Goal: Task Accomplishment & Management: Use online tool/utility

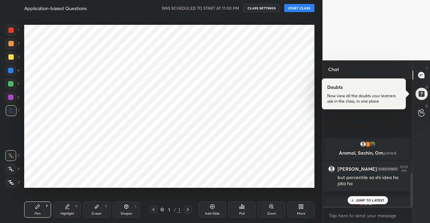
scroll to position [353, 0]
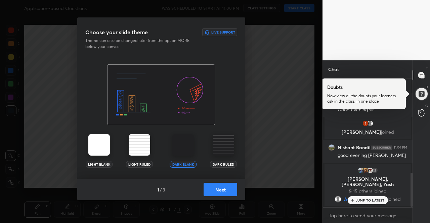
click at [107, 143] on img at bounding box center [98, 144] width 21 height 21
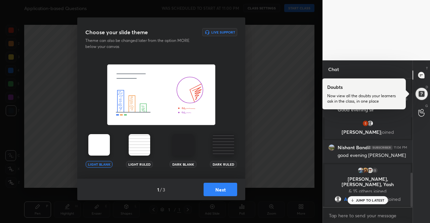
click at [107, 143] on img at bounding box center [98, 144] width 21 height 21
click at [217, 187] on button "Next" at bounding box center [221, 189] width 34 height 13
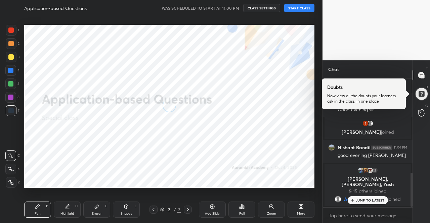
click at [287, 8] on button "START CLASS" at bounding box center [299, 8] width 30 height 8
type textarea "x"
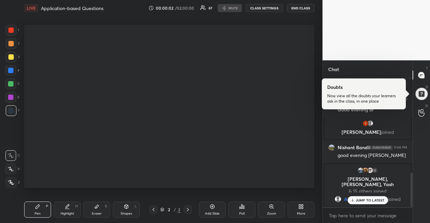
click at [263, 8] on button "CLASS SETTINGS" at bounding box center [264, 8] width 37 height 8
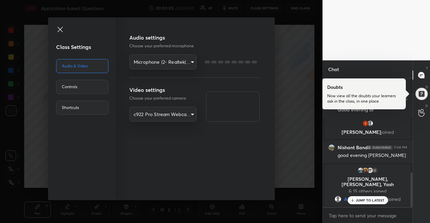
scroll to position [375, 0]
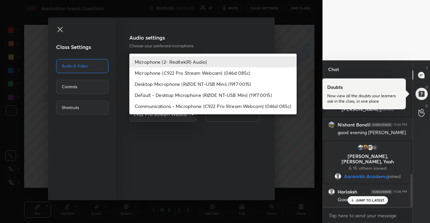
click at [168, 63] on body "1 2 3 4 5 6 7 R O A L C X Z Erase all C X Z LIVE Application-based Questions 00…" at bounding box center [215, 111] width 430 height 223
click at [179, 93] on li "Default - Desktop Microphone (RØDE NT-USB Mini) (19f7:0015)" at bounding box center [212, 95] width 167 height 11
type input "default"
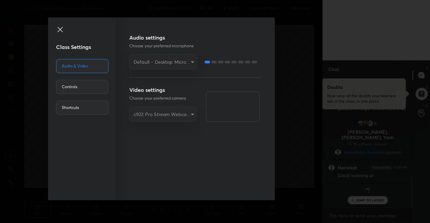
scroll to position [422, 0]
click at [59, 27] on icon at bounding box center [60, 30] width 8 height 8
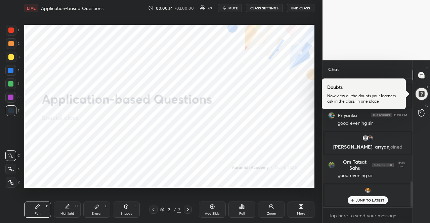
scroll to position [522, 0]
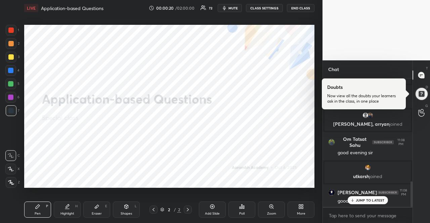
click at [9, 66] on div at bounding box center [10, 70] width 11 height 11
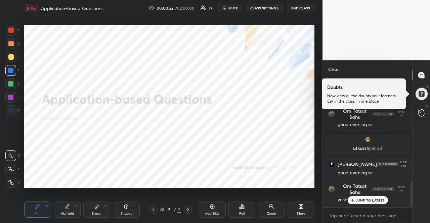
click at [11, 171] on icon at bounding box center [10, 169] width 5 height 4
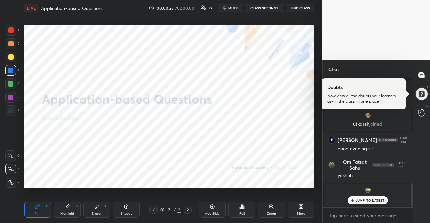
click at [377, 201] on p "JUMP TO LATEST" at bounding box center [370, 200] width 29 height 4
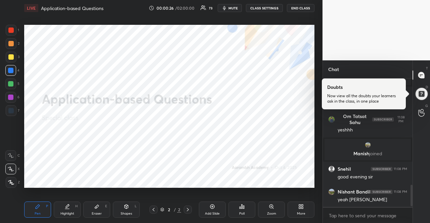
scroll to position [644, 0]
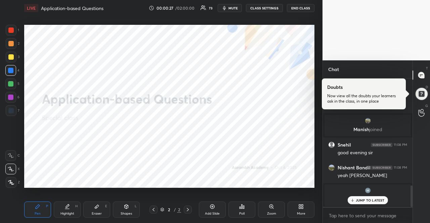
click at [297, 211] on div "More" at bounding box center [300, 210] width 27 height 16
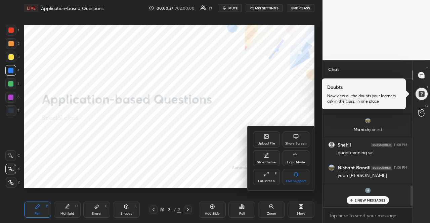
scroll to position [695, 0]
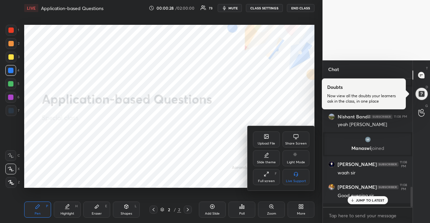
click at [260, 138] on div "Upload File" at bounding box center [266, 140] width 27 height 16
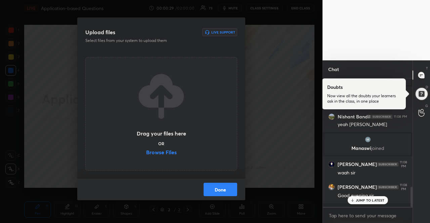
scroll to position [718, 0]
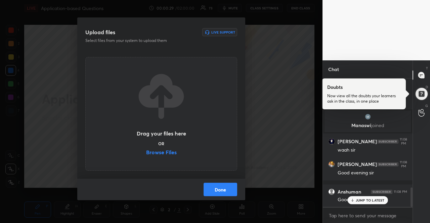
click at [294, 167] on div "Upload files Live Support Select files from your system to upload them Drag you…" at bounding box center [161, 111] width 322 height 223
click at [232, 191] on button "Done" at bounding box center [221, 189] width 34 height 13
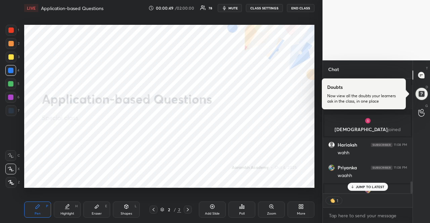
scroll to position [0, 0]
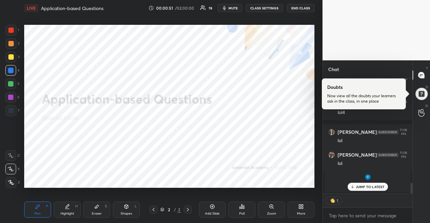
click at [299, 210] on div "More" at bounding box center [300, 210] width 27 height 16
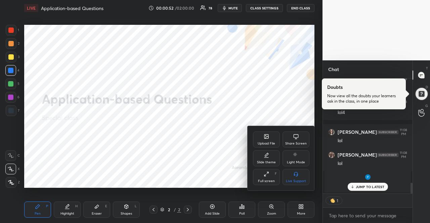
click at [260, 142] on div "Upload File" at bounding box center [266, 143] width 17 height 3
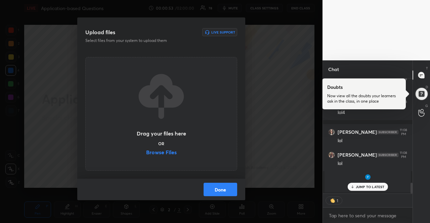
click at [162, 156] on label "Browse Files" at bounding box center [161, 153] width 31 height 7
click at [146, 156] on input "Browse Files" at bounding box center [146, 153] width 0 height 7
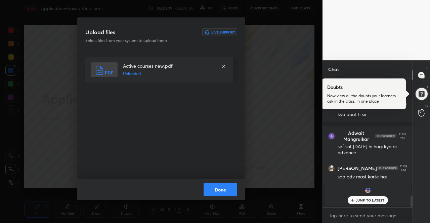
scroll to position [1345, 0]
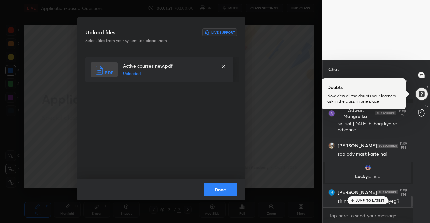
click at [219, 192] on button "Done" at bounding box center [221, 189] width 34 height 13
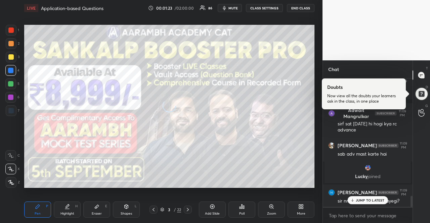
click at [166, 209] on div "3" at bounding box center [169, 210] width 7 height 4
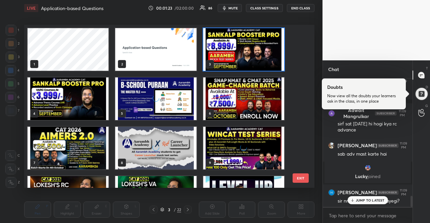
scroll to position [161, 287]
click at [238, 98] on img "grid" at bounding box center [243, 99] width 81 height 43
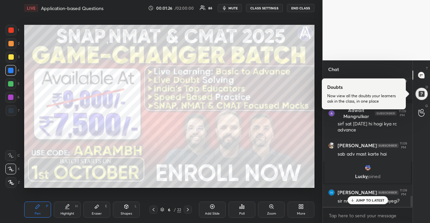
click at [9, 71] on div at bounding box center [10, 70] width 5 height 5
drag, startPoint x: 9, startPoint y: 72, endPoint x: 9, endPoint y: 110, distance: 39.0
click at [9, 74] on div at bounding box center [10, 70] width 11 height 11
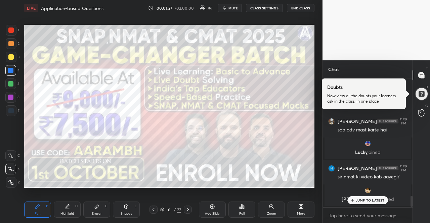
click at [11, 170] on icon at bounding box center [11, 169] width 6 height 5
click at [9, 168] on icon at bounding box center [11, 169] width 6 height 5
click at [10, 177] on div "C X Z" at bounding box center [12, 168] width 14 height 40
drag, startPoint x: 11, startPoint y: 178, endPoint x: 11, endPoint y: 172, distance: 5.4
click at [11, 177] on div at bounding box center [11, 182] width 11 height 11
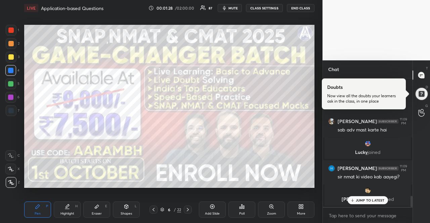
click at [10, 172] on div at bounding box center [10, 169] width 11 height 11
click at [163, 210] on icon at bounding box center [162, 210] width 4 height 4
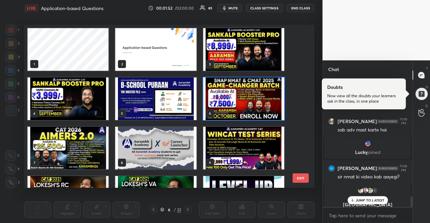
scroll to position [1398, 0]
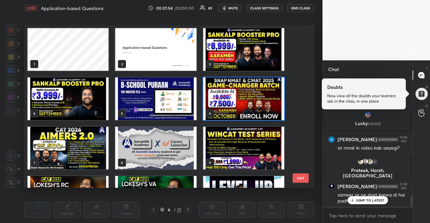
click at [255, 95] on img "grid" at bounding box center [243, 99] width 81 height 43
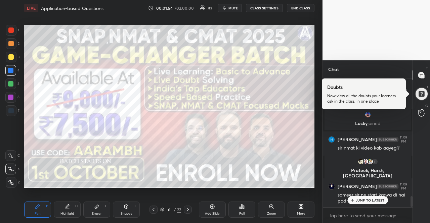
click at [255, 95] on img "grid" at bounding box center [243, 99] width 81 height 43
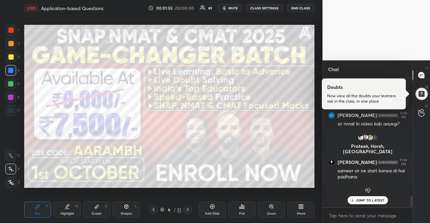
click at [7, 108] on div at bounding box center [11, 110] width 11 height 11
click at [7, 179] on div at bounding box center [11, 182] width 11 height 11
click at [10, 177] on div at bounding box center [11, 182] width 11 height 11
click at [208, 203] on div "Add Slide" at bounding box center [212, 210] width 27 height 16
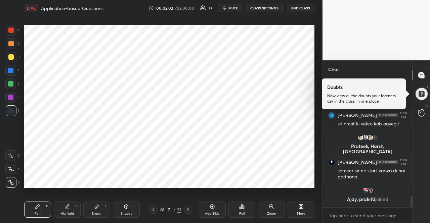
scroll to position [1445, 0]
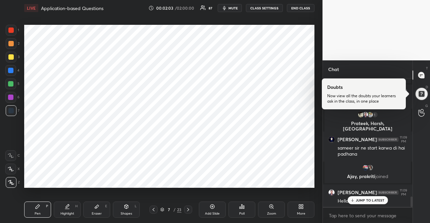
click at [11, 96] on div at bounding box center [10, 97] width 5 height 5
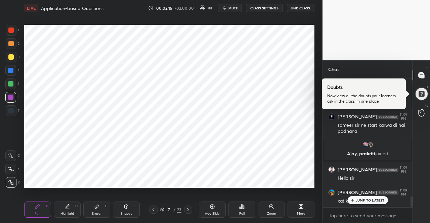
click at [12, 111] on div at bounding box center [10, 110] width 5 height 5
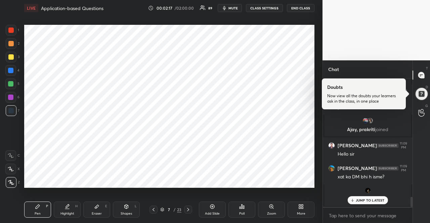
click at [11, 72] on div at bounding box center [10, 70] width 5 height 5
click at [10, 95] on div at bounding box center [10, 97] width 5 height 5
click at [12, 97] on div at bounding box center [10, 97] width 5 height 5
click at [12, 112] on div at bounding box center [10, 110] width 5 height 5
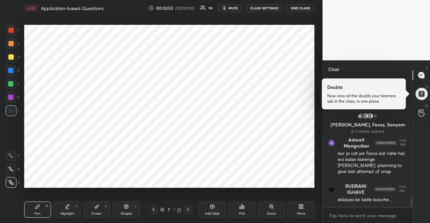
scroll to position [1591, 0]
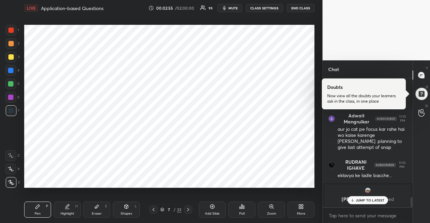
click at [11, 169] on icon at bounding box center [11, 169] width 6 height 5
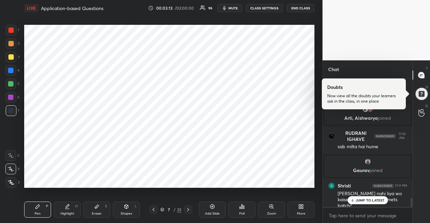
scroll to position [1697, 0]
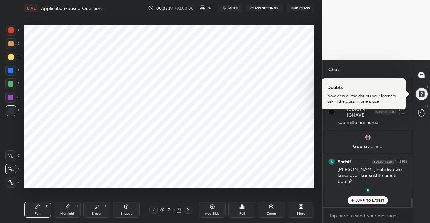
click at [11, 91] on div "1 2 3 4 5 6 7" at bounding box center [12, 72] width 14 height 94
click at [12, 94] on div at bounding box center [10, 97] width 11 height 11
drag, startPoint x: 10, startPoint y: 37, endPoint x: 8, endPoint y: 41, distance: 4.7
click at [10, 37] on div "1 2 3 4 5 6 7" at bounding box center [12, 72] width 14 height 94
click at [9, 44] on div at bounding box center [10, 43] width 5 height 5
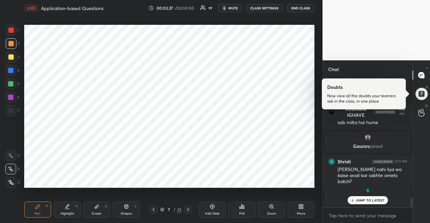
click at [11, 113] on div at bounding box center [10, 110] width 5 height 5
click at [15, 45] on div at bounding box center [11, 43] width 11 height 11
click at [13, 46] on div at bounding box center [11, 43] width 11 height 11
drag, startPoint x: 11, startPoint y: 111, endPoint x: 8, endPoint y: 98, distance: 13.5
click at [11, 112] on div at bounding box center [10, 110] width 5 height 5
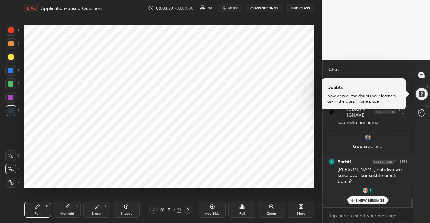
click at [8, 45] on div at bounding box center [11, 43] width 11 height 11
drag, startPoint x: 10, startPoint y: 45, endPoint x: 17, endPoint y: 48, distance: 7.8
click at [11, 45] on div at bounding box center [10, 43] width 5 height 5
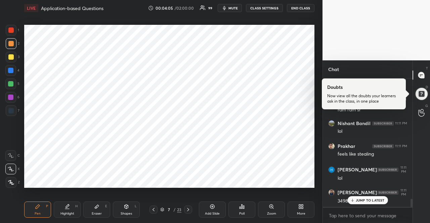
scroll to position [1926, 0]
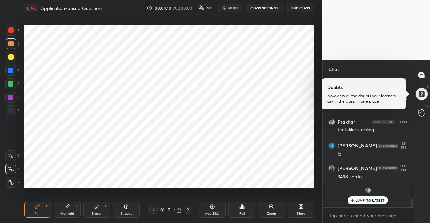
click at [164, 209] on icon at bounding box center [162, 210] width 4 height 4
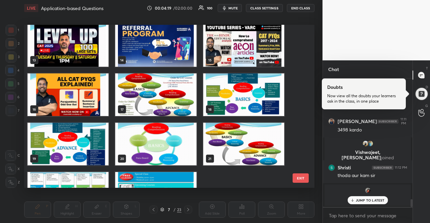
scroll to position [232, 0]
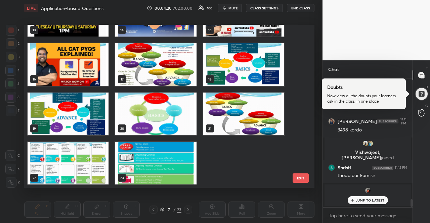
click at [165, 76] on img "grid" at bounding box center [155, 64] width 81 height 43
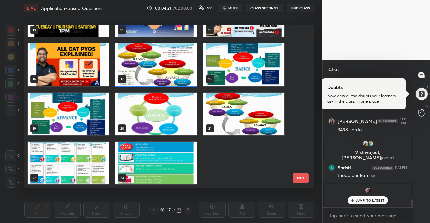
click at [165, 76] on img "grid" at bounding box center [155, 64] width 81 height 43
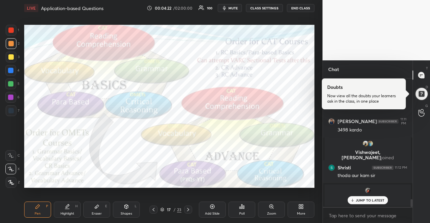
scroll to position [2002, 0]
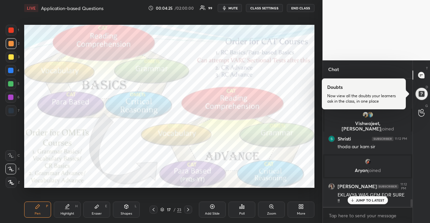
click at [10, 92] on div at bounding box center [10, 97] width 11 height 11
click at [11, 92] on div at bounding box center [10, 97] width 11 height 11
click at [11, 86] on div at bounding box center [10, 84] width 11 height 11
click at [8, 84] on div at bounding box center [10, 83] width 5 height 5
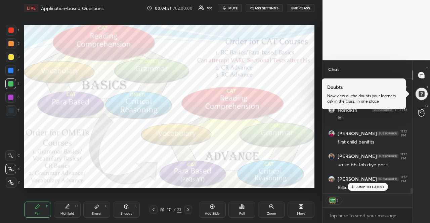
scroll to position [2325, 0]
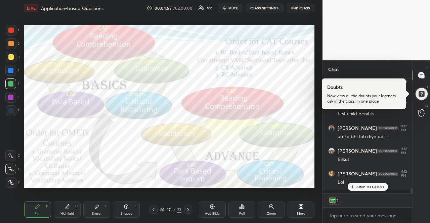
click at [14, 71] on div at bounding box center [10, 70] width 11 height 11
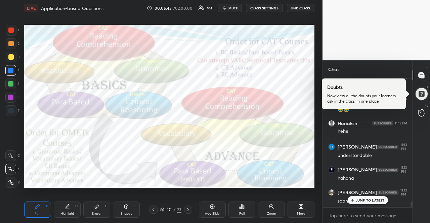
scroll to position [2943, 0]
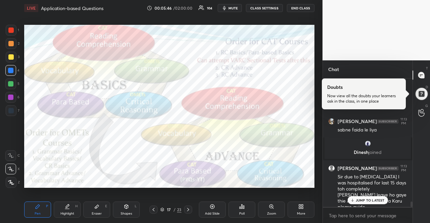
click at [12, 57] on div at bounding box center [10, 56] width 5 height 5
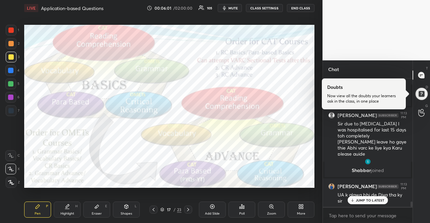
scroll to position [3019, 0]
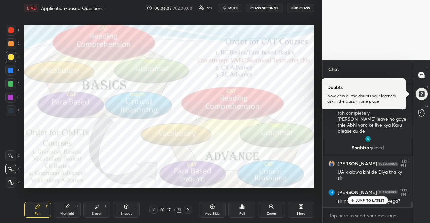
click at [366, 198] on p "JUMP TO LATEST" at bounding box center [370, 200] width 29 height 4
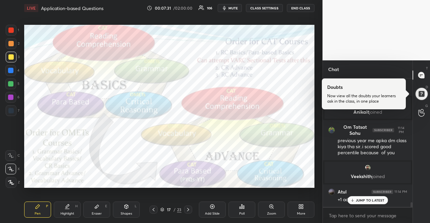
scroll to position [3317, 0]
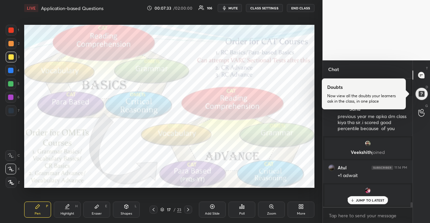
click at [11, 57] on div at bounding box center [10, 56] width 5 height 5
click at [12, 107] on div at bounding box center [11, 110] width 11 height 11
click at [12, 108] on div at bounding box center [11, 110] width 11 height 11
click at [12, 55] on div at bounding box center [10, 56] width 5 height 5
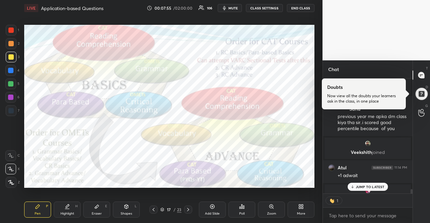
click at [8, 96] on div at bounding box center [10, 97] width 5 height 5
click at [7, 96] on div at bounding box center [10, 97] width 11 height 11
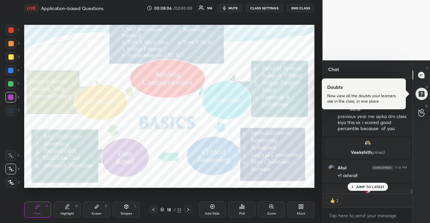
click at [13, 54] on div at bounding box center [11, 57] width 11 height 11
click at [12, 57] on div at bounding box center [10, 56] width 5 height 5
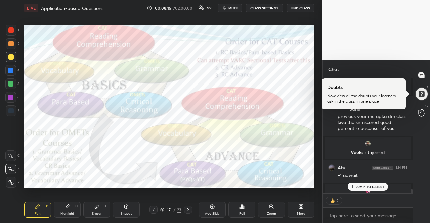
scroll to position [3317, 0]
drag, startPoint x: 13, startPoint y: 92, endPoint x: 4, endPoint y: 86, distance: 11.0
click at [13, 92] on div "1 2 3 4 5 6 7" at bounding box center [12, 72] width 14 height 94
click at [10, 95] on div at bounding box center [10, 97] width 5 height 5
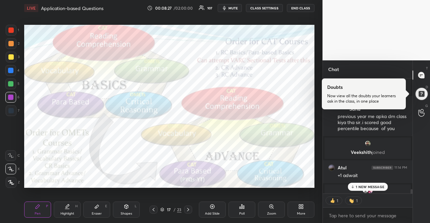
click at [12, 51] on div "1 2 3 4 5 6 7" at bounding box center [12, 72] width 14 height 94
click at [12, 54] on div at bounding box center [11, 57] width 11 height 11
click at [13, 54] on div at bounding box center [11, 57] width 11 height 11
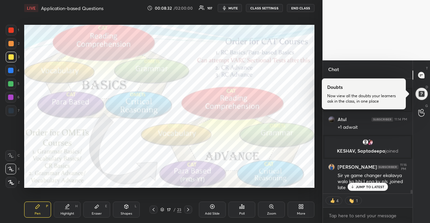
click at [10, 99] on div at bounding box center [10, 97] width 5 height 5
click at [10, 98] on div at bounding box center [10, 97] width 5 height 5
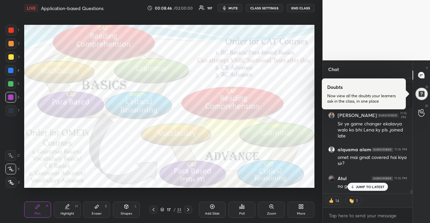
scroll to position [3403, 0]
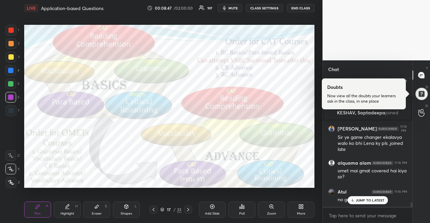
click at [12, 52] on div at bounding box center [11, 57] width 11 height 11
click at [9, 55] on div at bounding box center [10, 56] width 5 height 5
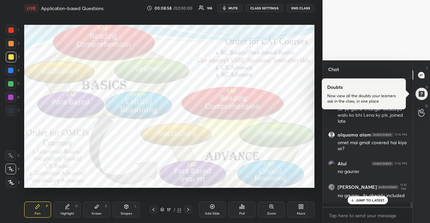
click at [166, 209] on div "17" at bounding box center [169, 210] width 7 height 4
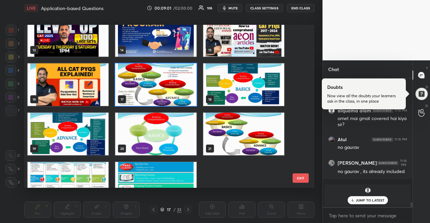
scroll to position [232, 0]
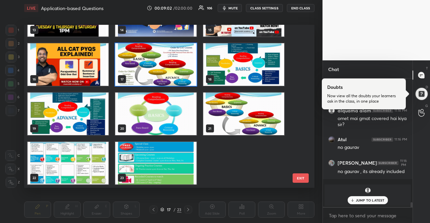
click at [304, 178] on button "EXIT" at bounding box center [301, 178] width 16 height 9
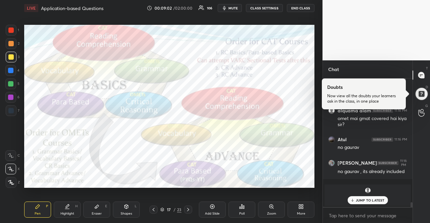
click at [304, 25] on button "EXIT" at bounding box center [301, 19] width 16 height 9
click at [298, 207] on div "More" at bounding box center [300, 210] width 27 height 16
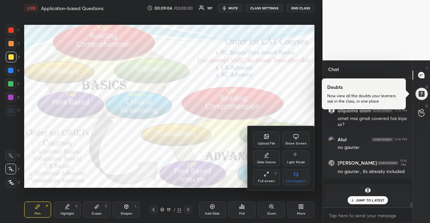
click at [268, 141] on div "Upload File" at bounding box center [266, 140] width 27 height 16
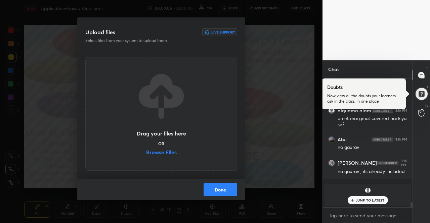
click at [166, 153] on label "Browse Files" at bounding box center [161, 153] width 31 height 7
click at [146, 153] on input "Browse Files" at bounding box center [146, 153] width 0 height 7
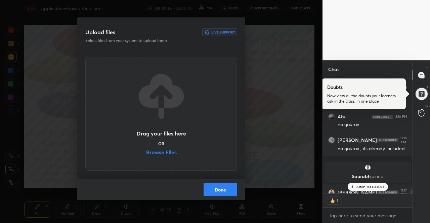
scroll to position [3521, 0]
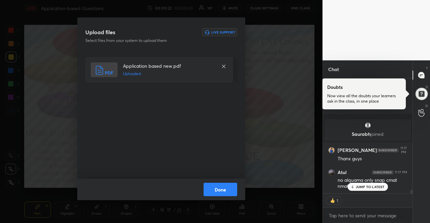
click at [223, 190] on button "Done" at bounding box center [221, 189] width 34 height 13
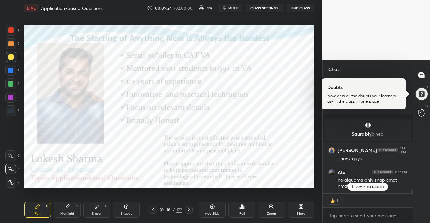
click at [161, 210] on icon at bounding box center [161, 209] width 3 height 2
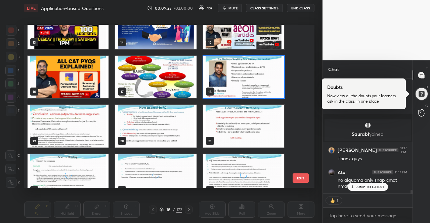
scroll to position [234, 0]
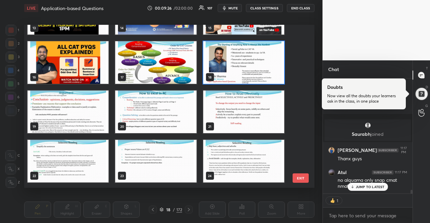
click at [150, 115] on img "grid" at bounding box center [155, 112] width 81 height 43
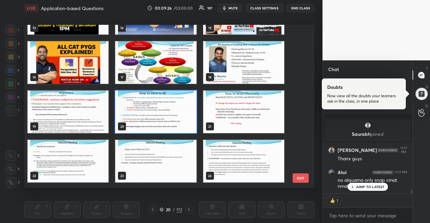
click at [150, 115] on img "grid" at bounding box center [155, 112] width 81 height 43
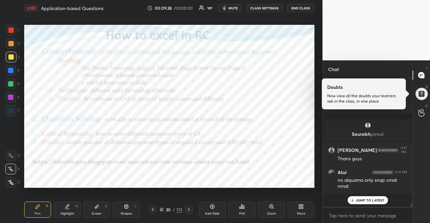
scroll to position [3507, 0]
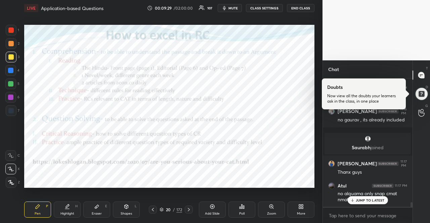
click at [11, 99] on div at bounding box center [10, 97] width 5 height 5
click at [11, 98] on div at bounding box center [10, 97] width 5 height 5
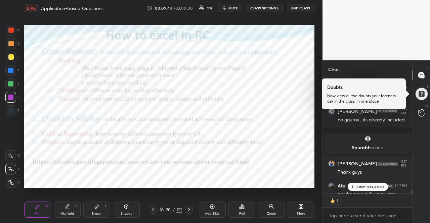
scroll to position [2, 2]
click at [162, 207] on div "20 / 172" at bounding box center [171, 210] width 23 height 6
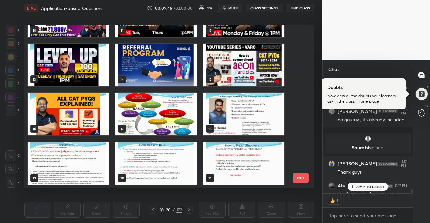
scroll to position [182, 0]
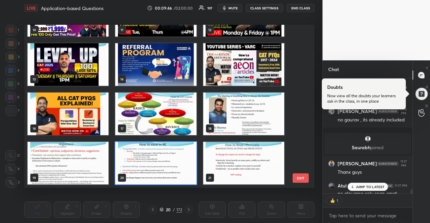
click at [183, 107] on img "grid" at bounding box center [155, 114] width 81 height 43
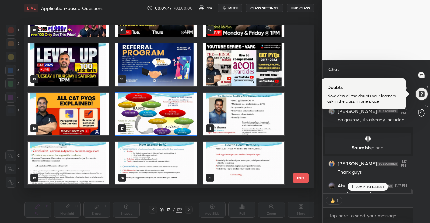
click at [183, 107] on img "grid" at bounding box center [155, 114] width 81 height 43
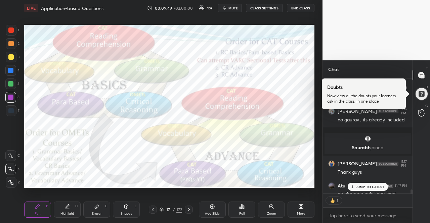
click at [10, 57] on div at bounding box center [10, 56] width 5 height 5
click at [11, 53] on div at bounding box center [11, 57] width 11 height 11
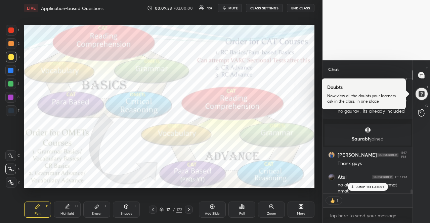
scroll to position [3521, 0]
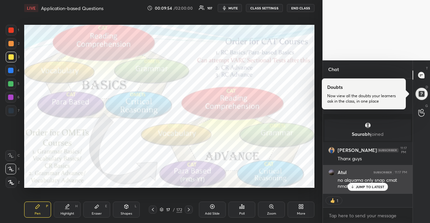
click at [363, 182] on div "no alquama only snap cmat nmat" at bounding box center [373, 183] width 70 height 13
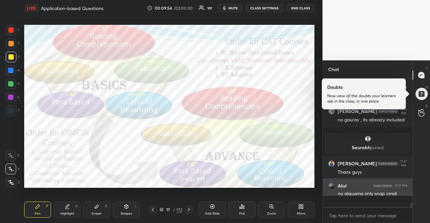
scroll to position [3507, 0]
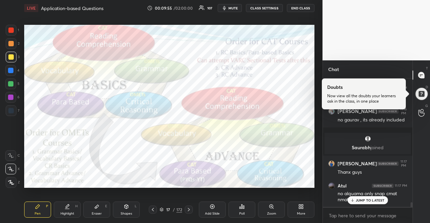
click at [365, 198] on div "JUMP TO LATEST" at bounding box center [367, 200] width 40 height 8
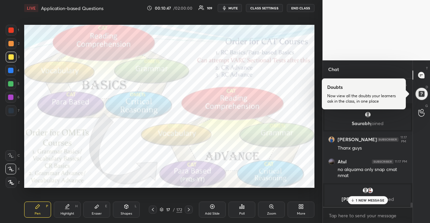
scroll to position [2475, 0]
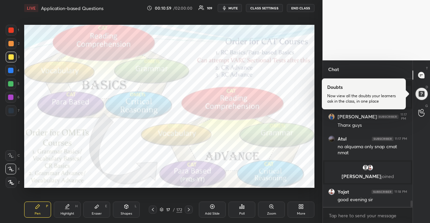
click at [161, 211] on icon at bounding box center [161, 211] width 3 height 1
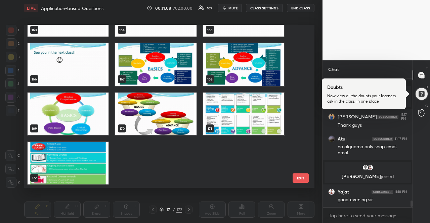
scroll to position [2499, 0]
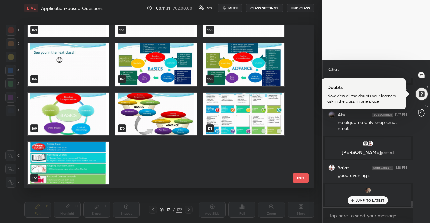
click at [246, 77] on img "grid" at bounding box center [243, 64] width 81 height 43
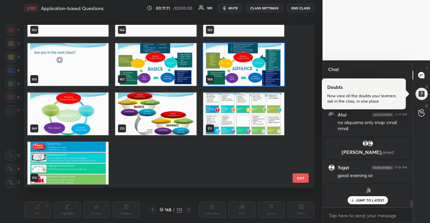
click at [246, 77] on img "grid" at bounding box center [243, 64] width 81 height 43
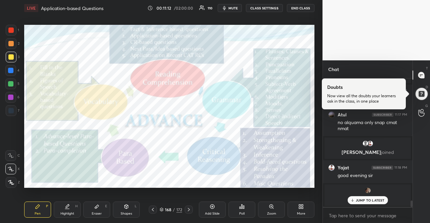
click at [362, 202] on p "JUMP TO LATEST" at bounding box center [370, 200] width 29 height 4
click at [430, 71] on div "T Messages (T)" at bounding box center [421, 75] width 17 height 19
click at [424, 80] on div at bounding box center [421, 75] width 13 height 12
click at [423, 78] on icon at bounding box center [421, 75] width 6 height 6
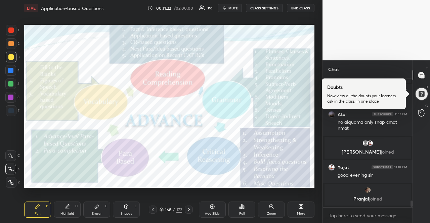
click at [423, 77] on icon at bounding box center [421, 75] width 6 height 6
click at [424, 88] on div at bounding box center [421, 94] width 14 height 14
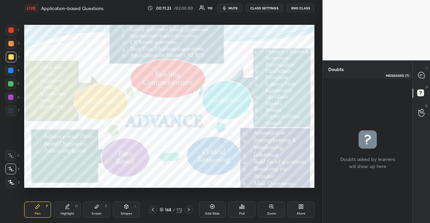
click at [422, 72] on icon at bounding box center [421, 75] width 6 height 6
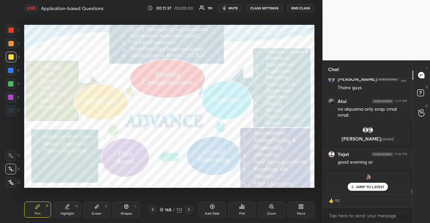
scroll to position [2693, 0]
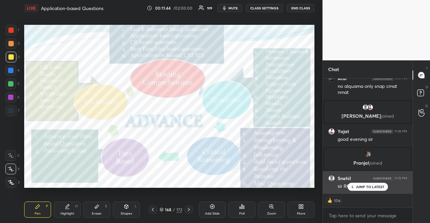
click at [377, 185] on p "JUMP TO LATEST" at bounding box center [370, 187] width 29 height 4
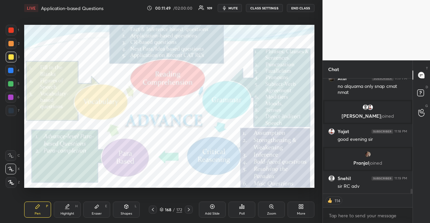
click at [221, 23] on div "Setting up your live class Poll for secs No correct answer Start poll" at bounding box center [169, 106] width 296 height 180
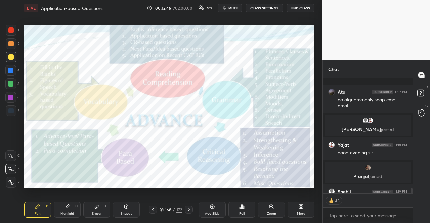
scroll to position [2727, 0]
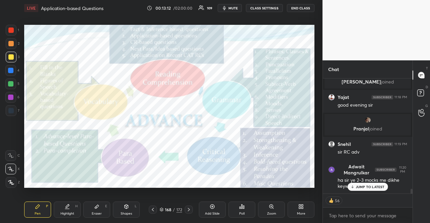
click at [160, 208] on icon at bounding box center [162, 210] width 4 height 4
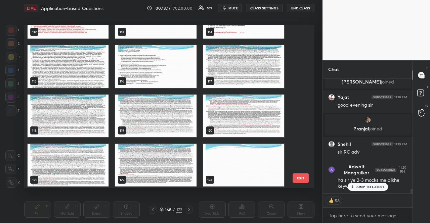
scroll to position [1827, 0]
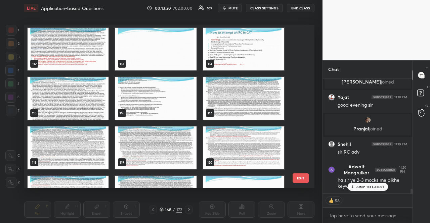
drag, startPoint x: 304, startPoint y: 119, endPoint x: 299, endPoint y: 67, distance: 52.6
click at [299, 67] on div "109 110 111 112 113 114 115 116 117 118 119 120 121 122 123 EXIT" at bounding box center [169, 106] width 290 height 163
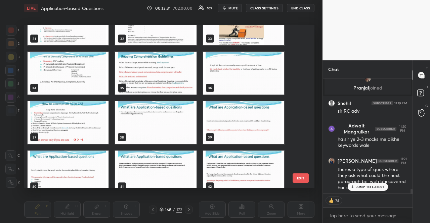
scroll to position [498, 0]
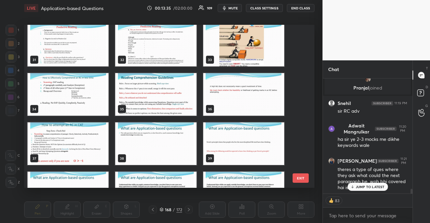
click at [359, 185] on p "JUMP TO LATEST" at bounding box center [370, 187] width 29 height 4
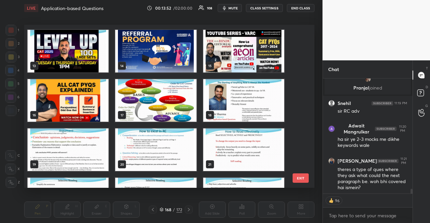
scroll to position [263, 0]
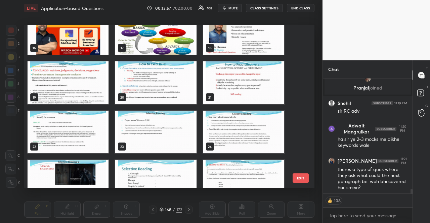
click at [85, 96] on img "grid" at bounding box center [68, 82] width 81 height 43
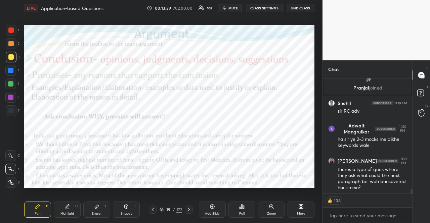
click at [9, 31] on div at bounding box center [10, 30] width 5 height 5
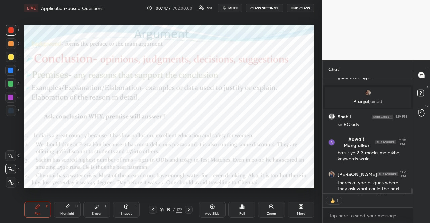
scroll to position [2, 2]
click at [9, 80] on div at bounding box center [10, 84] width 11 height 11
drag, startPoint x: 11, startPoint y: 115, endPoint x: 13, endPoint y: 111, distance: 4.1
click at [12, 115] on div at bounding box center [11, 110] width 11 height 11
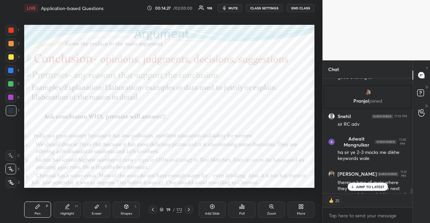
drag, startPoint x: 10, startPoint y: 42, endPoint x: 17, endPoint y: 42, distance: 7.1
click at [10, 43] on div at bounding box center [10, 43] width 5 height 5
click at [163, 207] on div "19 / 172" at bounding box center [171, 210] width 23 height 6
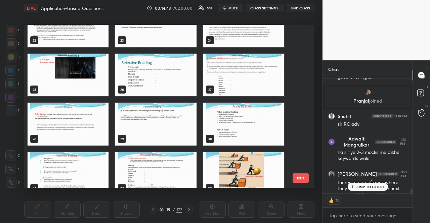
scroll to position [384, 0]
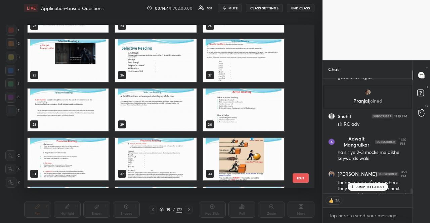
click at [254, 140] on img "grid" at bounding box center [243, 159] width 81 height 43
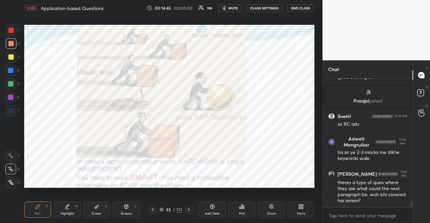
scroll to position [2754, 0]
click at [164, 207] on div "33 / 172" at bounding box center [171, 210] width 23 height 6
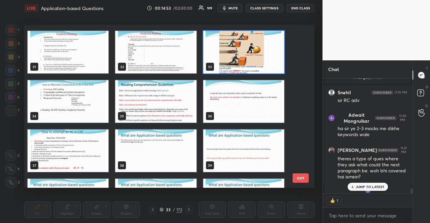
scroll to position [481, 0]
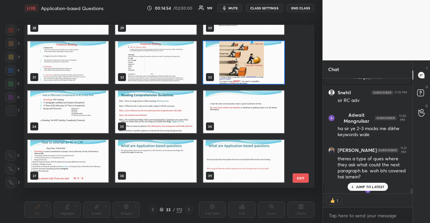
click at [85, 98] on img "grid" at bounding box center [68, 112] width 81 height 43
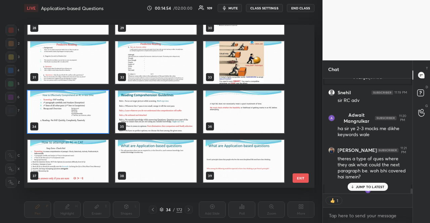
click at [85, 98] on img "grid" at bounding box center [68, 112] width 81 height 43
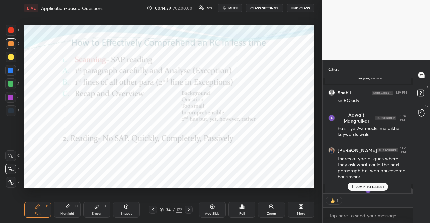
click at [158, 209] on div "34 / 172" at bounding box center [171, 210] width 44 height 8
click at [160, 209] on icon at bounding box center [162, 210] width 4 height 4
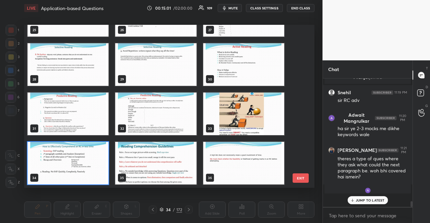
scroll to position [127, 88]
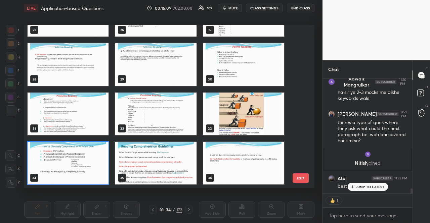
click at [83, 146] on img "grid" at bounding box center [68, 163] width 81 height 43
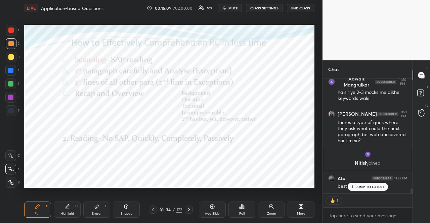
click at [83, 146] on img "grid" at bounding box center [68, 163] width 81 height 43
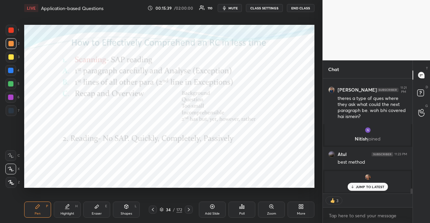
click at [12, 95] on div at bounding box center [10, 97] width 11 height 11
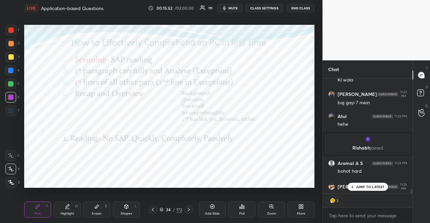
scroll to position [2756, 0]
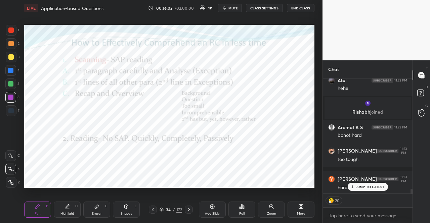
drag, startPoint x: 162, startPoint y: 209, endPoint x: 164, endPoint y: 206, distance: 3.9
click at [162, 209] on icon at bounding box center [162, 210] width 4 height 4
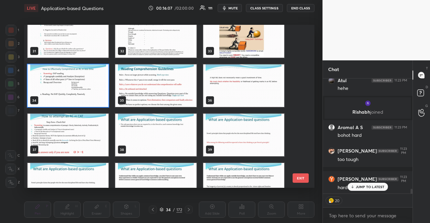
scroll to position [496, 0]
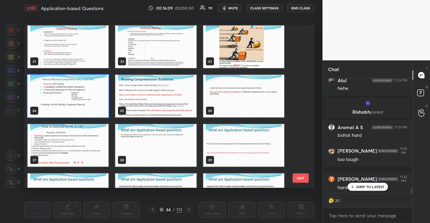
click at [93, 149] on img "grid" at bounding box center [68, 145] width 81 height 43
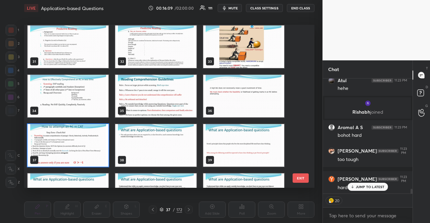
click at [93, 149] on img "grid" at bounding box center [68, 145] width 81 height 43
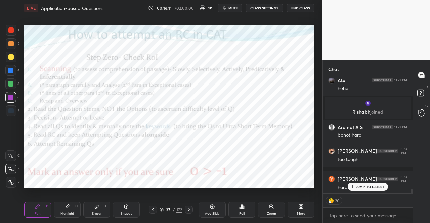
click at [12, 84] on div at bounding box center [10, 83] width 5 height 5
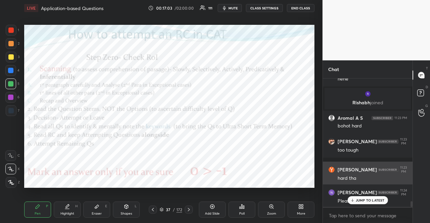
scroll to position [2790, 0]
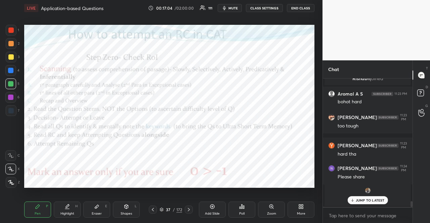
click at [366, 217] on body "1 2 3 4 5 6 7 R O A L C X Z Erase all C X Z LIVE Application-based Questions 00…" at bounding box center [215, 111] width 430 height 223
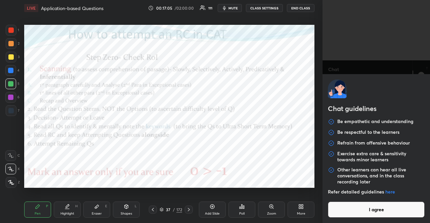
click at [366, 217] on button "I agree" at bounding box center [376, 210] width 97 height 16
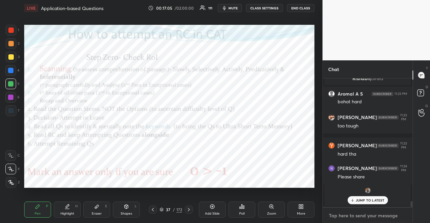
type textarea "x"
click at [365, 216] on textarea at bounding box center [367, 216] width 79 height 11
paste textarea "VA Practice Playlist: [URL][DOMAIN_NAME] All CAT VA PYQs: [URL][DOMAIN_NAME] To…"
type textarea "VA Practice Playlist: [URL][DOMAIN_NAME] All CAT VA PYQs: [URL][DOMAIN_NAME] To…"
type textarea "x"
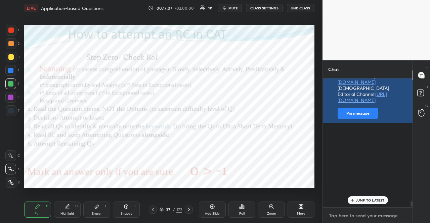
scroll to position [2957, 0]
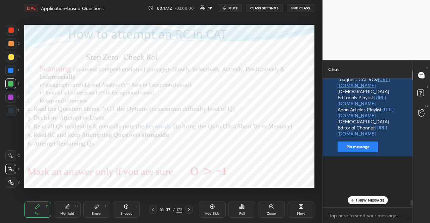
click at [370, 199] on p "1 NEW MESSAGE" at bounding box center [370, 200] width 29 height 4
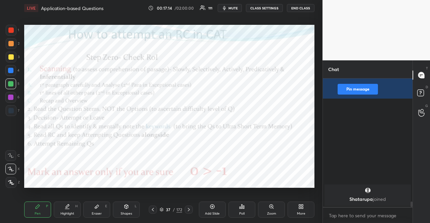
click at [162, 208] on icon at bounding box center [162, 210] width 4 height 4
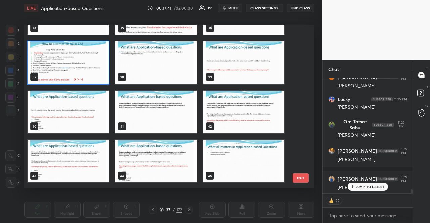
scroll to position [3222, 0]
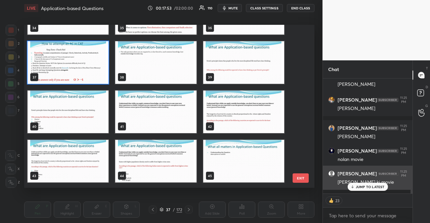
click at [366, 177] on h6 "[PERSON_NAME]" at bounding box center [357, 174] width 39 height 6
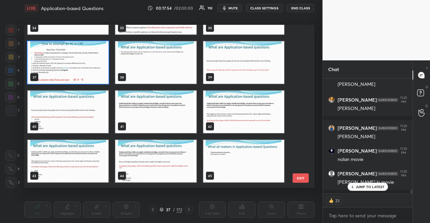
click at [365, 185] on p "JUMP TO LATEST" at bounding box center [370, 187] width 29 height 4
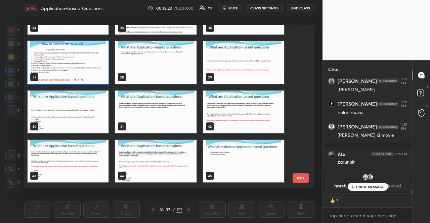
scroll to position [3284, 0]
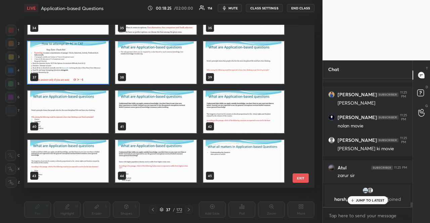
click at [79, 55] on img "grid" at bounding box center [68, 62] width 81 height 43
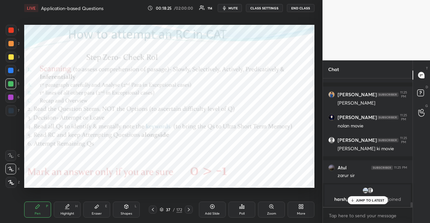
click at [79, 55] on img "grid" at bounding box center [68, 62] width 81 height 43
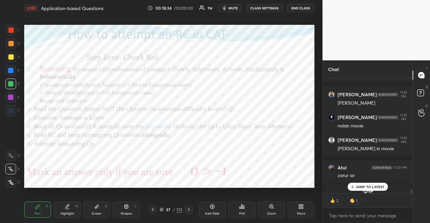
click at [14, 65] on div at bounding box center [10, 70] width 11 height 11
click at [160, 212] on div "37 / 172" at bounding box center [171, 210] width 23 height 6
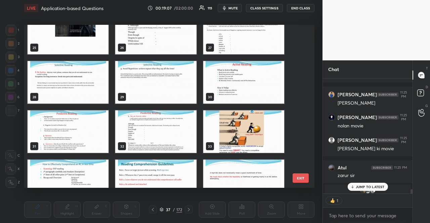
scroll to position [445, 0]
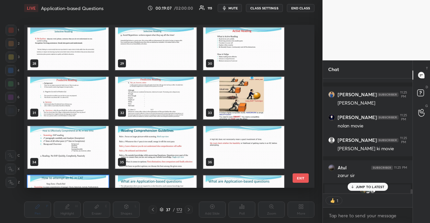
click at [174, 150] on img "grid" at bounding box center [155, 147] width 81 height 43
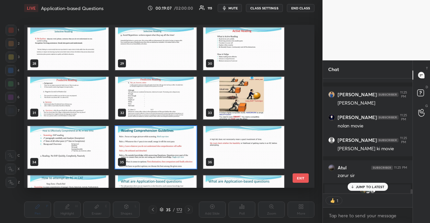
click at [174, 150] on img "grid" at bounding box center [155, 147] width 81 height 43
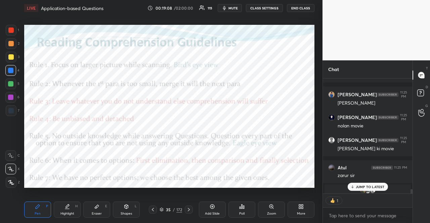
click at [126, 212] on div "Shapes" at bounding box center [126, 213] width 11 height 3
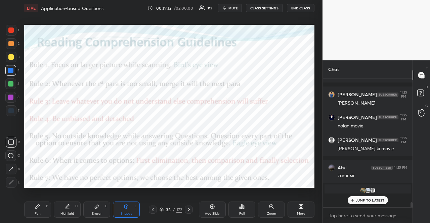
scroll to position [3284, 0]
click at [33, 208] on div "Pen P" at bounding box center [37, 210] width 27 height 16
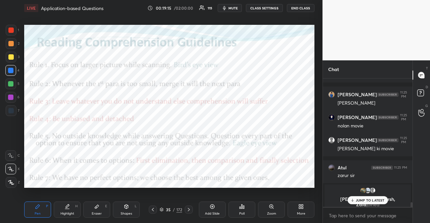
click at [12, 59] on div at bounding box center [11, 57] width 11 height 11
click at [14, 93] on div at bounding box center [10, 97] width 11 height 11
click at [165, 210] on div "35" at bounding box center [168, 210] width 7 height 4
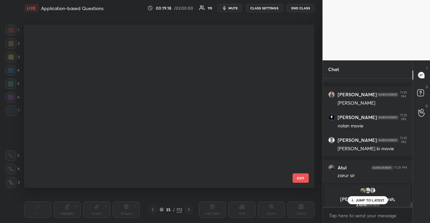
scroll to position [161, 287]
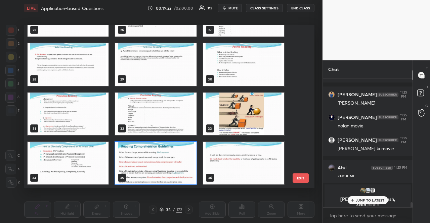
click at [241, 151] on img "grid" at bounding box center [243, 163] width 81 height 43
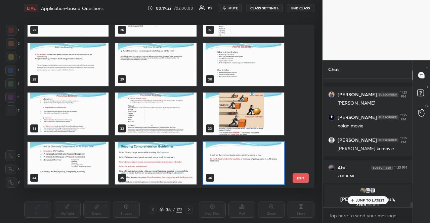
click at [241, 151] on img "grid" at bounding box center [243, 163] width 81 height 43
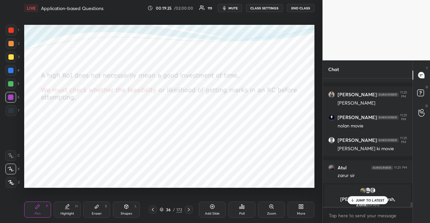
click at [161, 208] on div "36 / 172" at bounding box center [171, 210] width 23 height 6
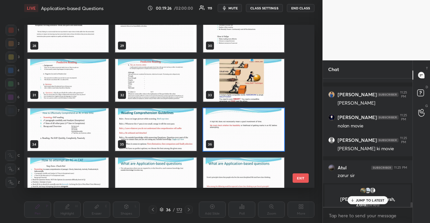
scroll to position [496, 0]
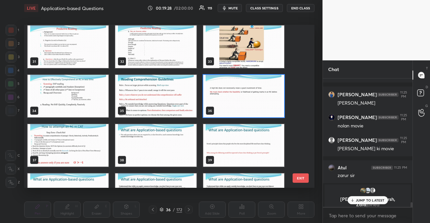
click at [193, 156] on img "grid" at bounding box center [155, 145] width 81 height 43
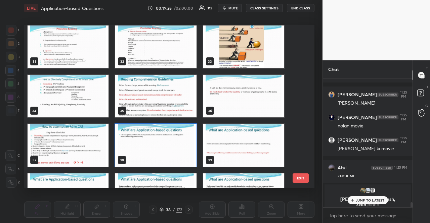
click at [193, 156] on img "grid" at bounding box center [155, 145] width 81 height 43
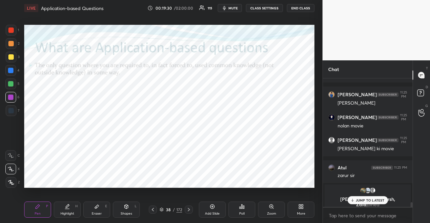
click at [9, 72] on div at bounding box center [10, 70] width 5 height 5
click at [130, 205] on div "Shapes L" at bounding box center [126, 210] width 27 height 16
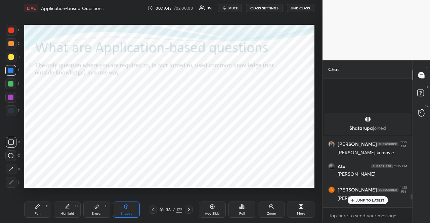
scroll to position [3049, 0]
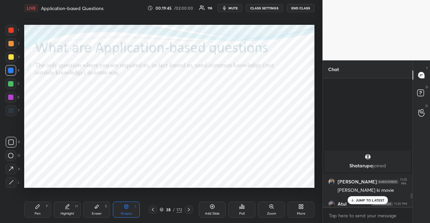
click at [368, 61] on button "Pin message" at bounding box center [358, 55] width 40 height 11
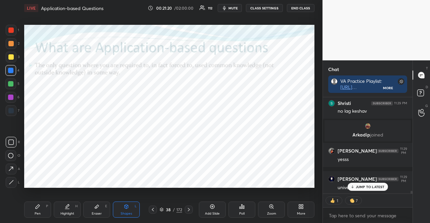
scroll to position [3466, 0]
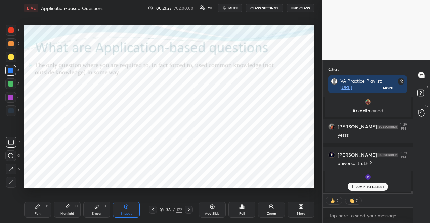
click at [12, 29] on div at bounding box center [10, 30] width 5 height 5
click at [128, 201] on div "Pen P Highlight H Eraser E Shapes L 38 / 172 Add Slide Poll Zoom More" at bounding box center [169, 209] width 290 height 27
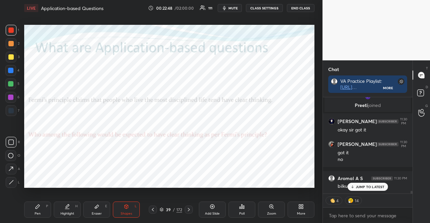
scroll to position [3570, 0]
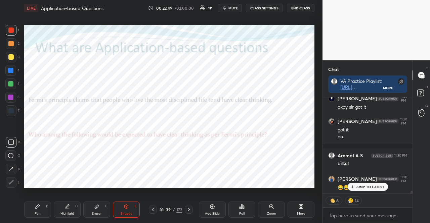
click at [14, 71] on div at bounding box center [10, 70] width 11 height 11
click at [122, 212] on div "Shapes" at bounding box center [126, 213] width 11 height 3
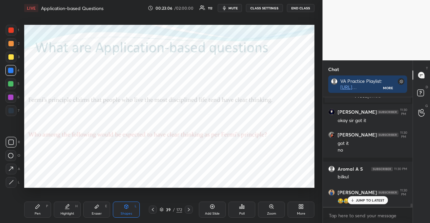
scroll to position [2, 2]
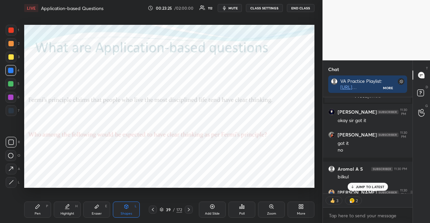
click at [11, 86] on div at bounding box center [10, 83] width 5 height 5
click at [36, 207] on icon at bounding box center [38, 207] width 4 height 4
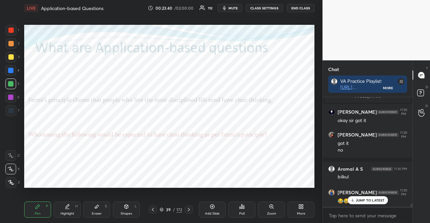
scroll to position [3581, 0]
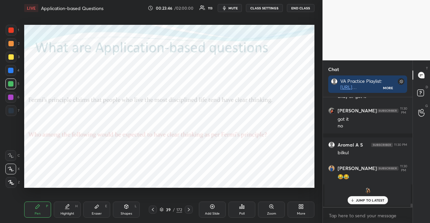
click at [357, 200] on p "JUMP TO LATEST" at bounding box center [370, 200] width 29 height 4
click at [10, 69] on div at bounding box center [10, 70] width 5 height 5
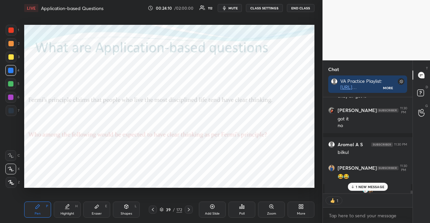
type textarea "x"
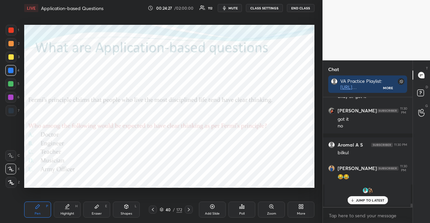
scroll to position [3610, 0]
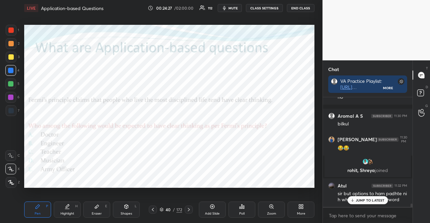
click at [246, 207] on div "Poll" at bounding box center [241, 210] width 27 height 16
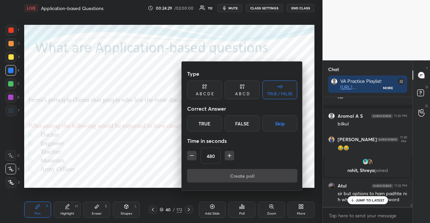
click at [217, 88] on div "A B C D E" at bounding box center [204, 90] width 35 height 19
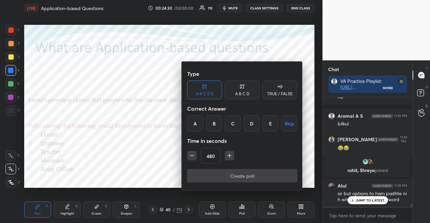
click at [270, 122] on div "E" at bounding box center [270, 124] width 16 height 16
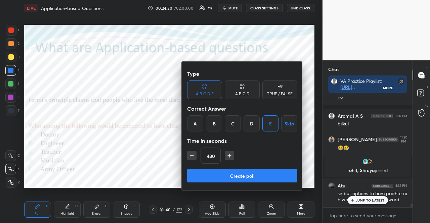
click at [192, 154] on icon "button" at bounding box center [191, 155] width 7 height 7
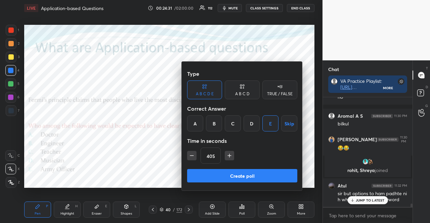
click at [192, 154] on icon "button" at bounding box center [191, 155] width 7 height 7
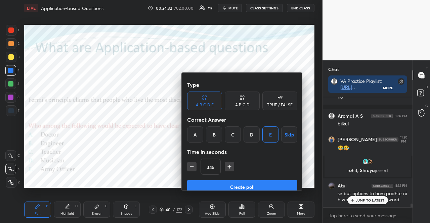
click at [192, 164] on icon "button" at bounding box center [191, 167] width 7 height 7
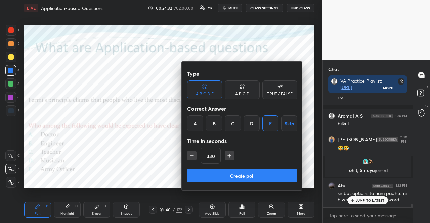
click at [192, 154] on icon "button" at bounding box center [191, 155] width 7 height 7
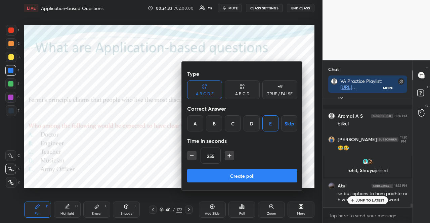
click at [192, 154] on icon "button" at bounding box center [191, 155] width 7 height 7
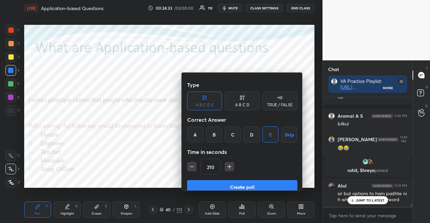
click at [192, 164] on icon "button" at bounding box center [191, 167] width 7 height 7
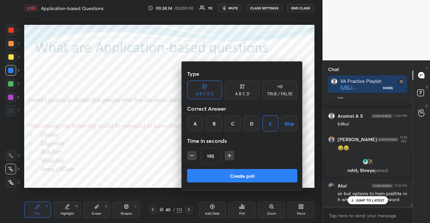
click at [192, 154] on icon "button" at bounding box center [191, 155] width 7 height 7
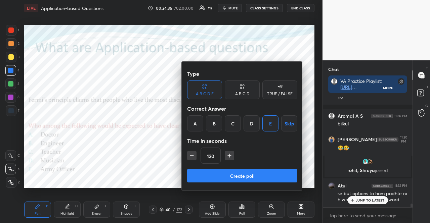
click at [192, 154] on icon "button" at bounding box center [191, 155] width 7 height 7
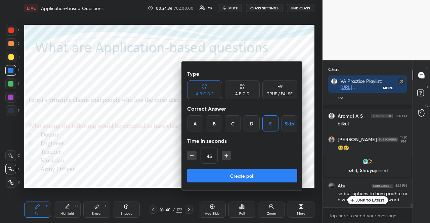
click at [192, 154] on icon "button" at bounding box center [191, 155] width 7 height 7
type input "30"
click at [216, 178] on button "Create poll" at bounding box center [242, 175] width 110 height 13
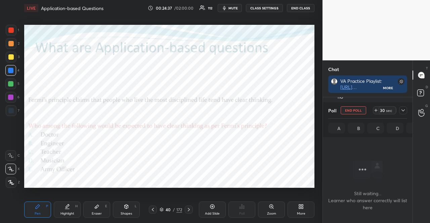
scroll to position [2, 2]
click at [401, 108] on icon at bounding box center [402, 110] width 5 height 5
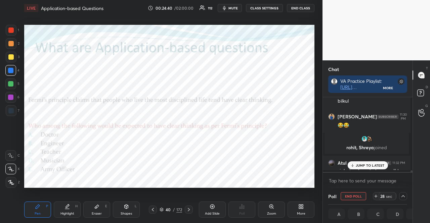
scroll to position [3204, 0]
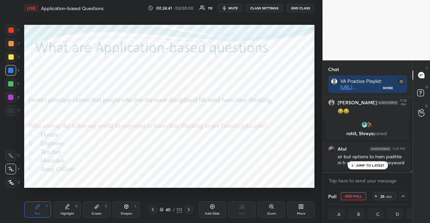
click at [376, 164] on p "JUMP TO LATEST" at bounding box center [370, 166] width 29 height 4
click at [17, 98] on div "6" at bounding box center [12, 97] width 14 height 11
click at [16, 98] on div "6" at bounding box center [12, 97] width 14 height 11
click at [13, 98] on div at bounding box center [10, 97] width 5 height 5
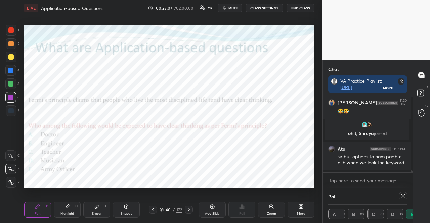
scroll to position [71, 88]
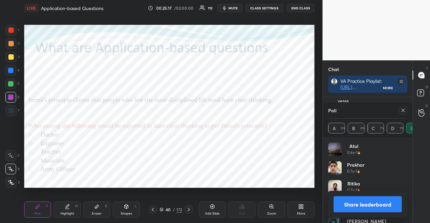
click at [9, 69] on div at bounding box center [10, 70] width 5 height 5
click at [404, 109] on icon at bounding box center [402, 110] width 5 height 5
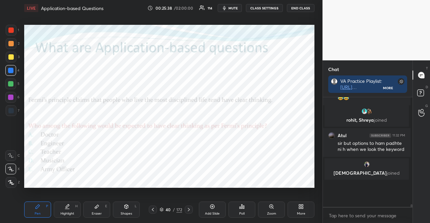
scroll to position [2, 2]
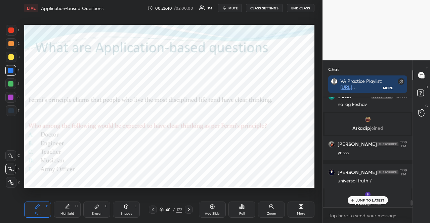
click at [372, 199] on p "JUMP TO LATEST" at bounding box center [370, 200] width 29 height 4
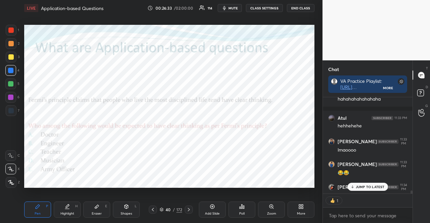
click at [374, 187] on p "JUMP TO LATEST" at bounding box center [370, 187] width 29 height 4
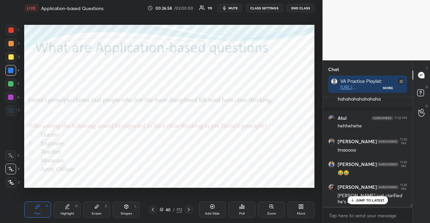
scroll to position [108, 88]
click at [359, 200] on p "JUMP TO LATEST" at bounding box center [370, 200] width 29 height 4
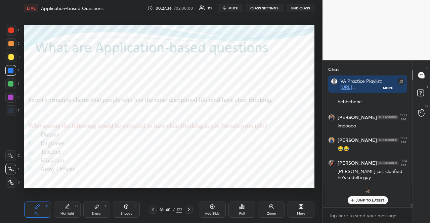
drag, startPoint x: 376, startPoint y: 200, endPoint x: 365, endPoint y: 195, distance: 12.0
click at [375, 200] on p "JUMP TO LATEST" at bounding box center [370, 200] width 29 height 4
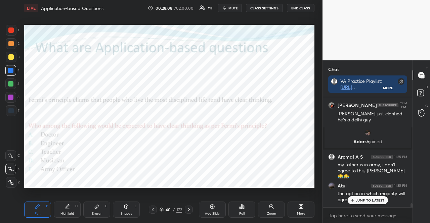
scroll to position [3297, 0]
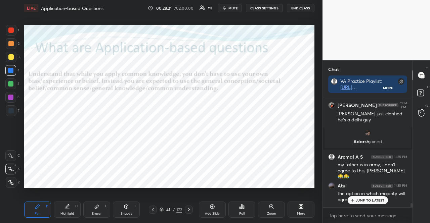
click at [114, 209] on div "Shapes L" at bounding box center [126, 210] width 27 height 16
click at [9, 80] on div at bounding box center [10, 84] width 11 height 11
click at [14, 31] on div at bounding box center [11, 30] width 11 height 11
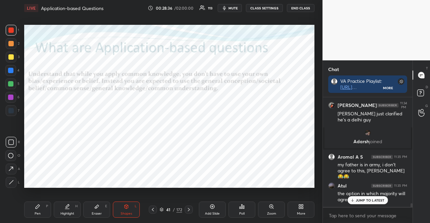
scroll to position [2, 2]
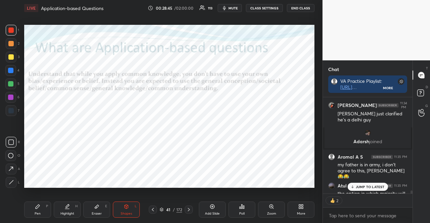
click at [6, 70] on div at bounding box center [10, 70] width 11 height 11
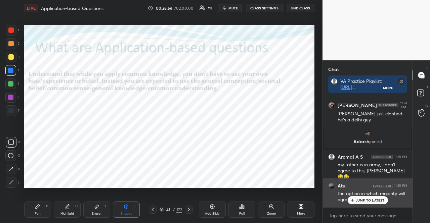
click at [370, 199] on p "JUMP TO LATEST" at bounding box center [370, 200] width 29 height 4
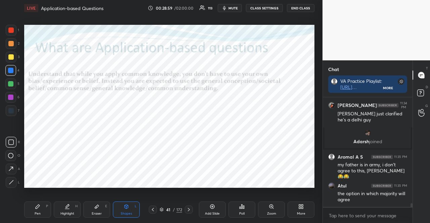
click at [189, 212] on icon at bounding box center [188, 209] width 5 height 5
click at [9, 70] on div at bounding box center [10, 70] width 5 height 5
click at [123, 204] on div "Shapes L" at bounding box center [126, 210] width 27 height 16
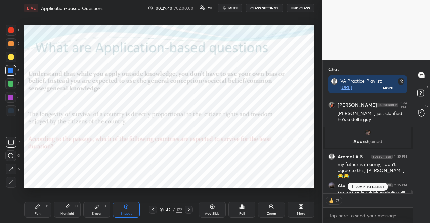
scroll to position [3333, 0]
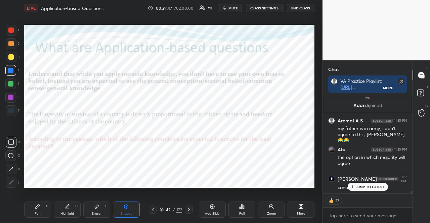
click at [13, 97] on div at bounding box center [10, 97] width 5 height 5
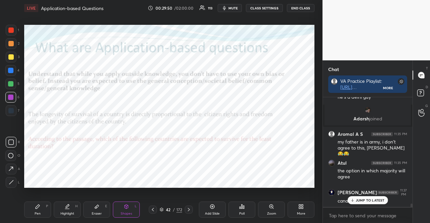
scroll to position [3348, 0]
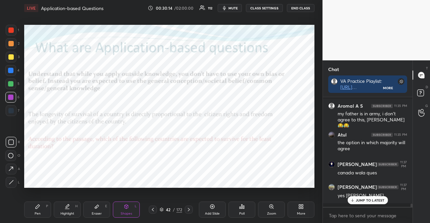
click at [11, 98] on div at bounding box center [10, 97] width 5 height 5
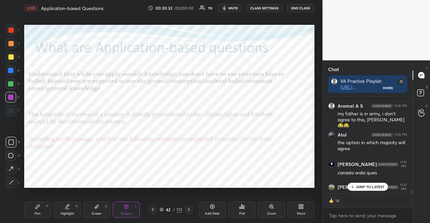
click at [11, 72] on div at bounding box center [10, 70] width 5 height 5
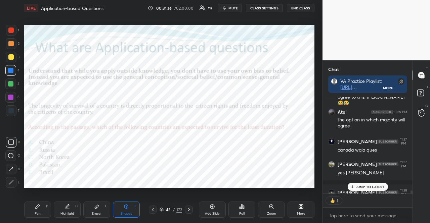
click at [249, 204] on div "Poll" at bounding box center [241, 210] width 27 height 16
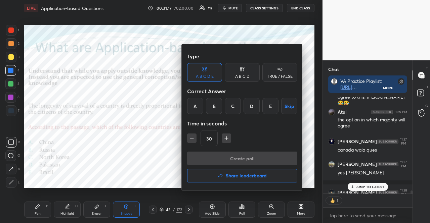
click at [234, 104] on div "C" at bounding box center [233, 106] width 16 height 16
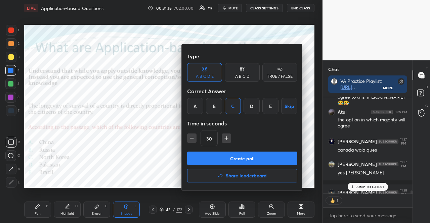
click at [240, 158] on button "Create poll" at bounding box center [242, 158] width 110 height 13
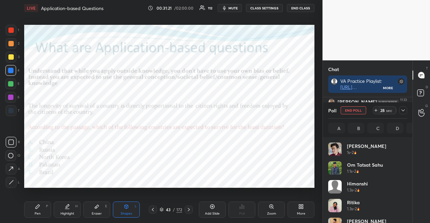
scroll to position [79, 77]
click at [8, 98] on div at bounding box center [10, 97] width 5 height 5
drag, startPoint x: 33, startPoint y: 206, endPoint x: 31, endPoint y: 197, distance: 9.3
click at [33, 206] on div "Pen P" at bounding box center [37, 210] width 27 height 16
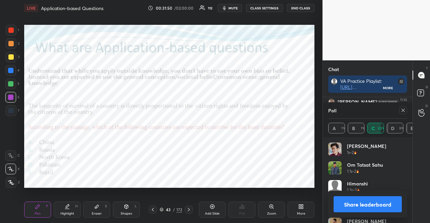
click at [12, 106] on div at bounding box center [11, 110] width 11 height 11
click at [12, 104] on div "1 2 3 4 5 6 7" at bounding box center [12, 72] width 14 height 94
drag, startPoint x: 13, startPoint y: 97, endPoint x: 20, endPoint y: 98, distance: 7.1
click at [13, 98] on div at bounding box center [10, 97] width 11 height 11
click at [400, 108] on div at bounding box center [403, 110] width 8 height 8
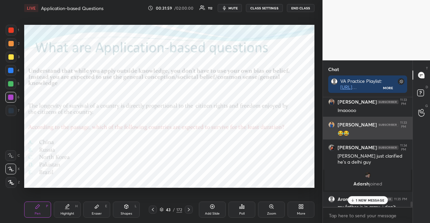
scroll to position [124, 88]
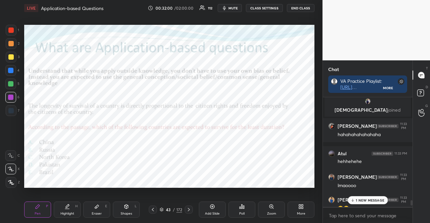
click at [363, 203] on div "1 NEW MESSAGE" at bounding box center [368, 200] width 40 height 8
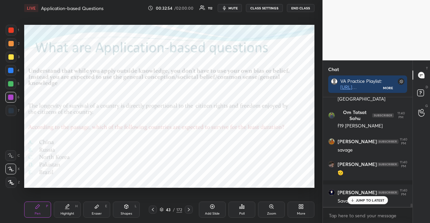
scroll to position [3520, 0]
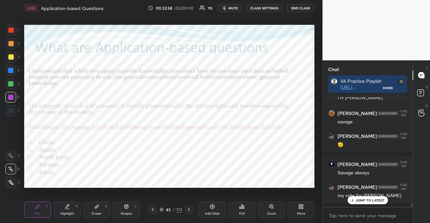
click at [11, 85] on div at bounding box center [10, 83] width 5 height 5
click at [10, 84] on div at bounding box center [10, 83] width 5 height 5
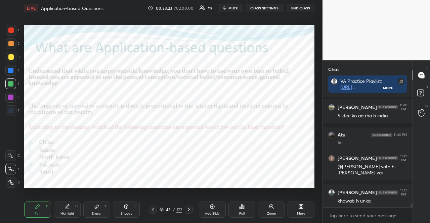
scroll to position [3656, 0]
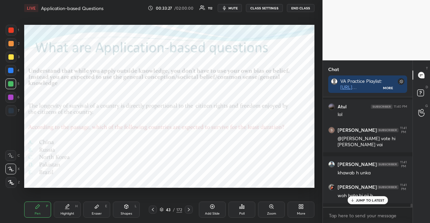
click at [8, 96] on div at bounding box center [10, 97] width 5 height 5
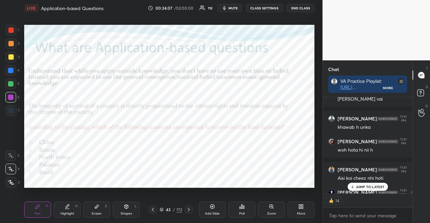
scroll to position [3739, 0]
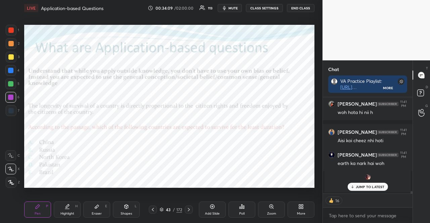
click at [12, 96] on div at bounding box center [10, 97] width 5 height 5
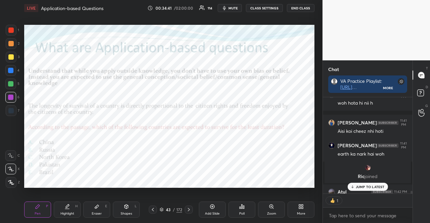
scroll to position [2, 2]
click at [8, 97] on div at bounding box center [10, 97] width 11 height 11
click at [133, 205] on div "Shapes L" at bounding box center [126, 210] width 27 height 16
type textarea "x"
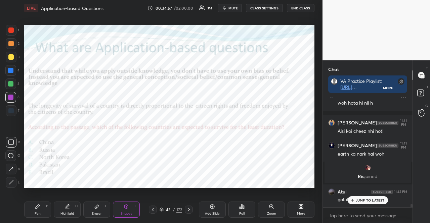
scroll to position [3773, 0]
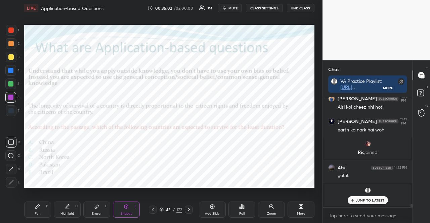
click at [166, 209] on div "43" at bounding box center [168, 210] width 7 height 4
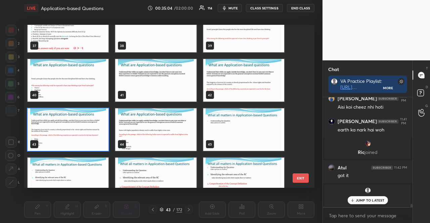
scroll to position [644, 0]
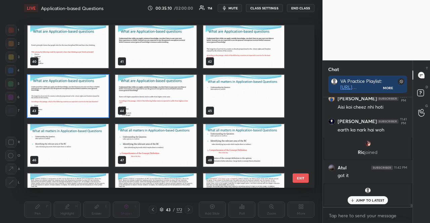
click at [227, 60] on img "grid" at bounding box center [243, 47] width 81 height 43
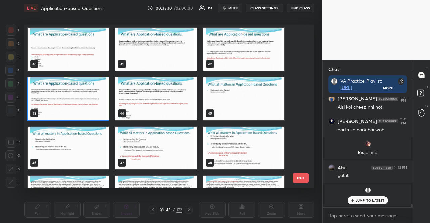
click at [227, 60] on div "40 41 42 43 44 45 46 47 48 49 50 51 52 53 54" at bounding box center [163, 106] width 278 height 163
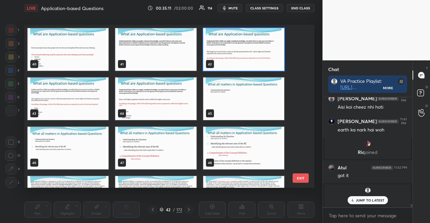
click at [227, 60] on img "grid" at bounding box center [243, 49] width 81 height 43
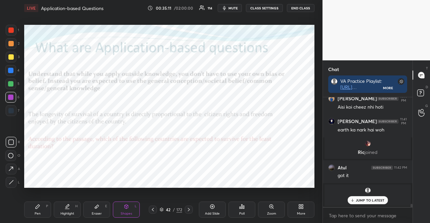
click at [227, 60] on img "grid" at bounding box center [243, 49] width 81 height 43
click at [238, 212] on div "Poll" at bounding box center [241, 210] width 27 height 16
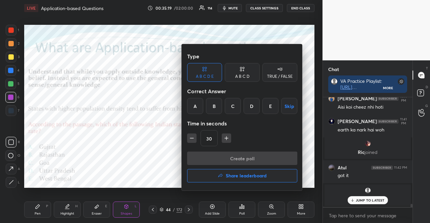
click at [269, 105] on div "E" at bounding box center [270, 106] width 16 height 16
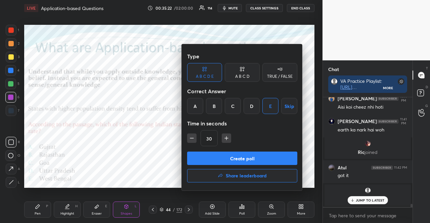
click at [227, 137] on icon "button" at bounding box center [226, 138] width 7 height 7
click at [228, 137] on icon "button" at bounding box center [226, 138] width 7 height 7
type input "60"
click at [233, 157] on button "Create poll" at bounding box center [242, 158] width 110 height 13
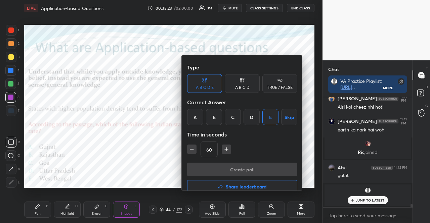
type textarea "x"
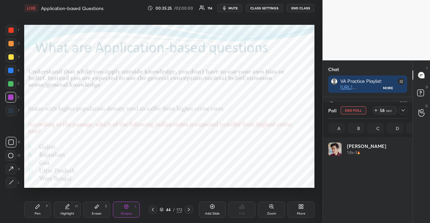
scroll to position [79, 77]
click at [255, 8] on button "CLASS SETTINGS" at bounding box center [264, 8] width 37 height 8
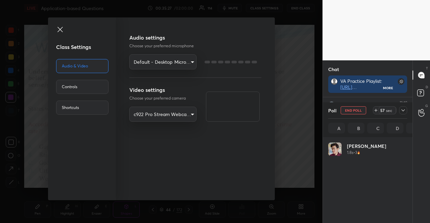
click at [87, 83] on div "Controls" at bounding box center [82, 87] width 52 height 14
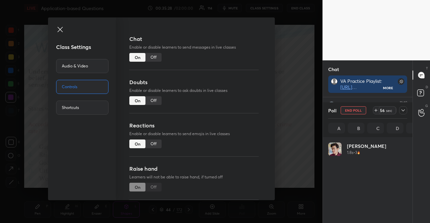
click at [155, 58] on div "Off" at bounding box center [153, 57] width 16 height 9
click at [59, 26] on icon at bounding box center [60, 30] width 8 height 8
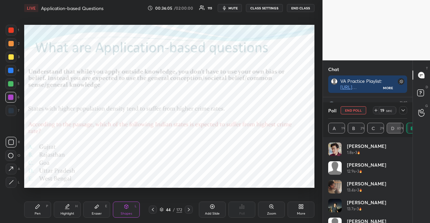
scroll to position [44, 88]
click at [272, 12] on div "LIVE Application-based Questions 00:36:15 / 02:00:00 115 mute CLASS SETTINGS EN…" at bounding box center [169, 8] width 290 height 16
click at [269, 10] on button "CLASS SETTINGS" at bounding box center [264, 8] width 37 height 8
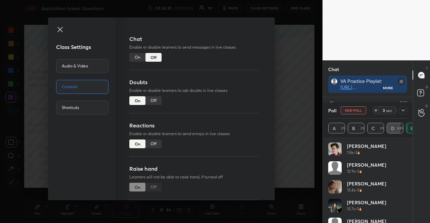
click at [142, 54] on div "On" at bounding box center [137, 57] width 16 height 9
click at [62, 30] on icon at bounding box center [60, 30] width 8 height 8
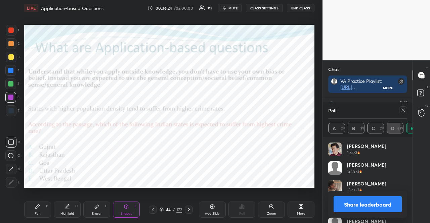
click at [400, 109] on icon at bounding box center [402, 110] width 5 height 5
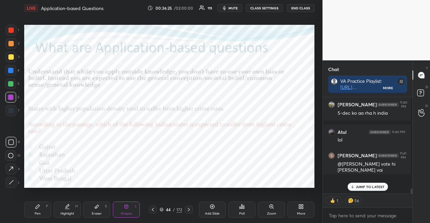
scroll to position [94, 88]
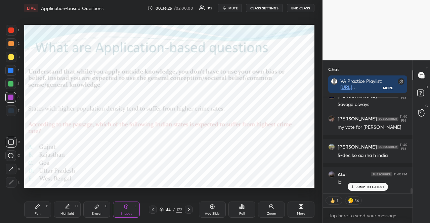
click at [378, 184] on div "JUMP TO LATEST" at bounding box center [367, 187] width 40 height 8
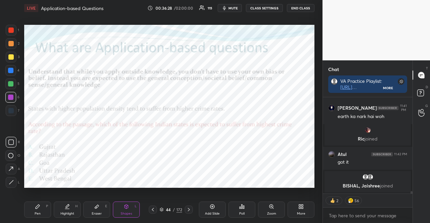
click at [15, 81] on div at bounding box center [10, 84] width 11 height 11
click at [137, 205] on div "Shapes L" at bounding box center [126, 210] width 27 height 16
click at [11, 96] on div at bounding box center [10, 97] width 5 height 5
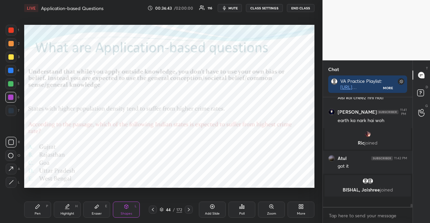
scroll to position [3648, 0]
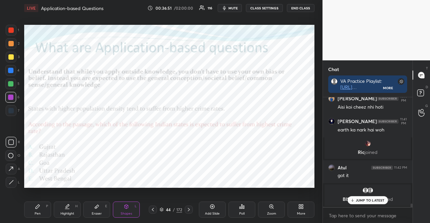
click at [41, 205] on div "Pen P" at bounding box center [37, 210] width 27 height 16
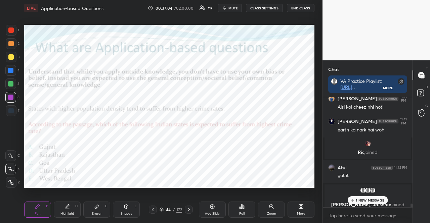
click at [13, 88] on div at bounding box center [10, 84] width 11 height 11
click at [11, 85] on div at bounding box center [10, 83] width 5 height 5
click at [10, 67] on div at bounding box center [10, 70] width 11 height 11
click at [9, 66] on div at bounding box center [10, 70] width 11 height 11
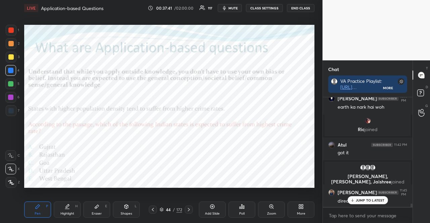
click at [124, 211] on div "Shapes L" at bounding box center [126, 210] width 27 height 16
click at [38, 214] on div "Pen" at bounding box center [38, 213] width 6 height 3
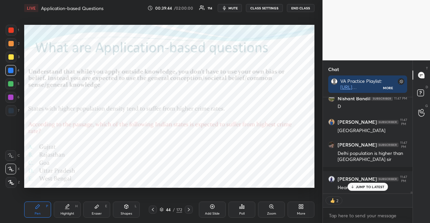
scroll to position [4533, 0]
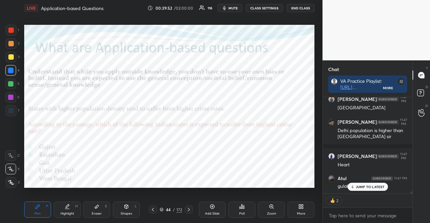
click at [9, 29] on div at bounding box center [10, 30] width 5 height 5
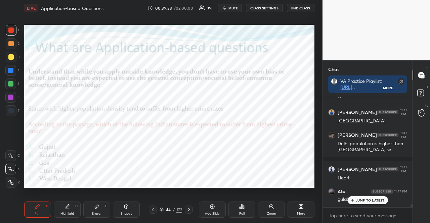
scroll to position [4520, 0]
drag, startPoint x: 362, startPoint y: 196, endPoint x: 359, endPoint y: 200, distance: 5.8
click at [362, 196] on div "gulabi dil kisne diya sir" at bounding box center [373, 199] width 70 height 8
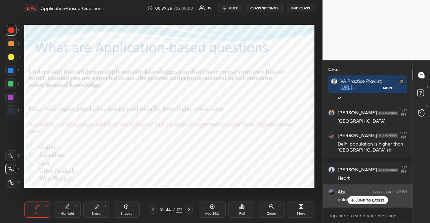
drag, startPoint x: 359, startPoint y: 200, endPoint x: 326, endPoint y: 187, distance: 35.4
click at [358, 200] on p "JUMP TO LATEST" at bounding box center [370, 200] width 29 height 4
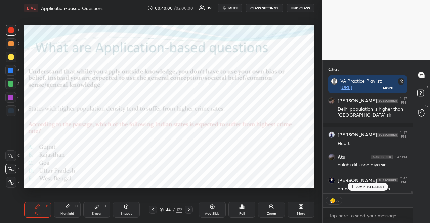
scroll to position [4602, 0]
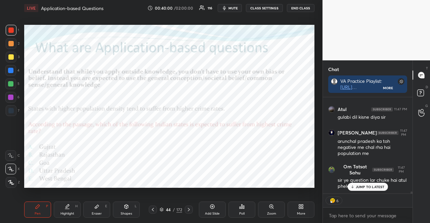
click at [16, 70] on div "4" at bounding box center [12, 70] width 14 height 11
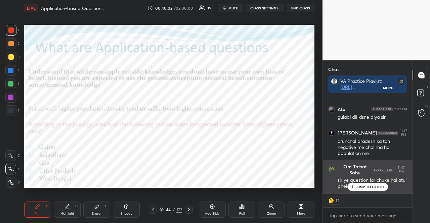
drag, startPoint x: 370, startPoint y: 187, endPoint x: 367, endPoint y: 187, distance: 3.4
click at [370, 187] on p "JUMP TO LATEST" at bounding box center [370, 187] width 29 height 4
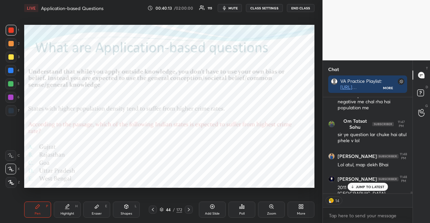
scroll to position [4676, 0]
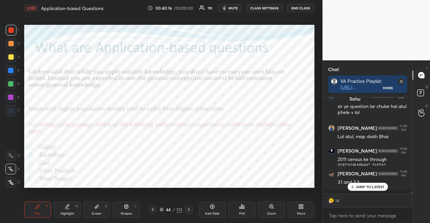
click at [377, 182] on div "3.1 and 3.3 .." at bounding box center [373, 182] width 70 height 8
click at [362, 186] on p "JUMP TO LATEST" at bounding box center [370, 187] width 29 height 4
click at [12, 72] on div at bounding box center [10, 70] width 5 height 5
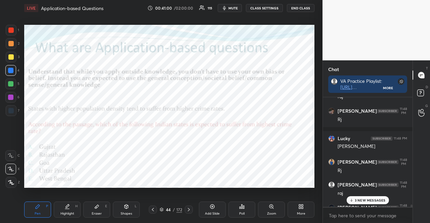
scroll to position [5254, 0]
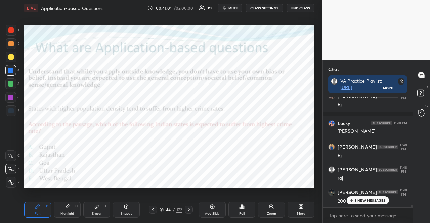
click at [370, 200] on p "3 NEW MESSAGES" at bounding box center [370, 200] width 31 height 4
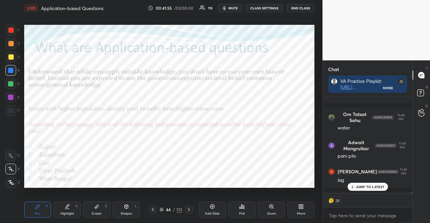
scroll to position [5729, 0]
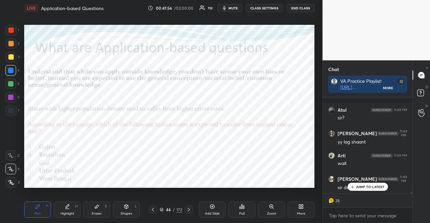
click at [357, 188] on p "JUMP TO LATEST" at bounding box center [370, 187] width 29 height 4
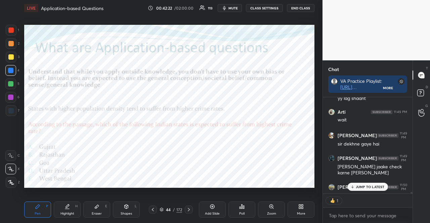
scroll to position [2, 2]
click at [364, 186] on p "JUMP TO LATEST" at bounding box center [370, 187] width 29 height 4
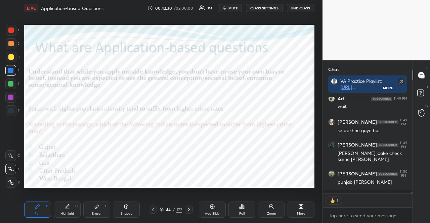
drag, startPoint x: 18, startPoint y: 100, endPoint x: 18, endPoint y: 96, distance: 4.0
click at [18, 100] on div "6" at bounding box center [12, 97] width 14 height 11
click at [15, 97] on div at bounding box center [10, 97] width 11 height 11
click at [15, 96] on div at bounding box center [10, 97] width 11 height 11
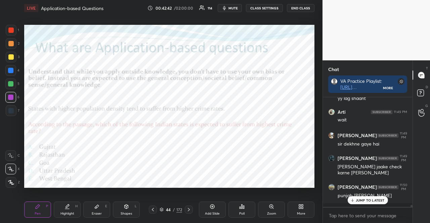
scroll to position [5785, 0]
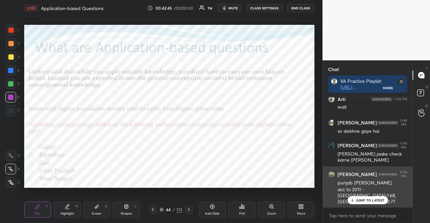
drag, startPoint x: 361, startPoint y: 201, endPoint x: 334, endPoint y: 198, distance: 27.7
click at [361, 201] on p "JUMP TO LATEST" at bounding box center [370, 200] width 29 height 4
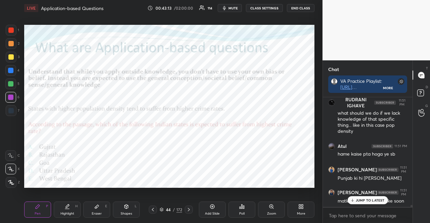
scroll to position [5928, 0]
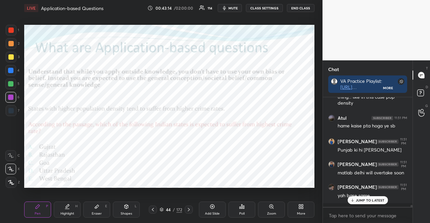
click at [359, 200] on p "JUMP TO LATEST" at bounding box center [370, 200] width 29 height 4
click at [357, 200] on p "JUMP TO LATEST" at bounding box center [370, 200] width 29 height 4
click at [161, 209] on icon at bounding box center [162, 210] width 4 height 4
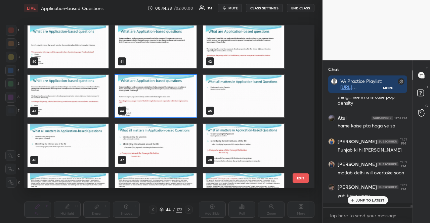
scroll to position [5951, 0]
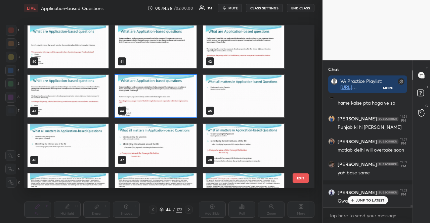
click at [263, 104] on img "grid" at bounding box center [243, 96] width 81 height 43
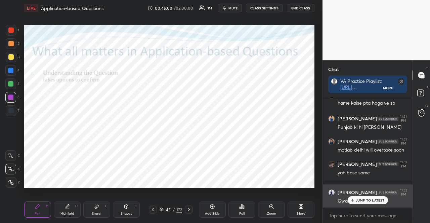
drag, startPoint x: 374, startPoint y: 203, endPoint x: 349, endPoint y: 198, distance: 25.2
click at [373, 203] on div "JUMP TO LATEST" at bounding box center [367, 200] width 40 height 8
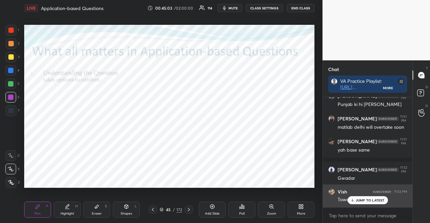
click at [363, 202] on p "JUMP TO LATEST" at bounding box center [370, 200] width 29 height 4
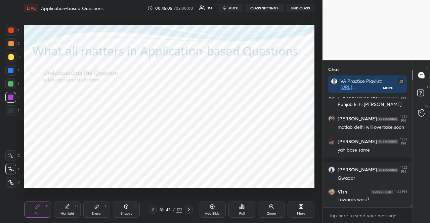
click at [10, 70] on div at bounding box center [10, 70] width 5 height 5
click at [11, 100] on div at bounding box center [10, 97] width 11 height 11
click at [132, 204] on div "Shapes L" at bounding box center [126, 210] width 27 height 16
click at [8, 67] on div at bounding box center [10, 70] width 11 height 11
click at [38, 206] on icon at bounding box center [38, 207] width 4 height 4
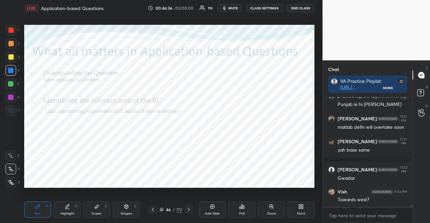
click at [7, 95] on div at bounding box center [10, 97] width 11 height 11
click at [120, 211] on div "Shapes L" at bounding box center [126, 210] width 27 height 16
click at [34, 207] on div "Pen P" at bounding box center [37, 210] width 27 height 16
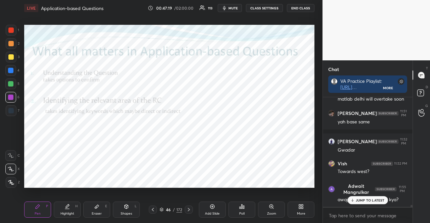
click at [377, 198] on div "JUMP TO LATEST" at bounding box center [367, 200] width 40 height 8
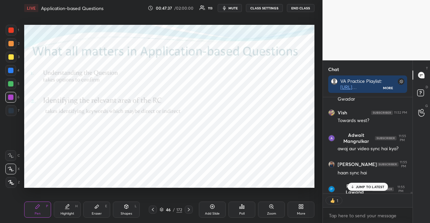
scroll to position [2, 2]
click at [9, 69] on div at bounding box center [10, 70] width 5 height 5
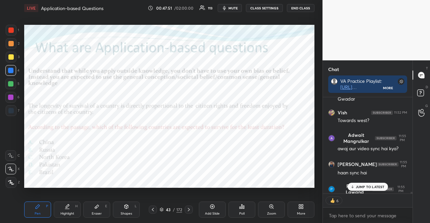
scroll to position [6053, 0]
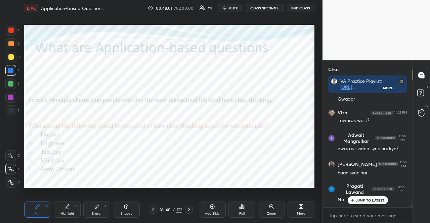
click at [9, 100] on div at bounding box center [10, 97] width 11 height 11
click at [10, 98] on div at bounding box center [10, 97] width 5 height 5
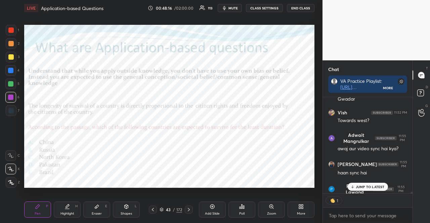
scroll to position [2, 2]
click at [165, 208] on div "44" at bounding box center [168, 210] width 7 height 4
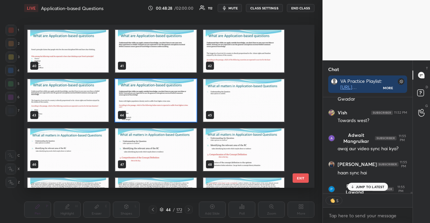
scroll to position [644, 0]
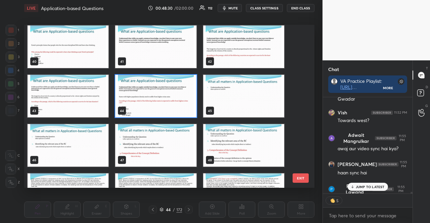
click at [83, 132] on img "grid" at bounding box center [68, 145] width 81 height 43
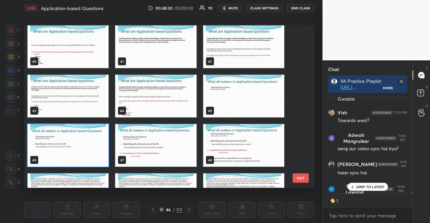
click at [83, 132] on img "grid" at bounding box center [68, 145] width 81 height 43
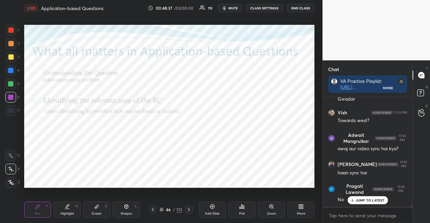
scroll to position [6053, 0]
drag, startPoint x: 9, startPoint y: 82, endPoint x: 14, endPoint y: 82, distance: 5.0
click at [10, 82] on div at bounding box center [10, 83] width 5 height 5
drag, startPoint x: 9, startPoint y: 111, endPoint x: 0, endPoint y: 109, distance: 9.8
click at [9, 112] on div at bounding box center [10, 110] width 5 height 5
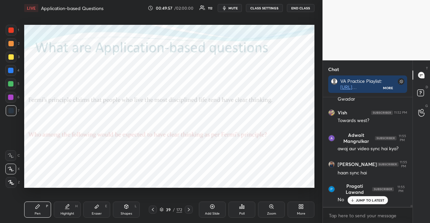
click at [10, 31] on div at bounding box center [10, 30] width 5 height 5
click at [8, 30] on div at bounding box center [11, 30] width 11 height 11
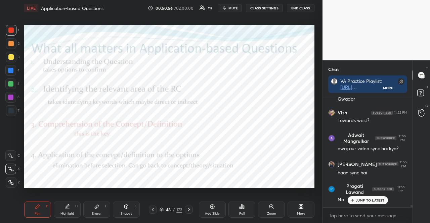
click at [10, 67] on div at bounding box center [10, 70] width 11 height 11
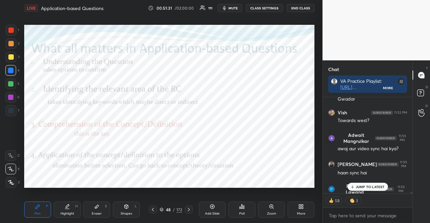
scroll to position [6089, 0]
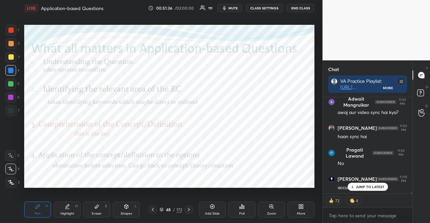
click at [363, 188] on p "JUMP TO LATEST" at bounding box center [370, 187] width 29 height 4
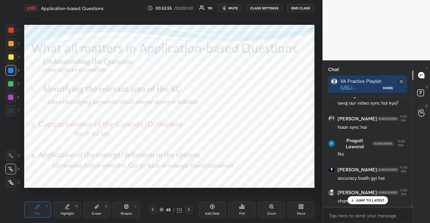
scroll to position [6123, 0]
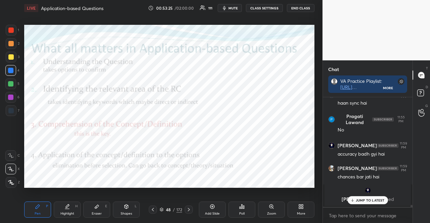
click at [11, 102] on div at bounding box center [10, 97] width 11 height 11
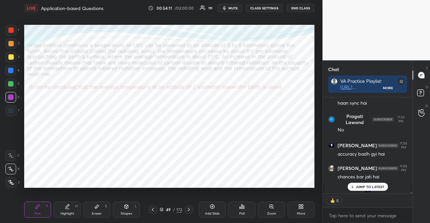
type textarea "x"
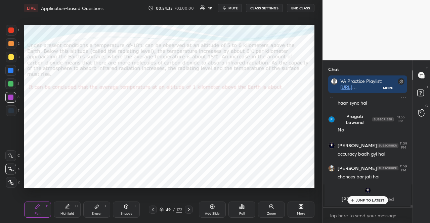
click at [231, 5] on button "mute" at bounding box center [230, 8] width 24 height 8
click at [358, 199] on p "JUMP TO LATEST" at bounding box center [370, 200] width 29 height 4
click at [190, 209] on icon at bounding box center [188, 209] width 5 height 5
click at [190, 207] on div at bounding box center [189, 210] width 8 height 8
click at [159, 209] on div "51 / 172" at bounding box center [171, 210] width 44 height 8
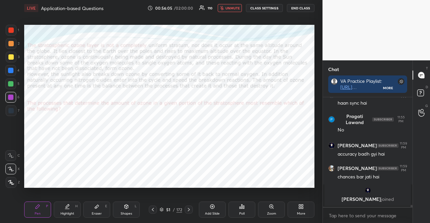
click at [154, 209] on icon at bounding box center [152, 209] width 5 height 5
click at [241, 211] on div "Poll" at bounding box center [241, 210] width 27 height 16
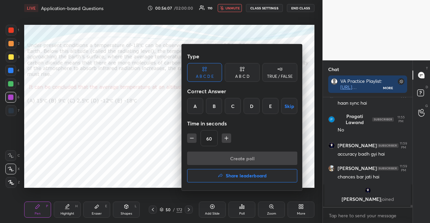
click at [211, 102] on div "B" at bounding box center [214, 106] width 16 height 16
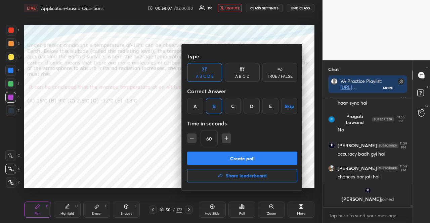
click at [224, 138] on icon "button" at bounding box center [226, 138] width 7 height 7
click at [226, 140] on icon "button" at bounding box center [226, 138] width 7 height 7
type input "90"
click at [229, 158] on button "Create poll" at bounding box center [242, 158] width 110 height 13
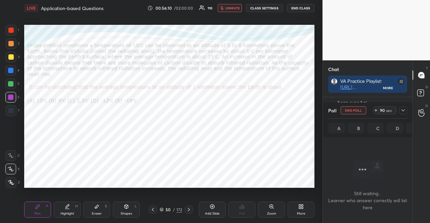
scroll to position [2, 2]
click at [231, 6] on span "unmute" at bounding box center [232, 8] width 14 height 5
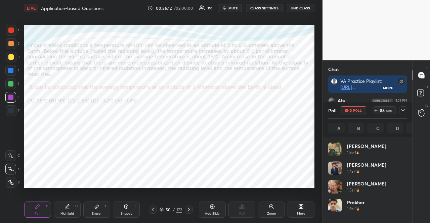
click at [231, 7] on span "mute" at bounding box center [232, 8] width 9 height 5
click at [406, 107] on div at bounding box center [403, 110] width 8 height 8
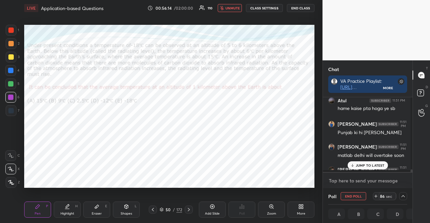
type textarea "x"
click at [358, 176] on textarea at bounding box center [367, 181] width 79 height 11
type textarea "p"
type textarea "x"
type textarea "po"
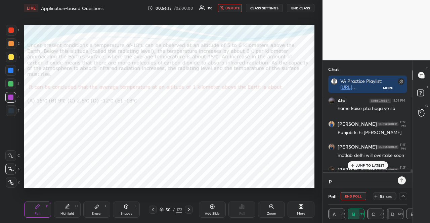
type textarea "x"
type textarea "pol"
type textarea "x"
type textarea "poll"
type textarea "x"
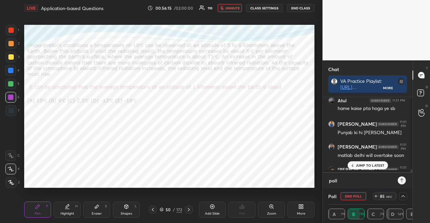
type textarea "poll"
type textarea "x"
type textarea "poll s"
type textarea "x"
type textarea "poll st"
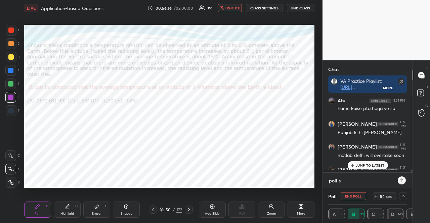
type textarea "x"
type textarea "poll sta"
type textarea "x"
type textarea "poll star"
type textarea "x"
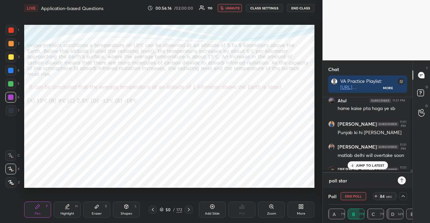
type textarea "poll start"
type textarea "x"
type textarea "poll starte"
type textarea "x"
type textarea "poll started"
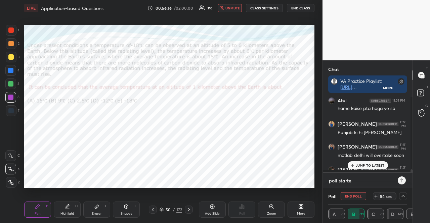
type textarea "x"
click at [12, 67] on div at bounding box center [10, 70] width 11 height 11
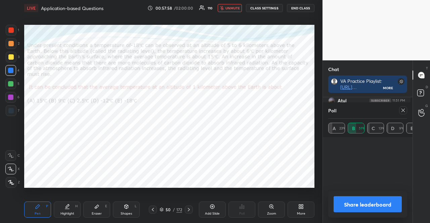
scroll to position [87, 88]
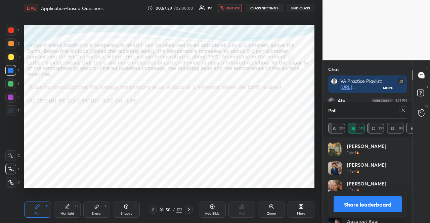
click at [232, 6] on span "unmute" at bounding box center [232, 8] width 14 height 5
click at [401, 108] on icon at bounding box center [402, 110] width 5 height 5
type textarea "x"
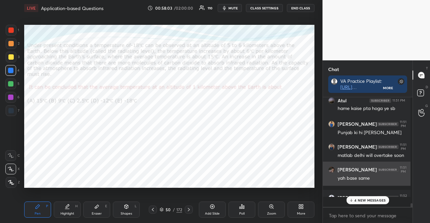
scroll to position [108, 88]
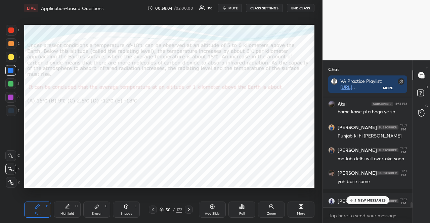
click at [369, 201] on p "4 NEW MESSAGES" at bounding box center [369, 200] width 31 height 4
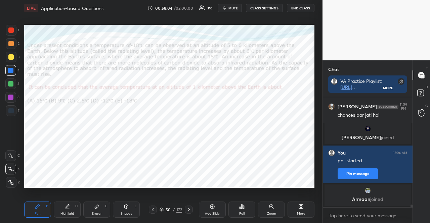
click at [368, 200] on p "[PERSON_NAME] joined" at bounding box center [367, 199] width 78 height 5
click at [244, 210] on div "Poll" at bounding box center [241, 210] width 27 height 16
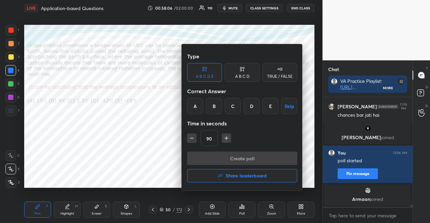
click at [285, 75] on div "TRUE / FALSE" at bounding box center [280, 77] width 26 height 4
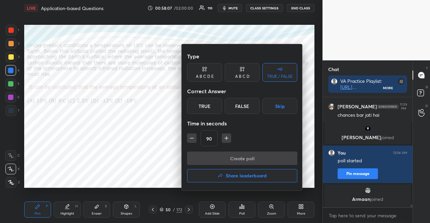
click at [285, 102] on button "Skip" at bounding box center [279, 106] width 35 height 16
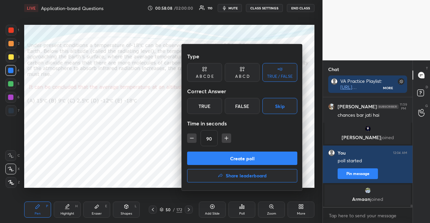
click at [194, 138] on icon "button" at bounding box center [191, 138] width 7 height 7
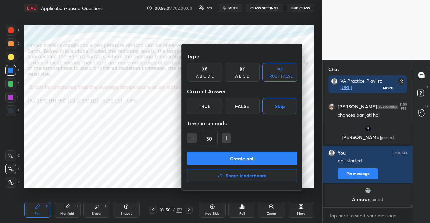
type input "15"
click at [194, 138] on div "15" at bounding box center [242, 138] width 110 height 16
click at [223, 158] on button "Create poll" at bounding box center [242, 158] width 110 height 13
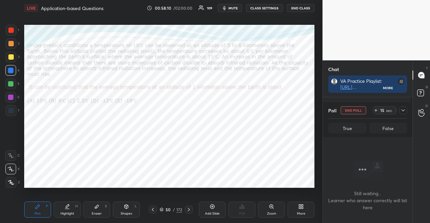
scroll to position [73, 88]
click at [10, 92] on div at bounding box center [10, 97] width 11 height 11
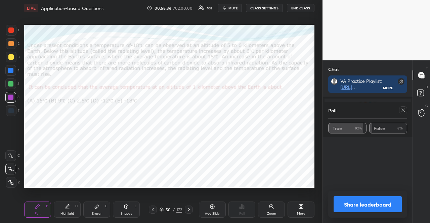
click at [403, 108] on icon at bounding box center [402, 110] width 5 height 5
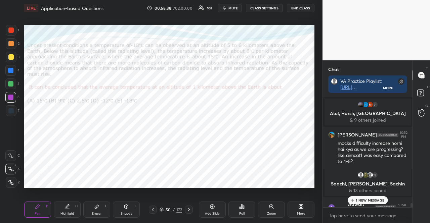
drag, startPoint x: 365, startPoint y: 198, endPoint x: 360, endPoint y: 198, distance: 4.7
click at [364, 198] on p "1 NEW MESSAGE" at bounding box center [370, 200] width 29 height 4
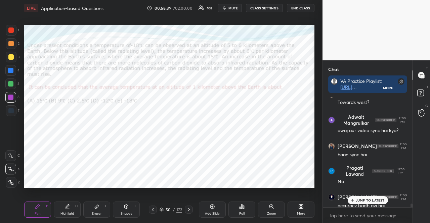
click at [355, 201] on div "JUMP TO LATEST" at bounding box center [367, 200] width 40 height 8
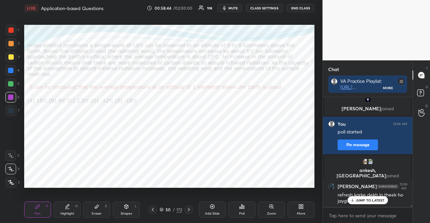
click at [9, 106] on div at bounding box center [11, 110] width 11 height 11
click at [11, 107] on div at bounding box center [11, 110] width 11 height 11
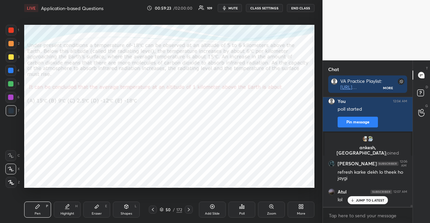
click at [377, 200] on p "JUMP TO LATEST" at bounding box center [370, 200] width 29 height 4
click at [11, 63] on div "1 2 3 4 5 6 7" at bounding box center [12, 72] width 14 height 94
click at [12, 65] on div "1 2 3 4 5 6 7" at bounding box center [12, 72] width 14 height 94
click at [13, 65] on div at bounding box center [10, 70] width 11 height 11
click at [13, 181] on icon at bounding box center [11, 182] width 6 height 5
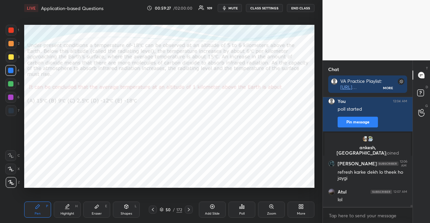
click at [132, 211] on div "Shapes L" at bounding box center [126, 210] width 27 height 16
click at [46, 207] on div "P" at bounding box center [47, 206] width 2 height 3
click at [13, 75] on div at bounding box center [10, 70] width 11 height 11
drag, startPoint x: 126, startPoint y: 206, endPoint x: 107, endPoint y: 190, distance: 24.5
click at [125, 206] on icon at bounding box center [126, 206] width 5 height 5
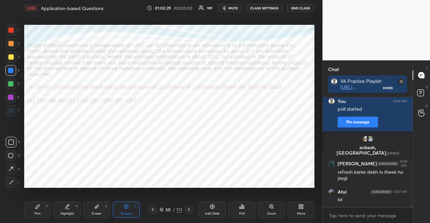
click at [11, 155] on icon at bounding box center [10, 155] width 5 height 5
drag, startPoint x: 40, startPoint y: 210, endPoint x: 20, endPoint y: 147, distance: 65.2
click at [38, 209] on icon at bounding box center [37, 206] width 5 height 5
click at [11, 83] on div at bounding box center [10, 83] width 5 height 5
click at [10, 152] on div at bounding box center [10, 155] width 11 height 11
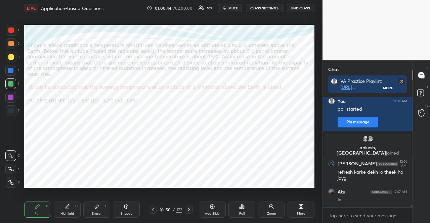
drag, startPoint x: 12, startPoint y: 109, endPoint x: 11, endPoint y: 100, distance: 9.1
click at [11, 108] on div at bounding box center [11, 110] width 11 height 11
click at [9, 83] on div at bounding box center [10, 83] width 5 height 5
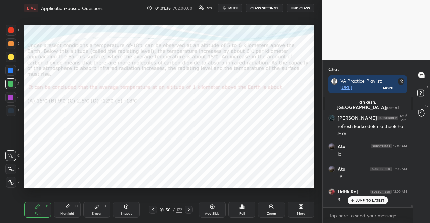
scroll to position [5595, 0]
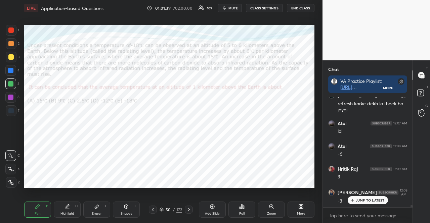
click at [9, 93] on div at bounding box center [10, 97] width 11 height 11
click at [7, 94] on div at bounding box center [10, 97] width 11 height 11
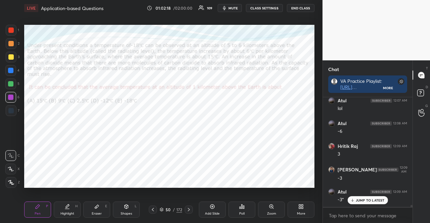
click at [13, 96] on div at bounding box center [10, 97] width 11 height 11
click at [11, 178] on div at bounding box center [11, 182] width 11 height 11
click at [13, 177] on div "C X Z" at bounding box center [12, 168] width 14 height 40
click at [124, 211] on div "Shapes L" at bounding box center [126, 210] width 27 height 16
click at [35, 208] on icon at bounding box center [37, 206] width 5 height 5
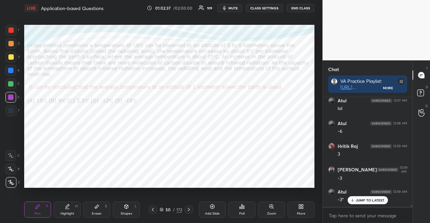
click at [9, 84] on div at bounding box center [10, 83] width 5 height 5
drag, startPoint x: 37, startPoint y: 209, endPoint x: 40, endPoint y: 204, distance: 5.7
click at [38, 210] on div "Pen P" at bounding box center [37, 210] width 27 height 16
click at [11, 45] on div at bounding box center [10, 43] width 5 height 5
click at [10, 45] on div at bounding box center [10, 43] width 5 height 5
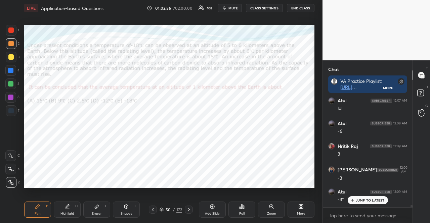
drag, startPoint x: 12, startPoint y: 96, endPoint x: 18, endPoint y: 92, distance: 7.4
click at [11, 98] on div at bounding box center [10, 97] width 5 height 5
click at [10, 155] on icon at bounding box center [11, 155] width 6 height 5
click at [11, 155] on icon at bounding box center [11, 155] width 6 height 5
click at [11, 79] on div at bounding box center [10, 84] width 11 height 11
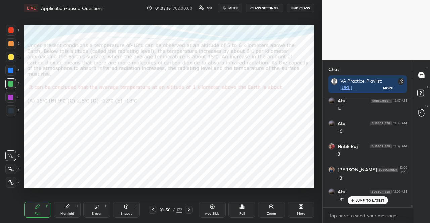
drag, startPoint x: 14, startPoint y: 29, endPoint x: 11, endPoint y: 29, distance: 3.4
click at [14, 29] on div at bounding box center [11, 30] width 11 height 11
click at [12, 30] on div at bounding box center [10, 30] width 5 height 5
click at [11, 109] on div at bounding box center [10, 110] width 5 height 5
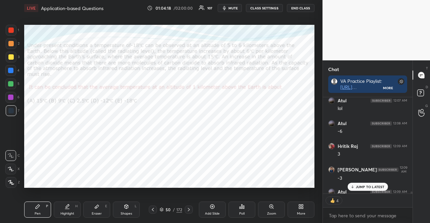
drag, startPoint x: 359, startPoint y: 184, endPoint x: 342, endPoint y: 176, distance: 19.1
click at [359, 184] on div "JUMP TO LATEST" at bounding box center [367, 187] width 40 height 8
type textarea "x"
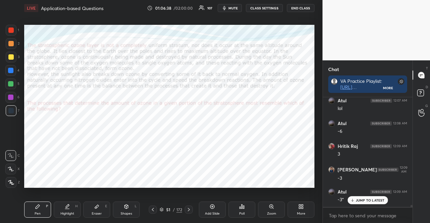
scroll to position [5618, 0]
click at [186, 208] on icon at bounding box center [188, 209] width 5 height 5
click at [365, 199] on p "JUMP TO LATEST" at bounding box center [370, 200] width 29 height 4
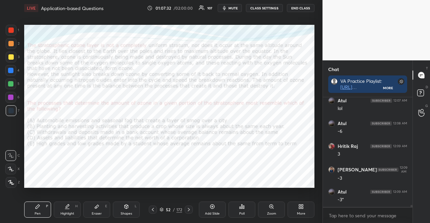
click at [241, 204] on div "Poll" at bounding box center [241, 210] width 27 height 16
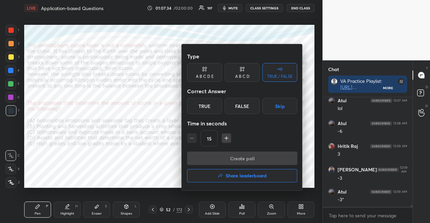
click at [212, 78] on div "A B C D E" at bounding box center [205, 77] width 18 height 4
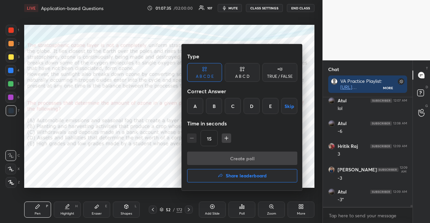
click at [230, 110] on div "C" at bounding box center [233, 106] width 16 height 16
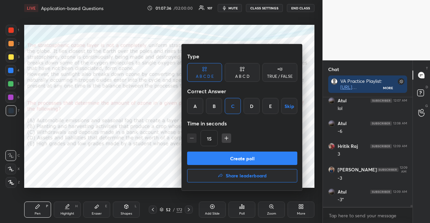
click at [226, 135] on icon "button" at bounding box center [226, 138] width 7 height 7
click at [225, 136] on icon "button" at bounding box center [226, 138] width 7 height 7
drag, startPoint x: 225, startPoint y: 136, endPoint x: 226, endPoint y: 142, distance: 5.9
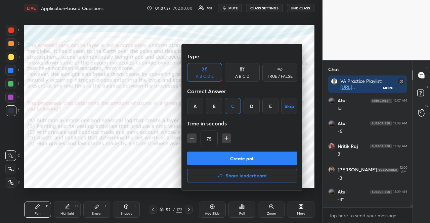
click at [225, 136] on icon "button" at bounding box center [226, 138] width 7 height 7
type input "90"
click at [223, 155] on button "Create poll" at bounding box center [242, 158] width 110 height 13
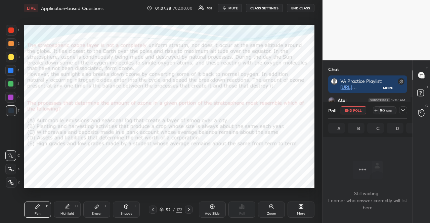
scroll to position [2, 2]
click at [240, 8] on button "mute" at bounding box center [230, 8] width 24 height 8
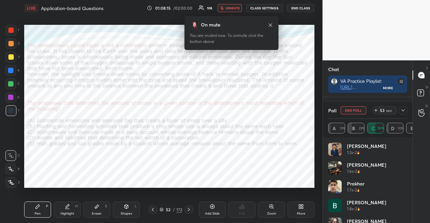
scroll to position [71, 88]
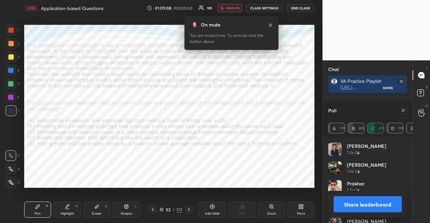
click at [230, 7] on span "unmute" at bounding box center [232, 8] width 14 height 5
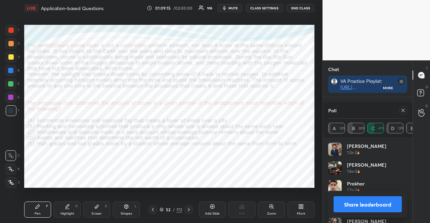
click at [5, 83] on div "1 2 3 4 5 6 7 R O A L C X Z Erase all C X Z" at bounding box center [10, 106] width 21 height 163
click at [14, 82] on div at bounding box center [10, 84] width 11 height 11
click at [12, 168] on icon at bounding box center [11, 169] width 6 height 5
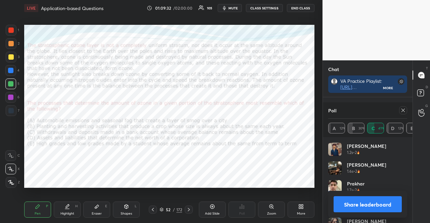
click at [402, 108] on icon at bounding box center [402, 110] width 5 height 5
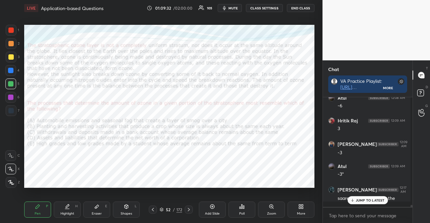
scroll to position [2, 2]
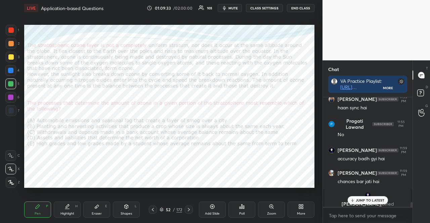
click at [365, 199] on p "JUMP TO LATEST" at bounding box center [370, 200] width 29 height 4
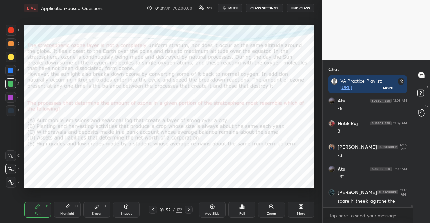
click at [7, 96] on div at bounding box center [10, 97] width 11 height 11
click at [8, 84] on div at bounding box center [10, 84] width 11 height 11
click at [131, 207] on div "Shapes L" at bounding box center [126, 210] width 27 height 16
click at [14, 98] on div at bounding box center [10, 97] width 11 height 11
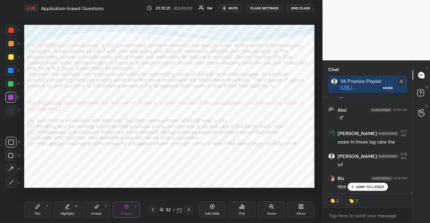
scroll to position [5600, 0]
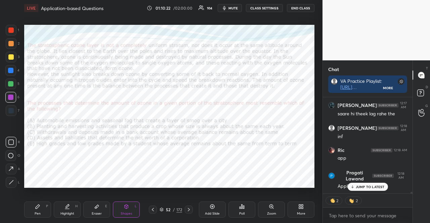
click at [10, 79] on div at bounding box center [10, 84] width 11 height 11
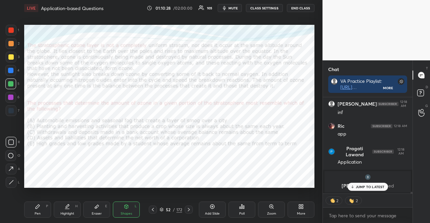
click at [9, 43] on div at bounding box center [10, 43] width 5 height 5
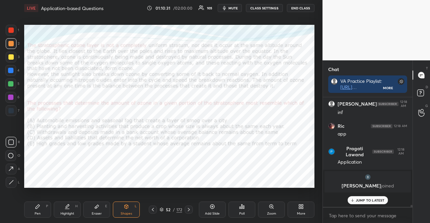
scroll to position [5610, 0]
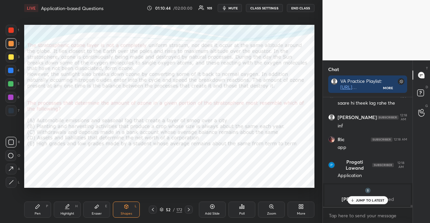
click at [13, 32] on div at bounding box center [10, 30] width 5 height 5
click at [7, 70] on div at bounding box center [10, 70] width 11 height 11
click at [14, 153] on div at bounding box center [10, 155] width 11 height 11
click at [41, 207] on div "Pen P" at bounding box center [37, 210] width 27 height 16
click at [40, 208] on div "Pen P" at bounding box center [37, 210] width 27 height 16
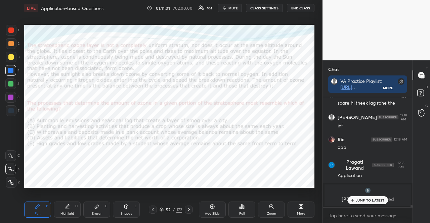
click at [6, 108] on div at bounding box center [11, 110] width 11 height 11
click at [13, 155] on icon at bounding box center [11, 155] width 6 height 5
click at [12, 91] on div "1 2 3 4 5 6 7" at bounding box center [12, 72] width 14 height 94
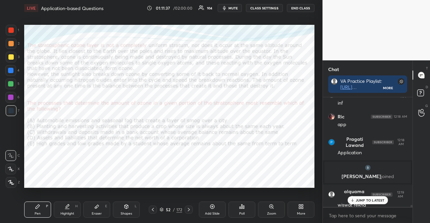
click at [13, 95] on div at bounding box center [10, 97] width 11 height 11
click at [13, 96] on div at bounding box center [10, 97] width 5 height 5
click at [12, 96] on div at bounding box center [10, 97] width 5 height 5
click at [8, 97] on div at bounding box center [10, 97] width 5 height 5
click at [13, 168] on icon at bounding box center [11, 169] width 6 height 5
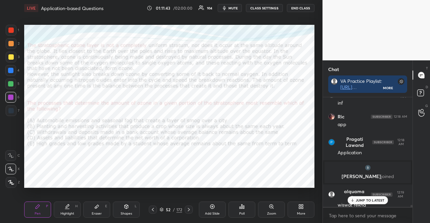
click at [12, 170] on icon at bounding box center [11, 169] width 6 height 5
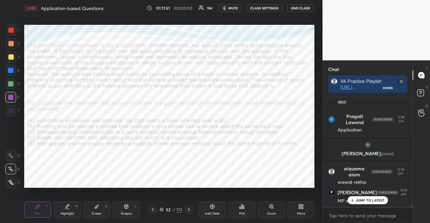
scroll to position [5679, 0]
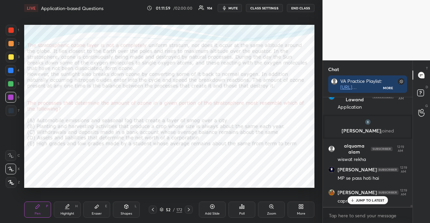
drag, startPoint x: 357, startPoint y: 200, endPoint x: 316, endPoint y: 181, distance: 44.9
click at [355, 201] on div "JUMP TO LATEST" at bounding box center [367, 200] width 40 height 8
drag, startPoint x: 7, startPoint y: 27, endPoint x: 8, endPoint y: 32, distance: 5.4
click at [8, 27] on div at bounding box center [11, 30] width 11 height 11
click at [123, 213] on div "Shapes" at bounding box center [126, 213] width 11 height 3
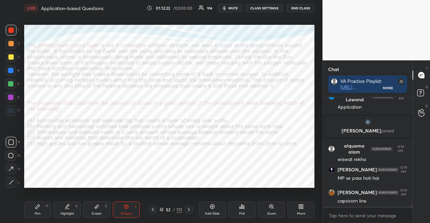
click at [12, 111] on div at bounding box center [10, 110] width 5 height 5
click at [16, 113] on div "7" at bounding box center [13, 110] width 14 height 11
drag, startPoint x: 41, startPoint y: 211, endPoint x: 12, endPoint y: 171, distance: 49.2
click at [38, 209] on div "Pen P" at bounding box center [37, 210] width 27 height 16
click at [14, 68] on div at bounding box center [10, 70] width 11 height 11
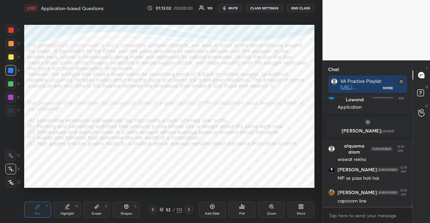
click at [10, 69] on div at bounding box center [10, 70] width 5 height 5
click at [12, 96] on div at bounding box center [10, 97] width 11 height 11
click at [11, 84] on div at bounding box center [10, 83] width 5 height 5
click at [9, 84] on div at bounding box center [10, 83] width 5 height 5
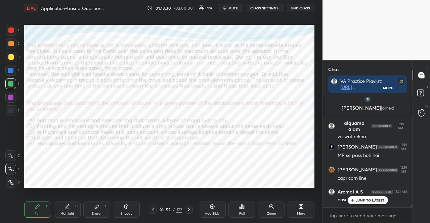
click at [13, 30] on div at bounding box center [10, 30] width 5 height 5
drag, startPoint x: 12, startPoint y: 30, endPoint x: 23, endPoint y: 45, distance: 18.5
click at [11, 31] on div at bounding box center [10, 30] width 5 height 5
click at [9, 95] on div at bounding box center [10, 97] width 5 height 5
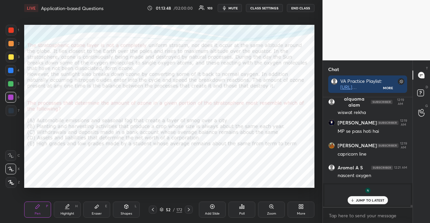
drag, startPoint x: 9, startPoint y: 29, endPoint x: 6, endPoint y: 27, distance: 4.6
click at [8, 29] on div at bounding box center [11, 30] width 11 height 11
click at [10, 112] on div at bounding box center [10, 110] width 5 height 5
click at [13, 49] on div "1 2 3 4 5 6 7" at bounding box center [12, 72] width 14 height 94
click at [13, 48] on div at bounding box center [11, 43] width 11 height 11
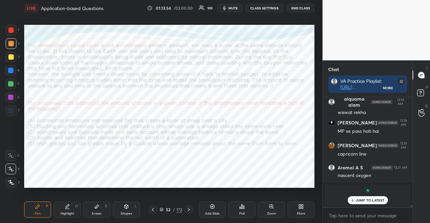
click at [123, 206] on div "Shapes L" at bounding box center [126, 210] width 27 height 16
click at [13, 167] on icon at bounding box center [10, 169] width 7 height 7
click at [38, 209] on icon at bounding box center [37, 206] width 5 height 5
click at [11, 71] on div at bounding box center [10, 70] width 5 height 5
click at [11, 37] on div "1 2 3 4 5 6 7" at bounding box center [12, 72] width 14 height 94
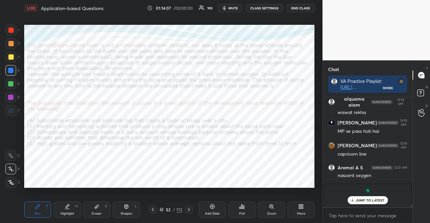
click at [130, 209] on div "Shapes L" at bounding box center [126, 210] width 27 height 16
click at [16, 28] on div at bounding box center [11, 30] width 11 height 11
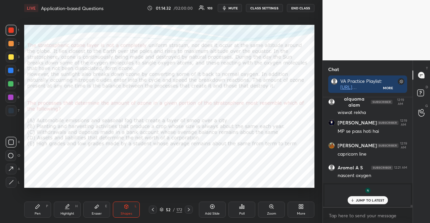
click at [10, 110] on div at bounding box center [10, 110] width 5 height 5
drag, startPoint x: 9, startPoint y: 143, endPoint x: 23, endPoint y: 147, distance: 13.5
click at [9, 144] on icon at bounding box center [10, 142] width 5 height 5
click at [117, 207] on div "Shapes L" at bounding box center [126, 210] width 27 height 16
click at [45, 208] on div "Pen P" at bounding box center [37, 210] width 27 height 16
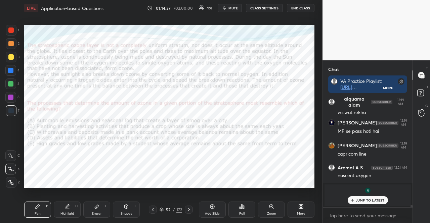
click at [12, 85] on div at bounding box center [10, 83] width 5 height 5
click at [131, 207] on div "Shapes L" at bounding box center [126, 210] width 27 height 16
click at [10, 168] on icon at bounding box center [10, 169] width 7 height 7
click at [33, 212] on div "Pen P" at bounding box center [37, 210] width 27 height 16
click at [10, 115] on div at bounding box center [11, 110] width 11 height 11
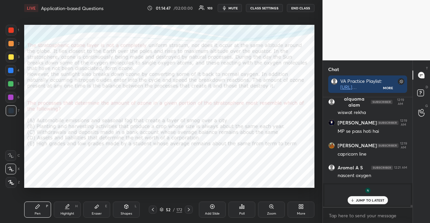
click at [15, 169] on div at bounding box center [10, 169] width 11 height 11
click at [12, 28] on div at bounding box center [10, 30] width 5 height 5
drag, startPoint x: 11, startPoint y: 29, endPoint x: 18, endPoint y: 25, distance: 8.1
click at [11, 29] on div at bounding box center [10, 30] width 5 height 5
click at [12, 68] on div at bounding box center [10, 70] width 5 height 5
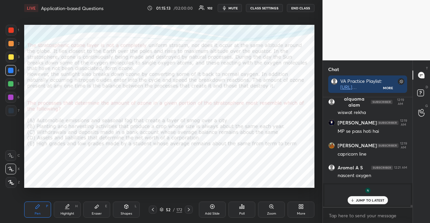
click at [12, 82] on div at bounding box center [10, 83] width 5 height 5
click at [15, 45] on div at bounding box center [11, 43] width 11 height 11
drag, startPoint x: 127, startPoint y: 213, endPoint x: 124, endPoint y: 208, distance: 5.6
click at [127, 213] on div "Shapes" at bounding box center [126, 213] width 11 height 3
click at [15, 141] on div at bounding box center [11, 142] width 11 height 11
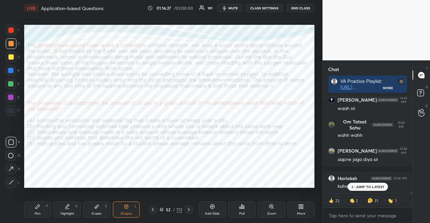
scroll to position [5887, 0]
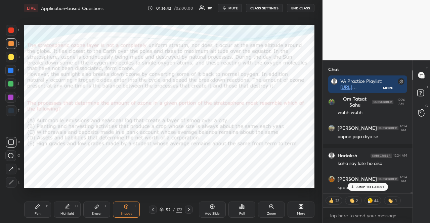
drag, startPoint x: 9, startPoint y: 86, endPoint x: 23, endPoint y: 109, distance: 27.1
click at [9, 86] on div at bounding box center [10, 83] width 5 height 5
click at [125, 211] on div "Shapes L" at bounding box center [126, 210] width 27 height 16
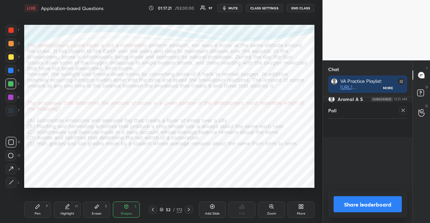
scroll to position [2, 2]
click at [408, 109] on div "Poll" at bounding box center [368, 119] width 90 height 35
click at [402, 107] on div at bounding box center [403, 110] width 8 height 8
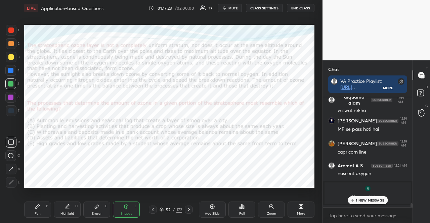
click at [363, 201] on p "1 NEW MESSAGE" at bounding box center [370, 200] width 29 height 4
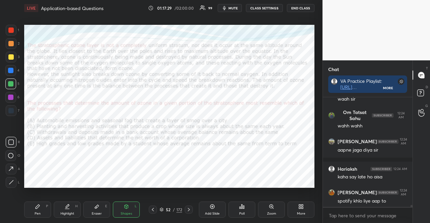
click at [11, 69] on div at bounding box center [10, 70] width 5 height 5
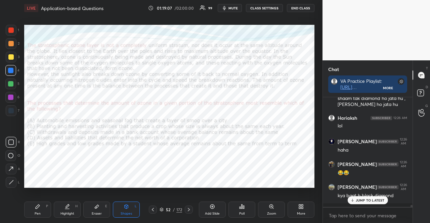
scroll to position [6076, 0]
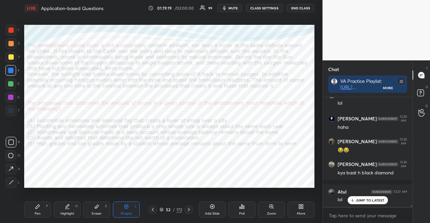
click at [15, 98] on div at bounding box center [10, 97] width 11 height 11
click at [14, 94] on div at bounding box center [10, 97] width 11 height 11
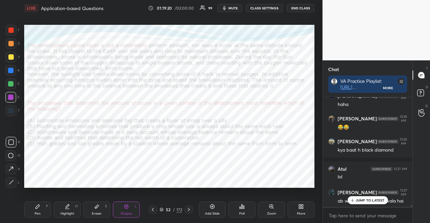
drag, startPoint x: 40, startPoint y: 215, endPoint x: 36, endPoint y: 193, distance: 22.5
click at [40, 215] on div "Pen" at bounding box center [38, 213] width 6 height 3
click at [9, 83] on div at bounding box center [10, 83] width 5 height 5
click at [13, 70] on div at bounding box center [10, 70] width 5 height 5
click at [134, 210] on div "Shapes L" at bounding box center [126, 210] width 27 height 16
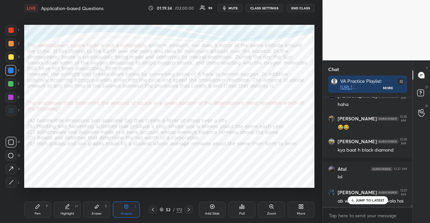
click at [42, 205] on div "Pen P" at bounding box center [37, 210] width 27 height 16
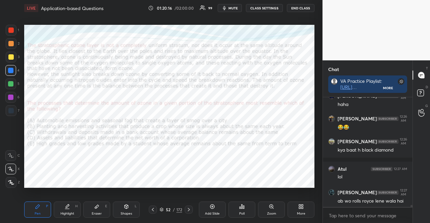
scroll to position [6128, 0]
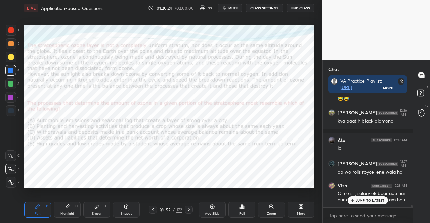
click at [13, 107] on div at bounding box center [11, 110] width 11 height 11
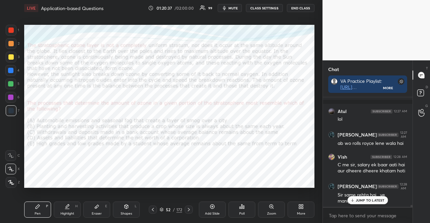
scroll to position [6181, 0]
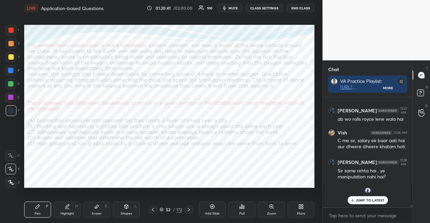
click at [33, 144] on div "Setting up your live class Poll for secs No correct answer Start poll" at bounding box center [169, 106] width 296 height 180
click at [9, 71] on div at bounding box center [10, 70] width 5 height 5
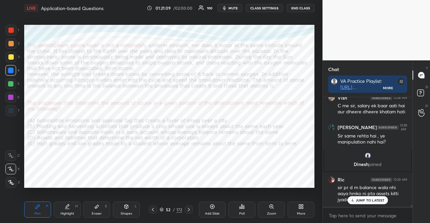
scroll to position [6240, 0]
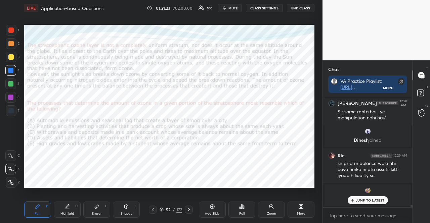
click at [12, 27] on div at bounding box center [11, 30] width 11 height 11
click at [123, 214] on div "Shapes" at bounding box center [126, 213] width 11 height 3
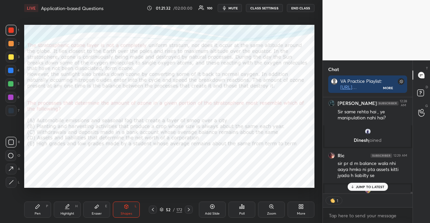
scroll to position [2, 2]
click at [29, 217] on div "Pen P" at bounding box center [37, 210] width 27 height 16
click at [34, 212] on div "Pen P" at bounding box center [37, 210] width 27 height 16
drag, startPoint x: 130, startPoint y: 211, endPoint x: 132, endPoint y: 206, distance: 5.4
click at [130, 210] on div "Shapes L" at bounding box center [126, 210] width 27 height 16
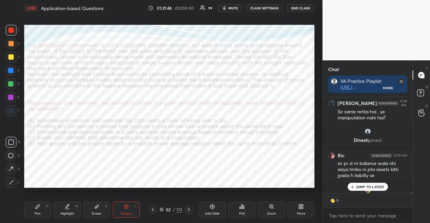
click at [36, 213] on div "Pen P" at bounding box center [37, 210] width 27 height 16
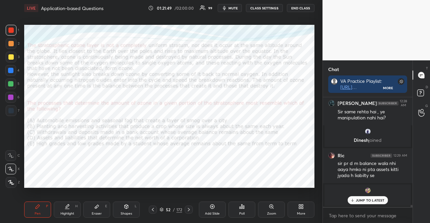
scroll to position [6240, 0]
click at [7, 112] on div at bounding box center [11, 110] width 11 height 11
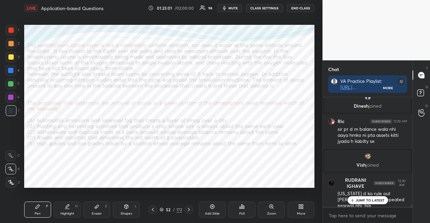
click at [10, 83] on div at bounding box center [10, 83] width 5 height 5
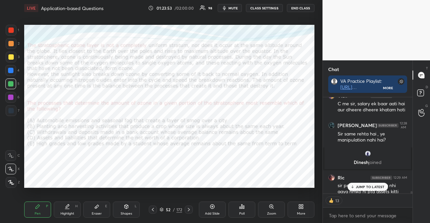
scroll to position [6207, 0]
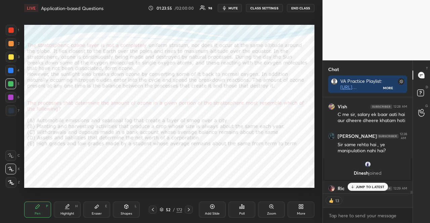
click at [11, 25] on div at bounding box center [11, 30] width 11 height 11
click at [10, 27] on div at bounding box center [11, 30] width 11 height 11
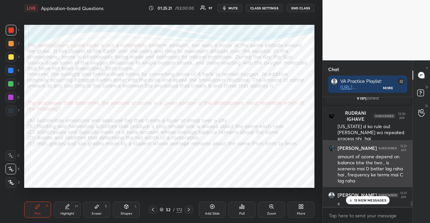
scroll to position [6375, 0]
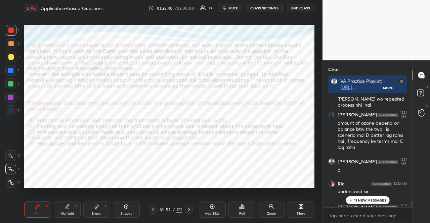
click at [13, 112] on div at bounding box center [11, 110] width 11 height 11
click at [121, 212] on div "Shapes" at bounding box center [126, 213] width 11 height 3
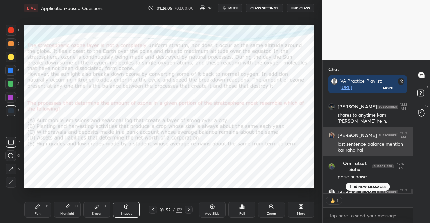
scroll to position [6509, 0]
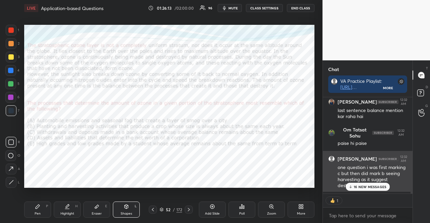
type textarea "x"
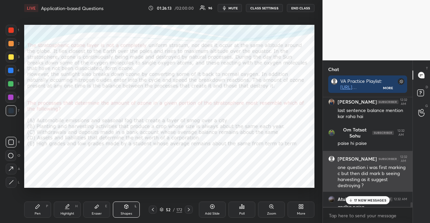
scroll to position [108, 88]
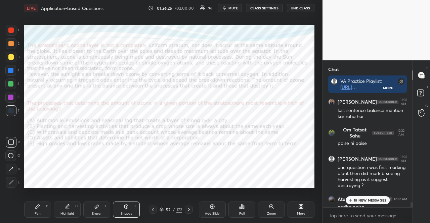
click at [7, 29] on div at bounding box center [11, 30] width 11 height 11
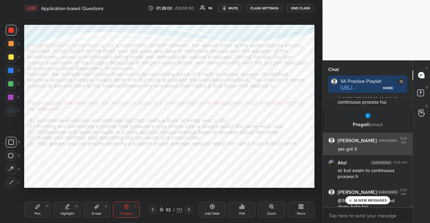
scroll to position [6891, 0]
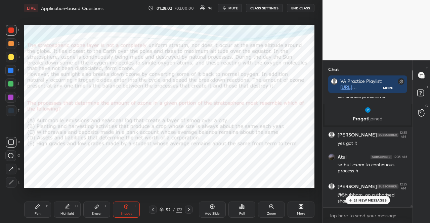
click at [376, 199] on p "24 NEW MESSAGES" at bounding box center [370, 200] width 33 height 4
click at [189, 210] on icon at bounding box center [188, 209] width 5 height 5
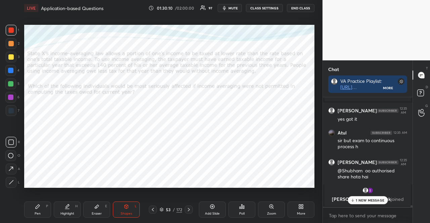
click at [189, 208] on icon at bounding box center [188, 209] width 5 height 5
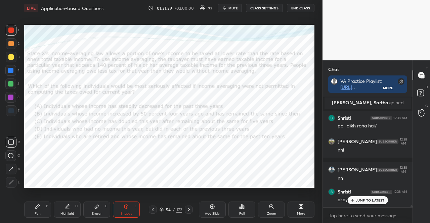
scroll to position [6578, 0]
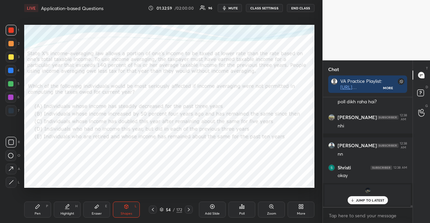
click at [244, 207] on icon at bounding box center [241, 206] width 5 height 5
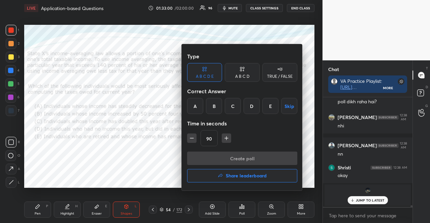
click at [236, 105] on div "C" at bounding box center [233, 106] width 16 height 16
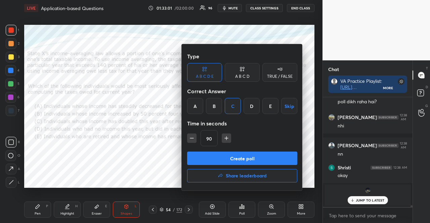
click at [191, 138] on icon "button" at bounding box center [191, 138] width 3 height 0
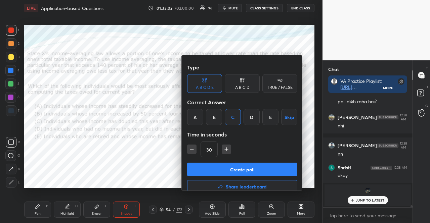
click at [191, 149] on icon "button" at bounding box center [191, 149] width 3 height 0
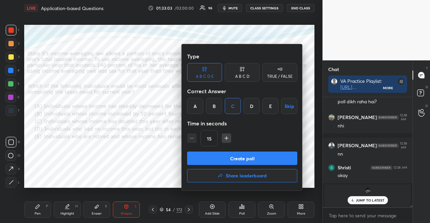
click at [224, 139] on icon "button" at bounding box center [226, 138] width 7 height 7
type input "30"
click at [241, 158] on button "Create poll" at bounding box center [242, 158] width 110 height 13
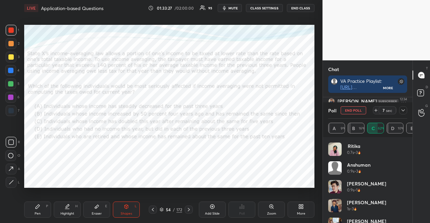
scroll to position [57, 88]
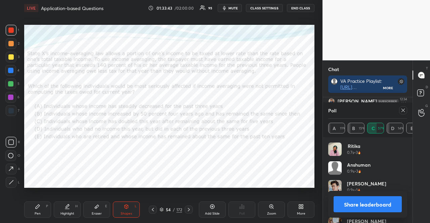
click at [11, 65] on div at bounding box center [10, 70] width 11 height 11
click at [11, 94] on div at bounding box center [10, 97] width 11 height 11
click at [128, 222] on div "Pen P Highlight H Eraser E Shapes L 54 / 172 Add Slide Poll Zoom More" at bounding box center [169, 209] width 290 height 27
click at [9, 68] on div at bounding box center [10, 70] width 11 height 11
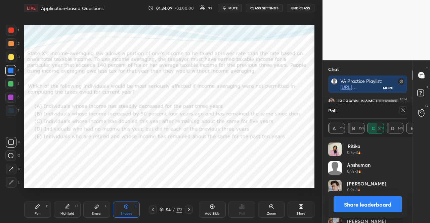
click at [406, 106] on div at bounding box center [403, 110] width 8 height 8
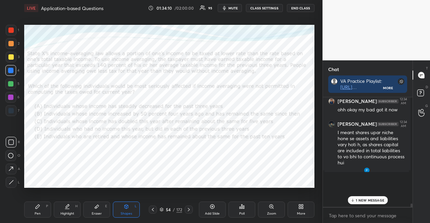
scroll to position [122, 86]
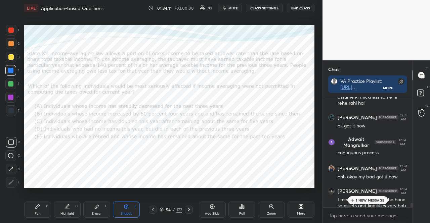
click at [381, 199] on p "1 NEW MESSAGE" at bounding box center [370, 200] width 29 height 4
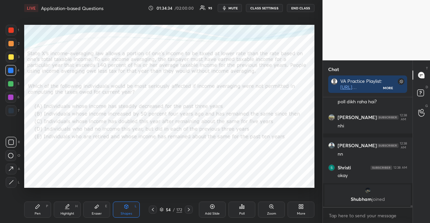
click at [10, 70] on div at bounding box center [10, 70] width 5 height 5
click at [7, 95] on div at bounding box center [10, 97] width 11 height 11
click at [37, 208] on icon at bounding box center [38, 207] width 4 height 4
click at [10, 85] on div at bounding box center [10, 83] width 5 height 5
click at [10, 92] on div at bounding box center [10, 97] width 11 height 11
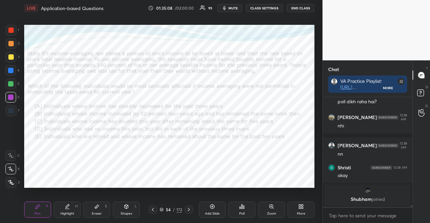
drag, startPoint x: 10, startPoint y: 96, endPoint x: 10, endPoint y: 91, distance: 4.4
click at [9, 95] on div at bounding box center [10, 97] width 5 height 5
click at [12, 83] on div at bounding box center [10, 83] width 5 height 5
click at [12, 41] on div at bounding box center [11, 43] width 11 height 11
click at [127, 211] on div "Shapes L" at bounding box center [126, 210] width 27 height 16
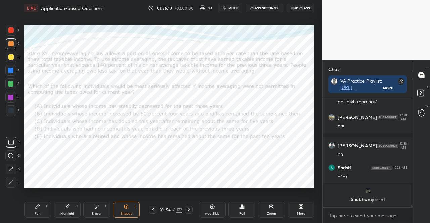
drag, startPoint x: 8, startPoint y: 106, endPoint x: 5, endPoint y: 99, distance: 7.4
click at [8, 106] on div at bounding box center [11, 110] width 11 height 11
click at [37, 210] on div "Pen P" at bounding box center [37, 210] width 27 height 16
click at [11, 97] on div at bounding box center [10, 97] width 5 height 5
click at [10, 27] on div at bounding box center [11, 30] width 11 height 11
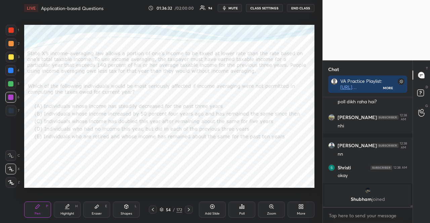
click at [11, 28] on div at bounding box center [11, 30] width 11 height 11
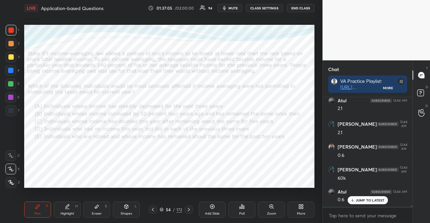
scroll to position [6827, 0]
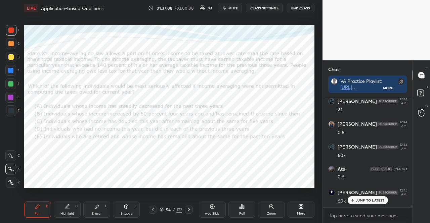
click at [11, 69] on div at bounding box center [10, 70] width 5 height 5
click at [12, 94] on div at bounding box center [10, 97] width 11 height 11
click at [9, 94] on div at bounding box center [10, 97] width 11 height 11
click at [12, 100] on div at bounding box center [10, 97] width 5 height 5
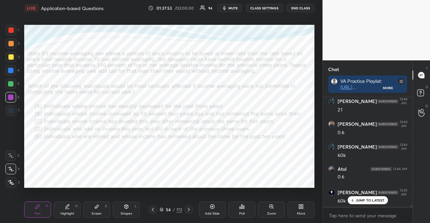
scroll to position [6850, 0]
drag, startPoint x: 10, startPoint y: 115, endPoint x: 18, endPoint y: 112, distance: 8.4
click at [10, 115] on div at bounding box center [11, 110] width 11 height 11
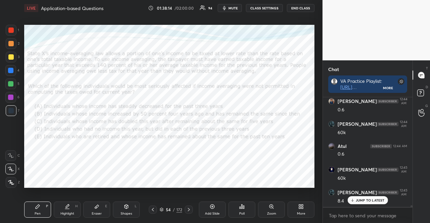
click at [9, 33] on div at bounding box center [10, 30] width 5 height 5
click at [128, 208] on icon at bounding box center [127, 207] width 4 height 4
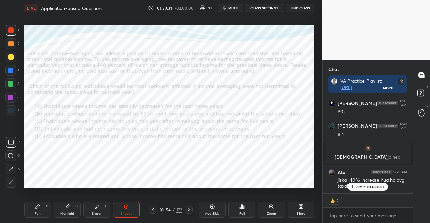
scroll to position [6903, 0]
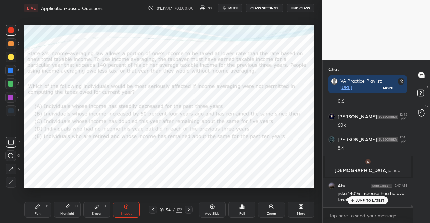
click at [11, 71] on div at bounding box center [10, 70] width 5 height 5
click at [118, 213] on div "Shapes L" at bounding box center [126, 210] width 27 height 16
click at [40, 207] on icon at bounding box center [37, 206] width 5 height 5
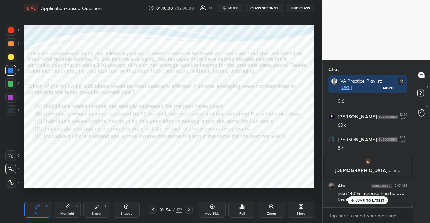
click at [33, 209] on div "Pen P" at bounding box center [37, 210] width 27 height 16
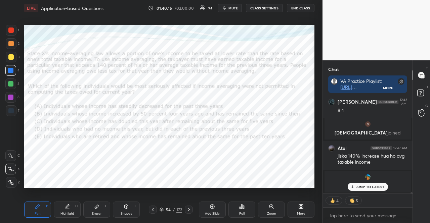
scroll to position [6927, 0]
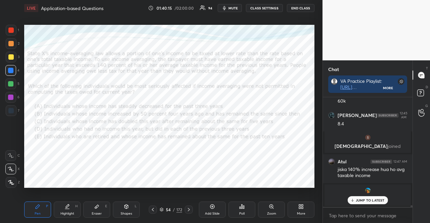
drag, startPoint x: 52, startPoint y: 191, endPoint x: 135, endPoint y: 199, distance: 83.4
click at [131, 208] on div "Shapes L" at bounding box center [126, 210] width 27 height 16
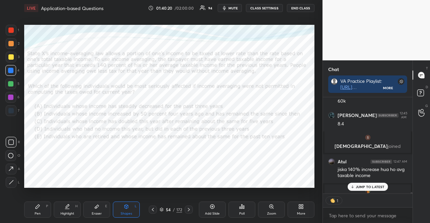
scroll to position [2, 2]
click at [38, 209] on icon at bounding box center [37, 206] width 5 height 5
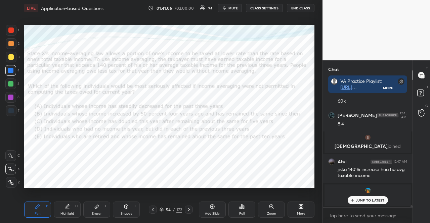
click at [15, 31] on div at bounding box center [11, 30] width 11 height 11
click at [13, 32] on div at bounding box center [10, 30] width 5 height 5
click at [11, 81] on div at bounding box center [10, 84] width 11 height 11
click at [11, 85] on div at bounding box center [10, 83] width 5 height 5
drag, startPoint x: 131, startPoint y: 205, endPoint x: 118, endPoint y: 188, distance: 21.1
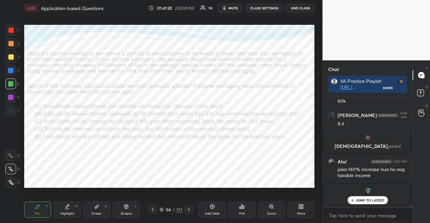
click at [131, 205] on div "Shapes L" at bounding box center [126, 210] width 27 height 16
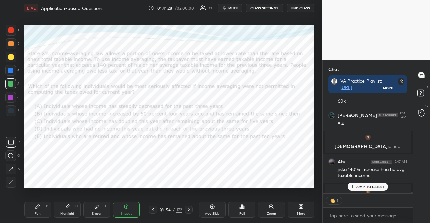
scroll to position [2, 2]
click at [361, 185] on p "JUMP TO LATEST" at bounding box center [370, 187] width 29 height 4
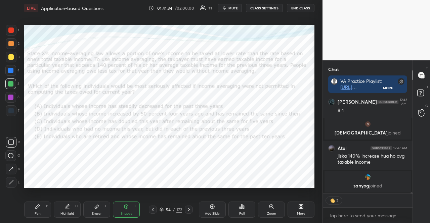
click at [15, 41] on div at bounding box center [11, 43] width 11 height 11
click at [12, 96] on div at bounding box center [10, 97] width 5 height 5
click at [37, 208] on icon at bounding box center [38, 207] width 4 height 4
click at [14, 168] on div at bounding box center [10, 169] width 11 height 11
click at [16, 30] on div at bounding box center [11, 30] width 11 height 11
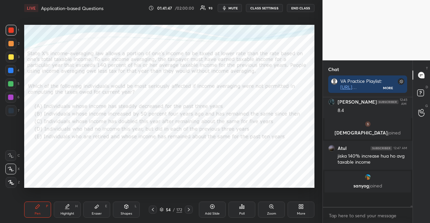
scroll to position [6927, 0]
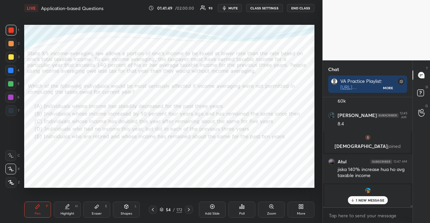
click at [11, 27] on div at bounding box center [11, 30] width 11 height 11
drag, startPoint x: 368, startPoint y: 198, endPoint x: 345, endPoint y: 198, distance: 23.5
click at [368, 198] on div "1 NEW MESSAGE" at bounding box center [368, 200] width 40 height 8
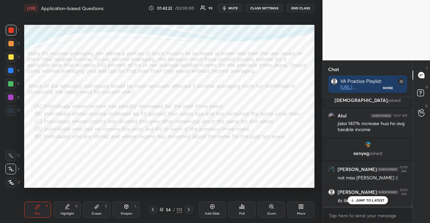
scroll to position [6973, 0]
click at [371, 198] on div "JUMP TO LATEST" at bounding box center [367, 200] width 40 height 8
click at [11, 69] on div at bounding box center [10, 70] width 5 height 5
click at [230, 6] on button "mute" at bounding box center [230, 8] width 24 height 8
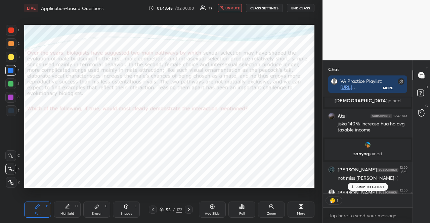
type textarea "x"
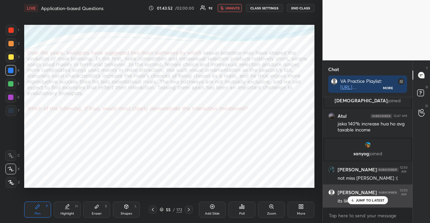
click at [366, 197] on div "its like lgst in stocks" at bounding box center [373, 201] width 70 height 8
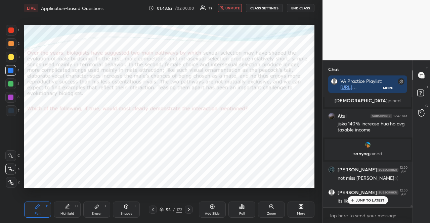
click at [355, 200] on div "JUMP TO LATEST" at bounding box center [367, 200] width 40 height 8
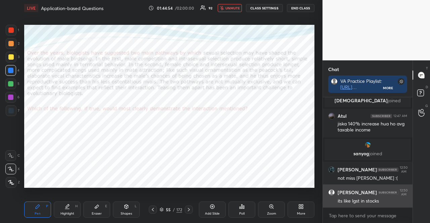
scroll to position [6997, 0]
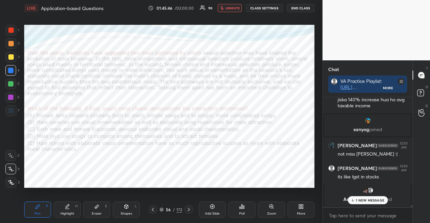
click at [249, 211] on div "Poll" at bounding box center [241, 210] width 27 height 16
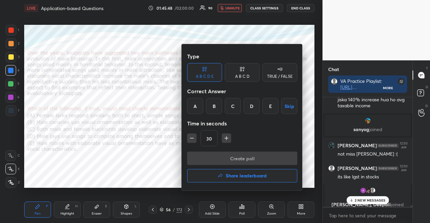
click at [249, 106] on div "D" at bounding box center [251, 106] width 16 height 16
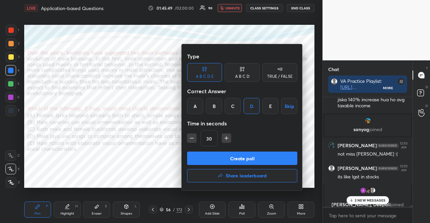
click at [226, 139] on icon "button" at bounding box center [226, 138] width 7 height 7
type input "75"
click at [234, 154] on button "Create poll" at bounding box center [242, 158] width 110 height 13
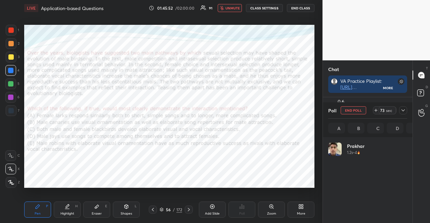
scroll to position [79, 77]
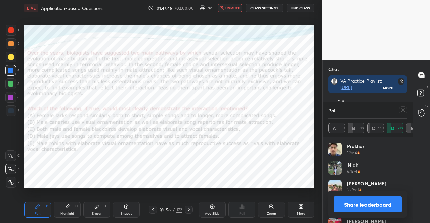
click at [236, 4] on button "unmute" at bounding box center [230, 8] width 24 height 8
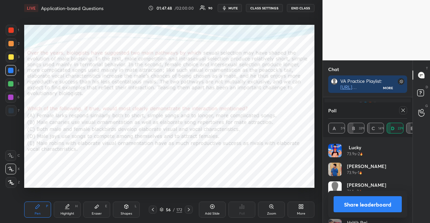
scroll to position [239, 0]
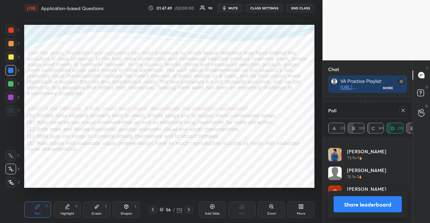
click at [400, 109] on div at bounding box center [403, 110] width 8 height 8
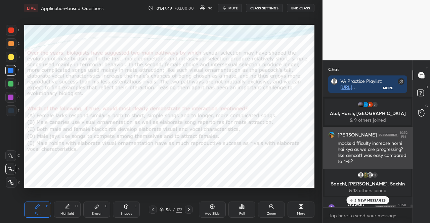
scroll to position [108, 88]
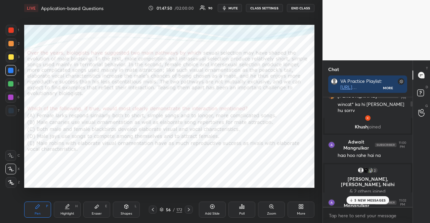
click at [378, 200] on p "5 NEW MESSAGES" at bounding box center [369, 200] width 31 height 4
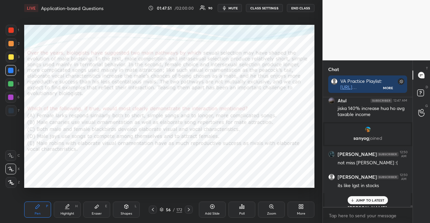
scroll to position [6911, 0]
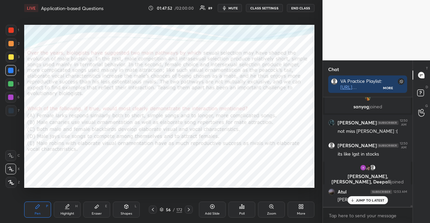
click at [374, 203] on div "JUMP TO LATEST" at bounding box center [367, 200] width 40 height 8
click at [9, 96] on div at bounding box center [10, 97] width 5 height 5
click at [11, 182] on icon at bounding box center [10, 183] width 5 height 4
click at [128, 209] on icon at bounding box center [126, 206] width 5 height 5
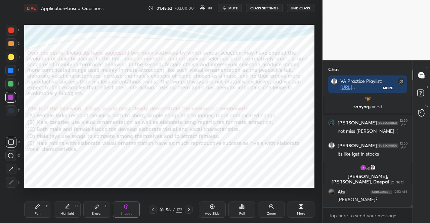
click at [10, 71] on div at bounding box center [10, 70] width 5 height 5
click at [10, 153] on div at bounding box center [10, 155] width 11 height 11
drag, startPoint x: 8, startPoint y: 84, endPoint x: 20, endPoint y: 89, distance: 12.9
click at [11, 86] on div at bounding box center [10, 83] width 5 height 5
drag, startPoint x: 45, startPoint y: 208, endPoint x: 40, endPoint y: 205, distance: 5.6
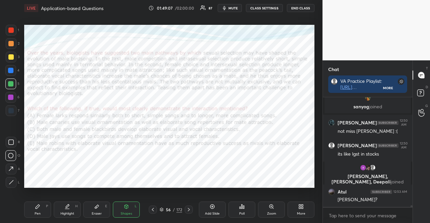
click at [43, 207] on div "Pen P" at bounding box center [37, 210] width 27 height 16
drag, startPoint x: 40, startPoint y: 205, endPoint x: 36, endPoint y: 198, distance: 8.6
click at [40, 205] on div "Pen P" at bounding box center [37, 210] width 27 height 16
click at [12, 22] on div "1 2 3 4 5 6 7 R O A L C X Z Erase all C X Z LIVE Application-based Questions 01…" at bounding box center [158, 111] width 317 height 223
click at [11, 26] on div at bounding box center [11, 30] width 11 height 11
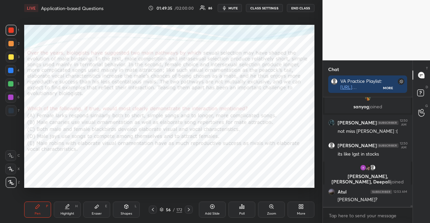
click at [11, 71] on div at bounding box center [10, 70] width 5 height 5
drag, startPoint x: 38, startPoint y: 209, endPoint x: 38, endPoint y: 197, distance: 11.4
click at [38, 208] on icon at bounding box center [37, 206] width 5 height 5
click at [11, 110] on div at bounding box center [10, 110] width 5 height 5
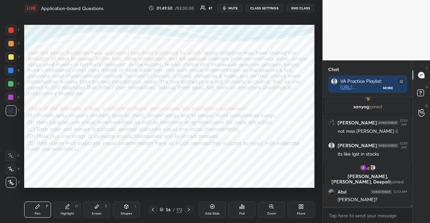
click at [13, 168] on icon at bounding box center [11, 169] width 6 height 5
click at [10, 170] on icon at bounding box center [10, 169] width 5 height 4
drag, startPoint x: 10, startPoint y: 85, endPoint x: 7, endPoint y: 79, distance: 6.5
click at [9, 84] on div at bounding box center [10, 83] width 5 height 5
drag, startPoint x: 12, startPoint y: 111, endPoint x: 12, endPoint y: 106, distance: 5.0
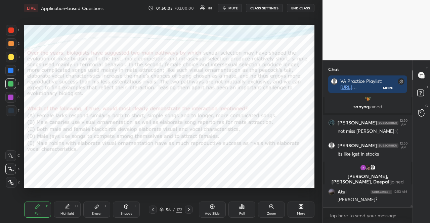
click at [12, 111] on div at bounding box center [10, 110] width 5 height 5
click at [8, 30] on div at bounding box center [11, 30] width 11 height 11
click at [9, 29] on div at bounding box center [10, 30] width 5 height 5
click at [15, 107] on div at bounding box center [11, 110] width 11 height 11
click at [13, 107] on div at bounding box center [11, 110] width 11 height 11
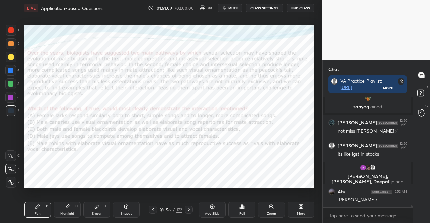
click at [11, 97] on div at bounding box center [10, 97] width 5 height 5
click at [10, 98] on div at bounding box center [10, 97] width 5 height 5
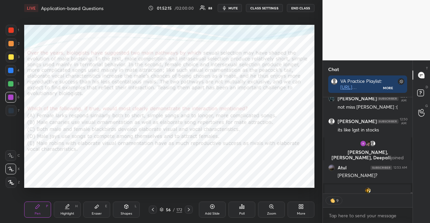
scroll to position [94, 88]
click at [368, 189] on p "JUMP TO LATEST" at bounding box center [370, 187] width 29 height 4
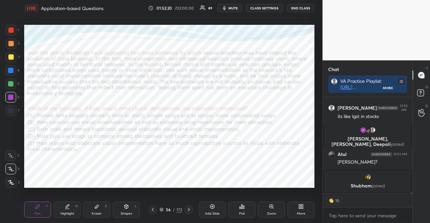
click at [10, 100] on div at bounding box center [10, 97] width 11 height 11
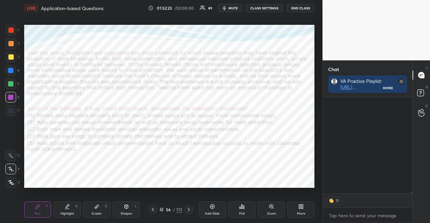
click at [190, 210] on icon at bounding box center [188, 209] width 5 height 5
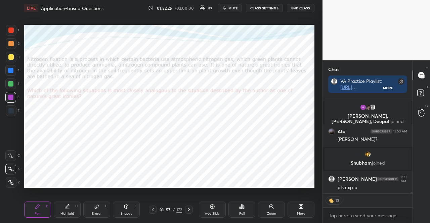
click at [153, 206] on div at bounding box center [153, 210] width 8 height 8
click at [12, 82] on div at bounding box center [10, 83] width 5 height 5
drag, startPoint x: 126, startPoint y: 211, endPoint x: 118, endPoint y: 199, distance: 15.2
click at [126, 211] on div "Shapes L" at bounding box center [126, 210] width 27 height 16
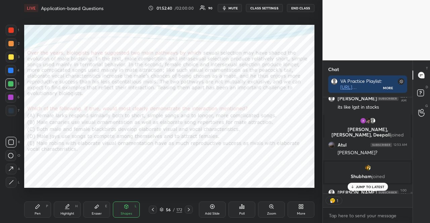
scroll to position [6823, 0]
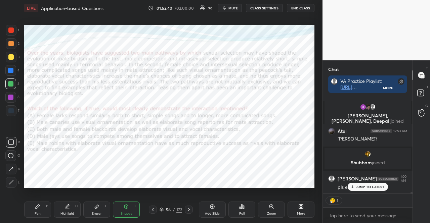
click at [41, 207] on div "Pen P" at bounding box center [37, 210] width 27 height 16
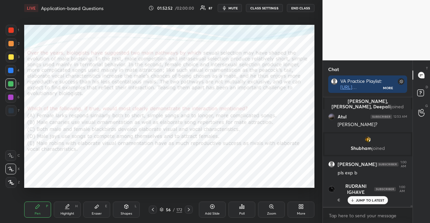
scroll to position [6834, 0]
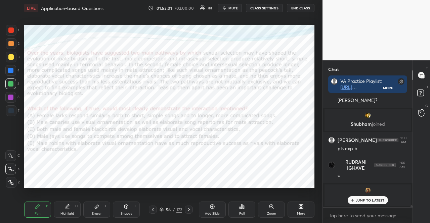
click at [10, 42] on div at bounding box center [10, 43] width 5 height 5
click at [9, 170] on icon at bounding box center [11, 169] width 6 height 5
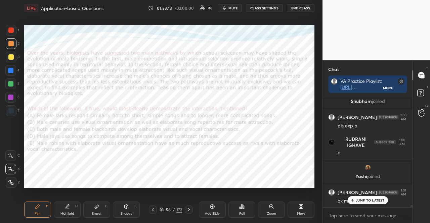
click at [129, 204] on div "Shapes L" at bounding box center [126, 210] width 27 height 16
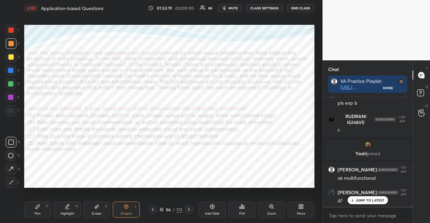
click at [43, 203] on div "Pen P" at bounding box center [37, 210] width 27 height 16
click at [42, 204] on div "Pen P" at bounding box center [37, 210] width 27 height 16
click at [42, 208] on div "Pen P" at bounding box center [37, 210] width 27 height 16
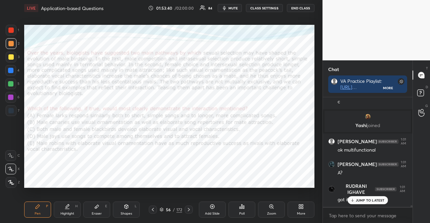
click at [10, 78] on div "1 2 3 4 5 6 7" at bounding box center [12, 72] width 14 height 94
click at [11, 81] on div at bounding box center [10, 84] width 11 height 11
click at [9, 84] on div at bounding box center [10, 83] width 5 height 5
click at [9, 31] on div at bounding box center [10, 30] width 5 height 5
click at [9, 30] on div at bounding box center [10, 30] width 5 height 5
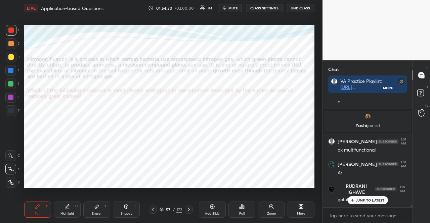
click at [237, 9] on span "mute" at bounding box center [232, 8] width 9 height 5
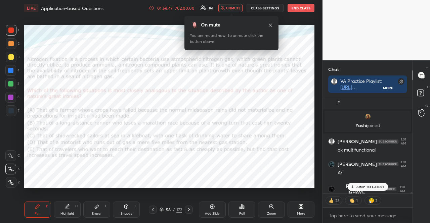
scroll to position [6921, 0]
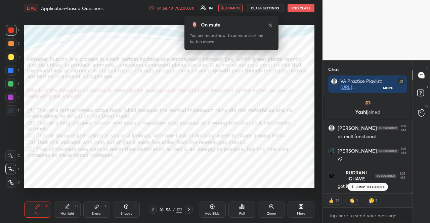
click at [365, 185] on p "JUMP TO LATEST" at bounding box center [370, 187] width 29 height 4
type textarea "x"
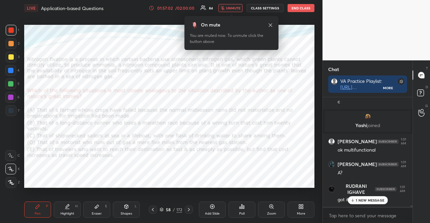
click at [243, 206] on icon at bounding box center [241, 206] width 5 height 5
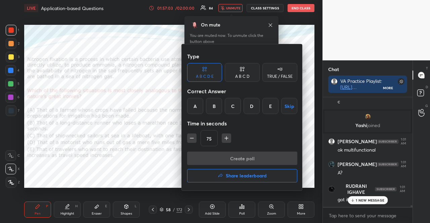
click at [232, 101] on div "C" at bounding box center [233, 106] width 16 height 16
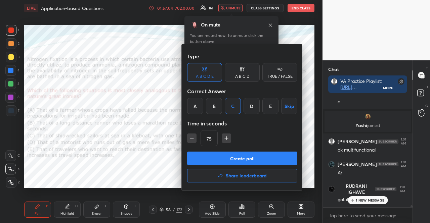
click at [223, 141] on icon "button" at bounding box center [226, 138] width 7 height 7
type input "90"
click at [226, 160] on button "Create poll" at bounding box center [242, 158] width 110 height 13
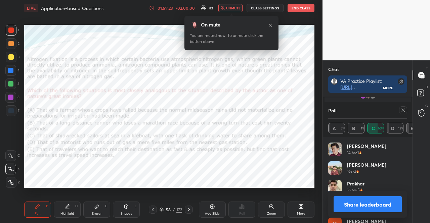
scroll to position [2, 2]
click at [230, 6] on span "unmute" at bounding box center [233, 8] width 14 height 5
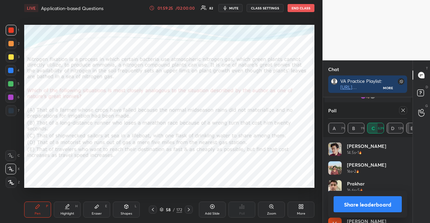
click at [404, 108] on icon at bounding box center [402, 110] width 5 height 5
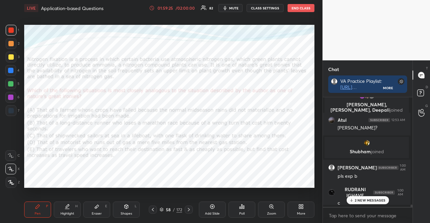
scroll to position [124, 88]
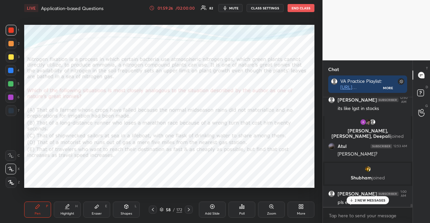
click at [377, 201] on p "2 NEW MESSAGES" at bounding box center [370, 200] width 31 height 4
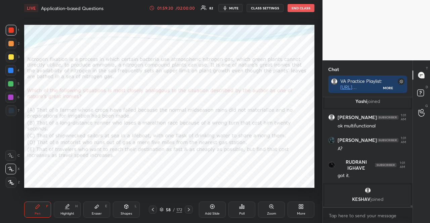
click at [7, 98] on div at bounding box center [10, 97] width 11 height 11
click at [12, 111] on div at bounding box center [10, 110] width 5 height 5
click at [11, 98] on div at bounding box center [10, 97] width 5 height 5
click at [9, 180] on div at bounding box center [11, 182] width 11 height 11
click at [121, 212] on div "Shapes" at bounding box center [126, 213] width 11 height 3
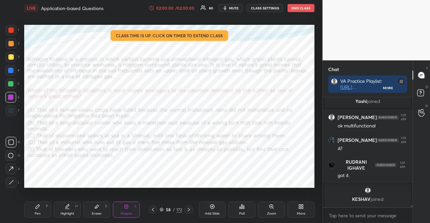
scroll to position [6926, 0]
click at [11, 72] on div at bounding box center [10, 70] width 5 height 5
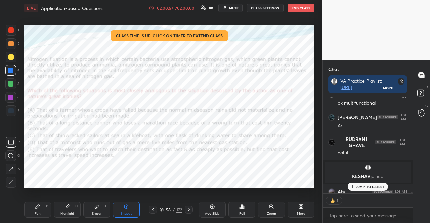
scroll to position [2, 2]
drag, startPoint x: 11, startPoint y: 66, endPoint x: 15, endPoint y: 74, distance: 8.1
click at [11, 66] on div at bounding box center [10, 70] width 11 height 11
click at [127, 211] on div "Shapes L" at bounding box center [126, 210] width 27 height 16
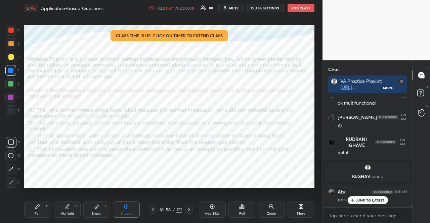
scroll to position [6949, 0]
click at [349, 199] on div "JUMP TO LATEST" at bounding box center [367, 200] width 40 height 8
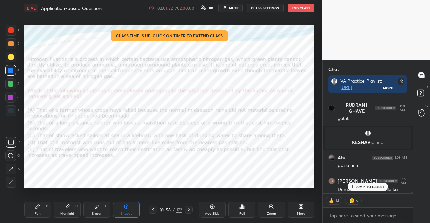
scroll to position [7020, 0]
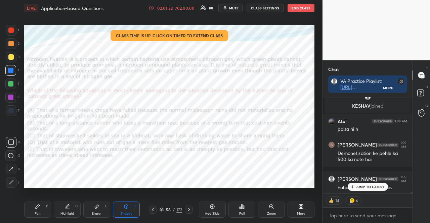
click at [371, 189] on p "JUMP TO LATEST" at bounding box center [370, 187] width 29 height 4
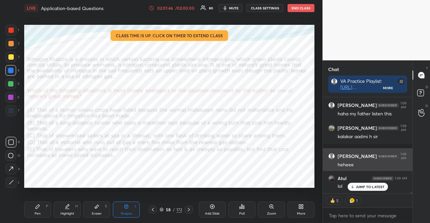
scroll to position [7093, 0]
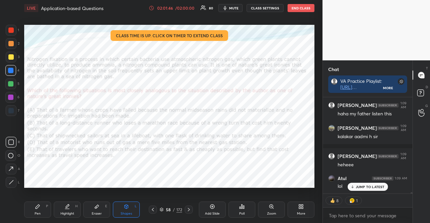
click at [364, 186] on p "JUMP TO LATEST" at bounding box center [370, 187] width 29 height 4
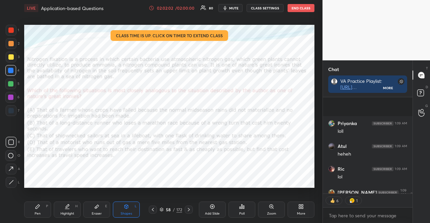
scroll to position [7236, 0]
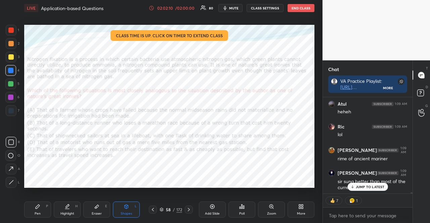
click at [372, 187] on p "JUMP TO LATEST" at bounding box center [370, 187] width 29 height 4
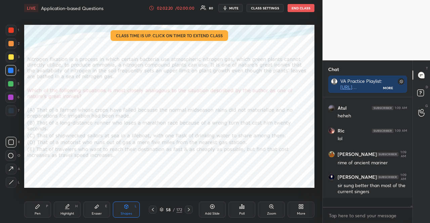
scroll to position [7223, 0]
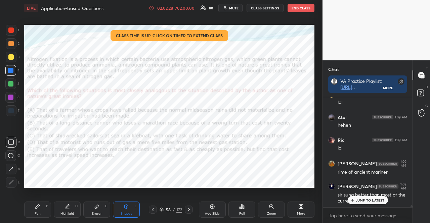
click at [14, 47] on div at bounding box center [11, 43] width 11 height 11
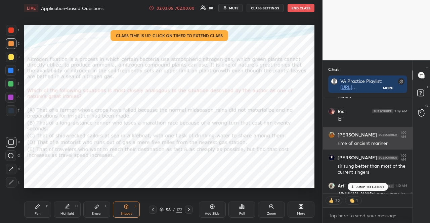
scroll to position [7288, 0]
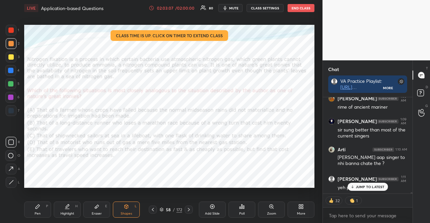
click at [365, 184] on div "JUMP TO LATEST" at bounding box center [367, 187] width 40 height 8
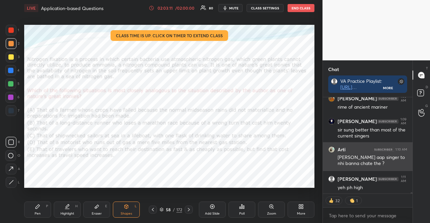
scroll to position [7317, 0]
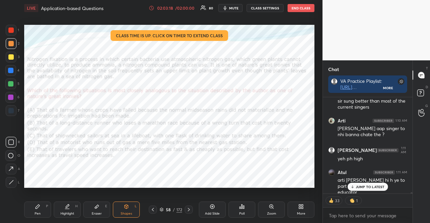
click at [363, 184] on div "JUMP TO LATEST" at bounding box center [367, 187] width 40 height 8
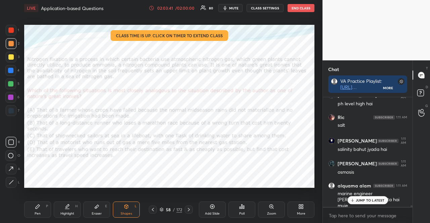
scroll to position [7476, 0]
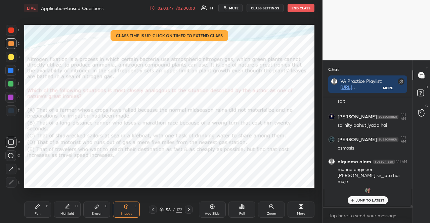
click at [14, 94] on div at bounding box center [10, 97] width 11 height 11
click at [15, 85] on div at bounding box center [10, 84] width 11 height 11
click at [374, 198] on div "JUMP TO LATEST" at bounding box center [367, 200] width 40 height 8
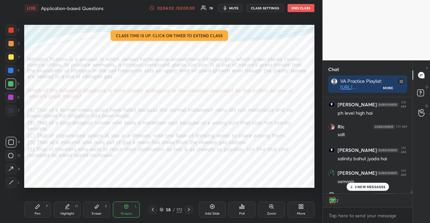
scroll to position [7588, 0]
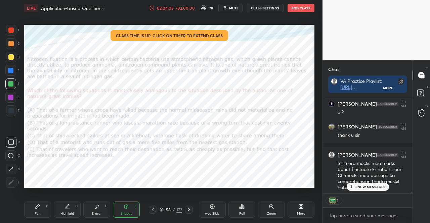
click at [14, 72] on div at bounding box center [10, 70] width 11 height 11
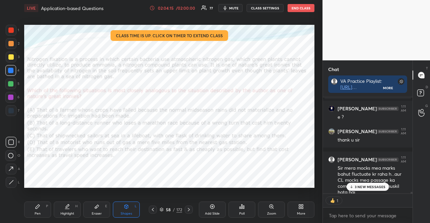
scroll to position [2, 2]
click at [346, 217] on textarea at bounding box center [367, 216] width 79 height 11
type textarea "x"
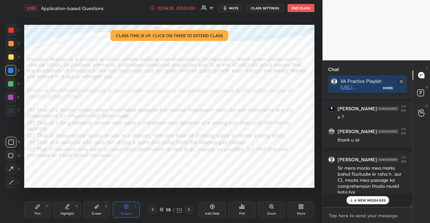
scroll to position [108, 88]
paste textarea "CAT Edit Window & IIM Guwahati Selection LIVE [URL][DOMAIN_NAME]"
type textarea "CAT Edit Window & IIM Guwahati Selection LIVE [URL][DOMAIN_NAME]"
type textarea "x"
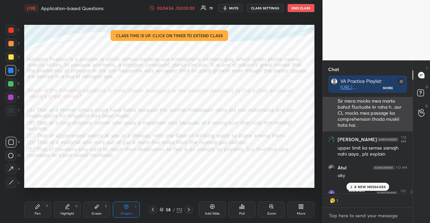
scroll to position [7617, 0]
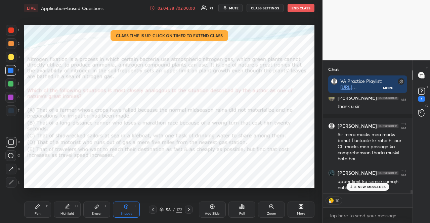
click at [10, 48] on div at bounding box center [11, 43] width 11 height 11
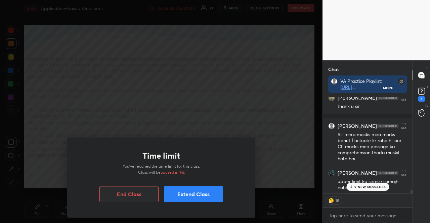
click at [188, 187] on button "Extend Class" at bounding box center [193, 194] width 59 height 16
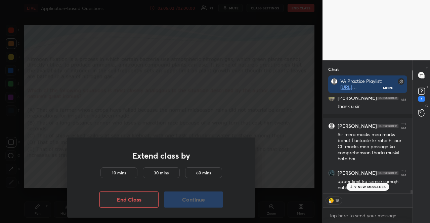
click at [117, 170] on div "10 mins" at bounding box center [118, 173] width 37 height 11
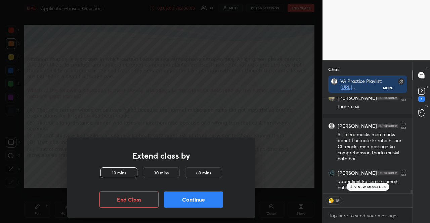
click at [195, 196] on button "Continue" at bounding box center [193, 200] width 59 height 16
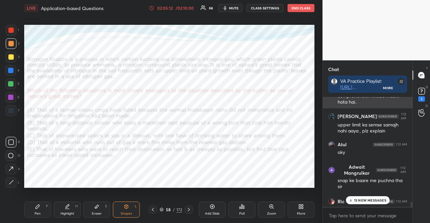
scroll to position [7684, 0]
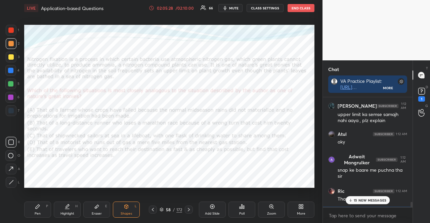
click at [11, 31] on div at bounding box center [10, 30] width 5 height 5
click at [131, 210] on div "Shapes L" at bounding box center [126, 210] width 27 height 16
click at [7, 72] on div at bounding box center [10, 70] width 11 height 11
click at [36, 209] on icon at bounding box center [37, 206] width 5 height 5
click at [14, 167] on div at bounding box center [10, 169] width 11 height 11
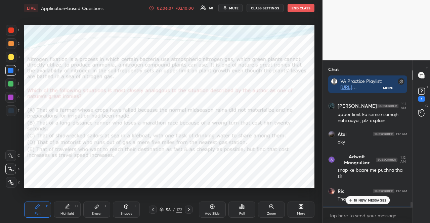
click at [8, 108] on div at bounding box center [11, 110] width 11 height 11
click at [7, 111] on div at bounding box center [11, 110] width 11 height 11
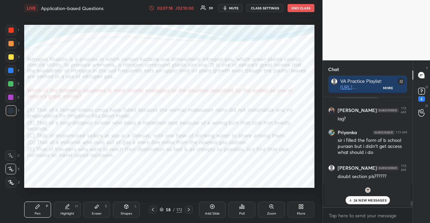
scroll to position [7952, 0]
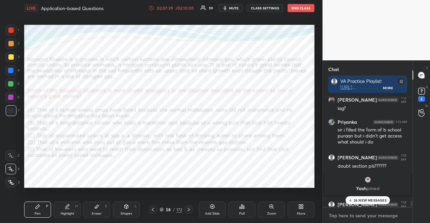
type textarea "x"
click at [350, 217] on textarea at bounding box center [367, 216] width 79 height 11
paste textarea "[URL][DOMAIN_NAME]"
type textarea "[URL][DOMAIN_NAME]"
type textarea "x"
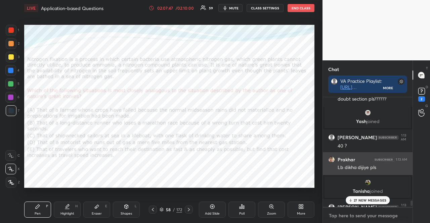
scroll to position [8053, 0]
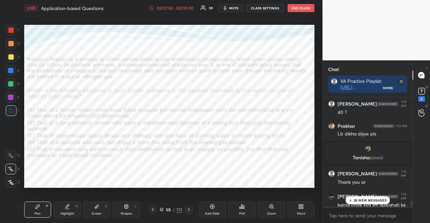
click at [232, 209] on div "Poll" at bounding box center [241, 210] width 27 height 16
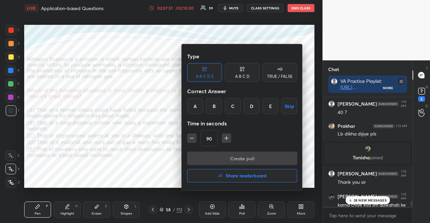
click at [270, 176] on button "Share leaderboard" at bounding box center [242, 175] width 110 height 13
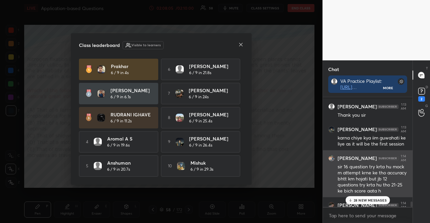
scroll to position [8154, 0]
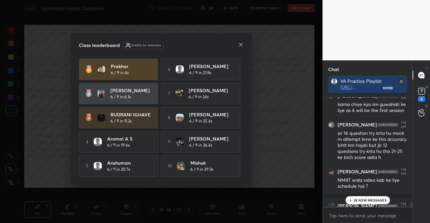
click at [242, 42] on icon at bounding box center [240, 44] width 5 height 5
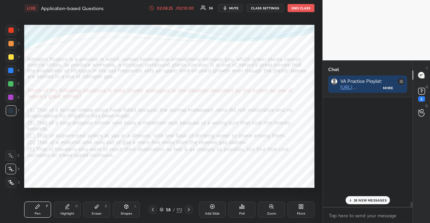
scroll to position [2, 2]
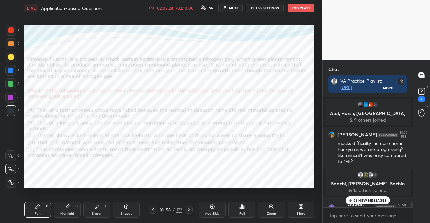
click at [382, 199] on p "28 NEW MESSAGES" at bounding box center [370, 200] width 33 height 4
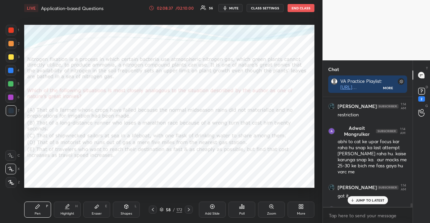
scroll to position [8339, 0]
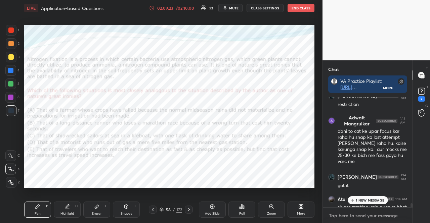
type textarea "x"
click at [349, 215] on textarea at bounding box center [367, 216] width 79 height 11
paste textarea "🚨🚨SNAP 2025 Explained | Top Colleges, Eligibility, Strategy & Complete Guide Wa…"
type textarea "🚨🚨SNAP 2025 Explained | Top Colleges, Eligibility, Strategy & Complete Guide Wa…"
type textarea "x"
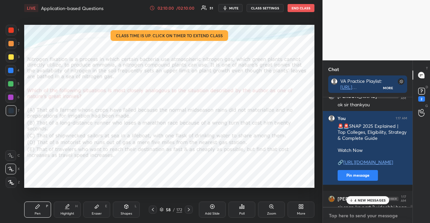
scroll to position [8666, 0]
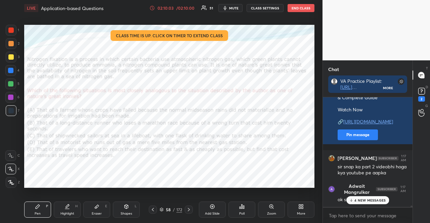
click at [371, 200] on p "4 NEW MESSAGES" at bounding box center [369, 200] width 31 height 4
click at [427, 90] on div "2" at bounding box center [421, 94] width 13 height 12
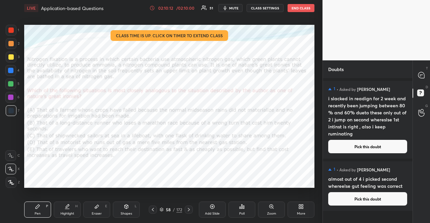
click at [382, 151] on button "Pick this doubt" at bounding box center [367, 146] width 79 height 13
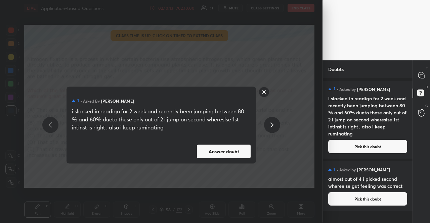
click at [224, 151] on button "Answer doubt" at bounding box center [224, 151] width 54 height 13
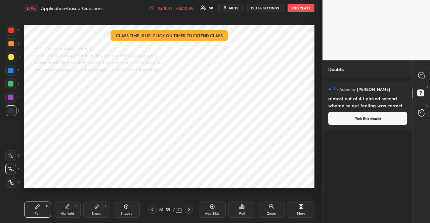
click at [16, 81] on div at bounding box center [10, 84] width 11 height 11
click at [125, 216] on div "Shapes" at bounding box center [126, 213] width 11 height 3
click at [391, 114] on button "Pick this doubt" at bounding box center [367, 118] width 79 height 13
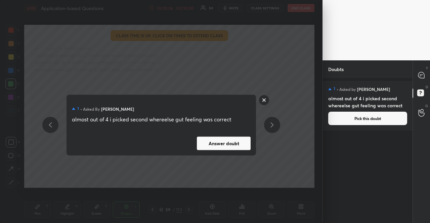
click at [263, 101] on rect at bounding box center [264, 100] width 10 height 10
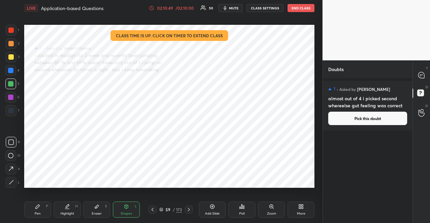
click at [383, 119] on button "Pick this doubt" at bounding box center [367, 118] width 79 height 13
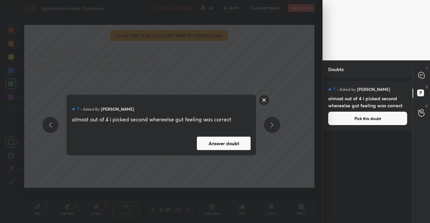
click at [220, 150] on div "1 • Asked by [PERSON_NAME] almost out of 4 i picked second whereelse gut feelin…" at bounding box center [160, 125] width 189 height 61
click at [221, 149] on button "Answer doubt" at bounding box center [224, 143] width 54 height 13
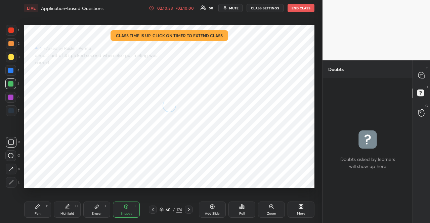
click at [15, 72] on div at bounding box center [10, 70] width 11 height 11
click at [129, 214] on div "Shapes" at bounding box center [126, 213] width 11 height 3
click at [426, 72] on div at bounding box center [421, 75] width 13 height 12
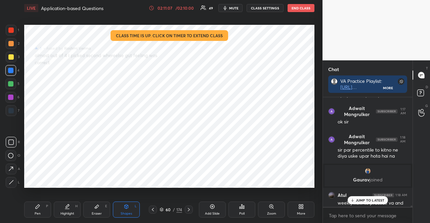
scroll to position [8752, 0]
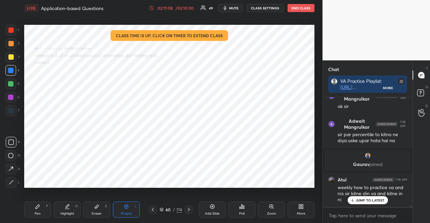
click at [379, 202] on p "JUMP TO LATEST" at bounding box center [370, 200] width 29 height 4
click at [12, 83] on div at bounding box center [10, 83] width 5 height 5
click at [40, 205] on div "Pen P" at bounding box center [37, 210] width 27 height 16
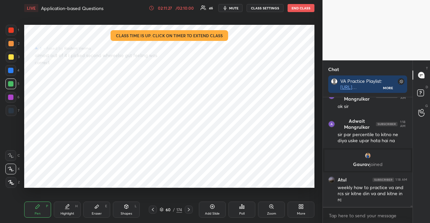
click at [16, 71] on div at bounding box center [10, 70] width 11 height 11
click at [11, 85] on div at bounding box center [10, 83] width 5 height 5
click at [15, 29] on div at bounding box center [11, 30] width 11 height 11
click at [123, 209] on div "Shapes L" at bounding box center [126, 210] width 27 height 16
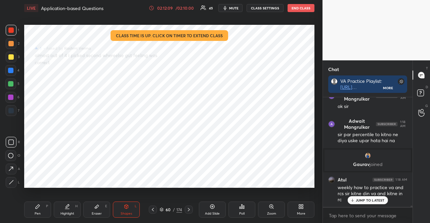
click at [14, 110] on div at bounding box center [11, 110] width 11 height 11
click at [8, 153] on icon at bounding box center [10, 155] width 5 height 5
click at [36, 209] on div "Pen P" at bounding box center [37, 210] width 27 height 16
click at [11, 65] on div at bounding box center [10, 70] width 11 height 11
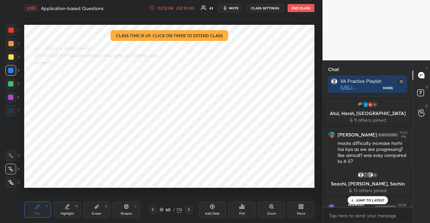
scroll to position [124, 88]
click at [358, 200] on p "JUMP TO LATEST" at bounding box center [370, 200] width 29 height 4
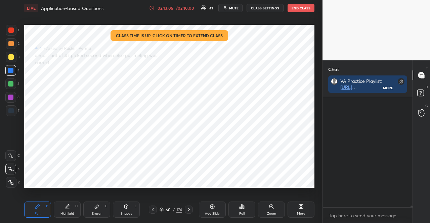
scroll to position [8752, 0]
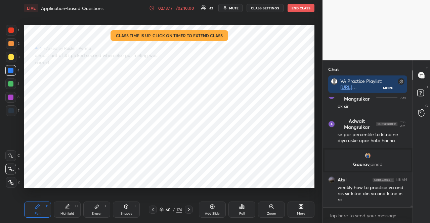
click at [429, 116] on div "G Raise Hand (G)" at bounding box center [421, 112] width 17 height 19
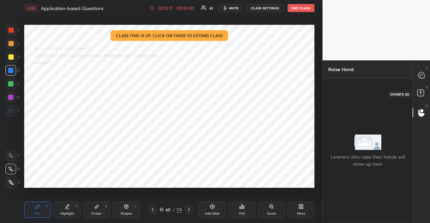
drag, startPoint x: 424, startPoint y: 93, endPoint x: 423, endPoint y: 86, distance: 7.9
click at [424, 93] on icon at bounding box center [421, 94] width 12 height 12
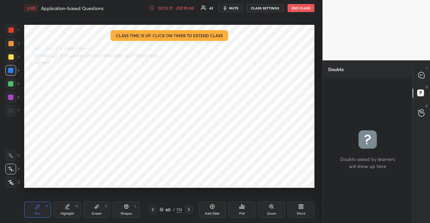
scroll to position [2, 2]
click at [423, 72] on icon at bounding box center [421, 75] width 7 height 7
type textarea "x"
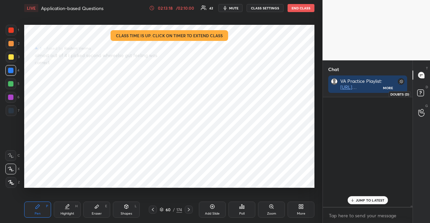
scroll to position [108, 88]
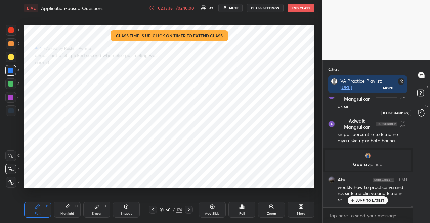
click at [423, 110] on circle at bounding box center [421, 110] width 3 height 3
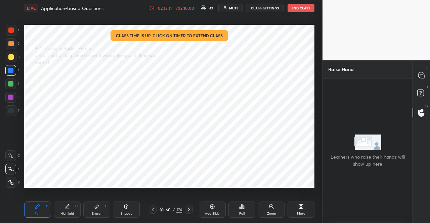
click at [304, 6] on button "END CLASS" at bounding box center [300, 8] width 27 height 8
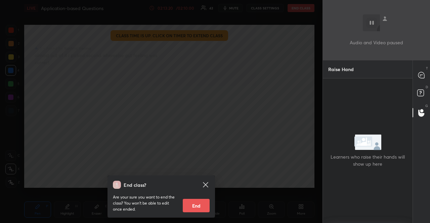
click at [197, 206] on button "End" at bounding box center [196, 205] width 27 height 13
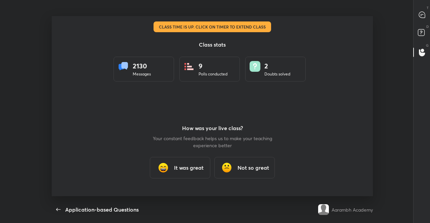
scroll to position [180, 424]
